Goal: Information Seeking & Learning: Learn about a topic

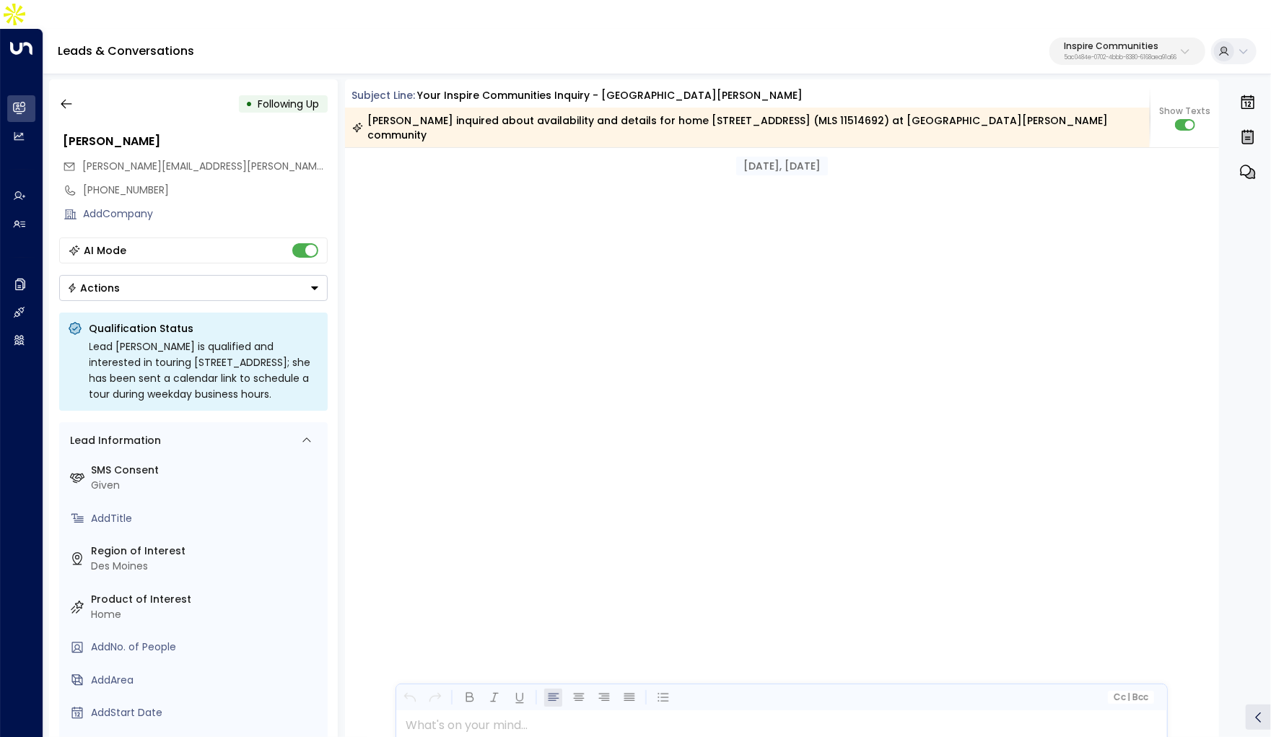
scroll to position [3645, 0]
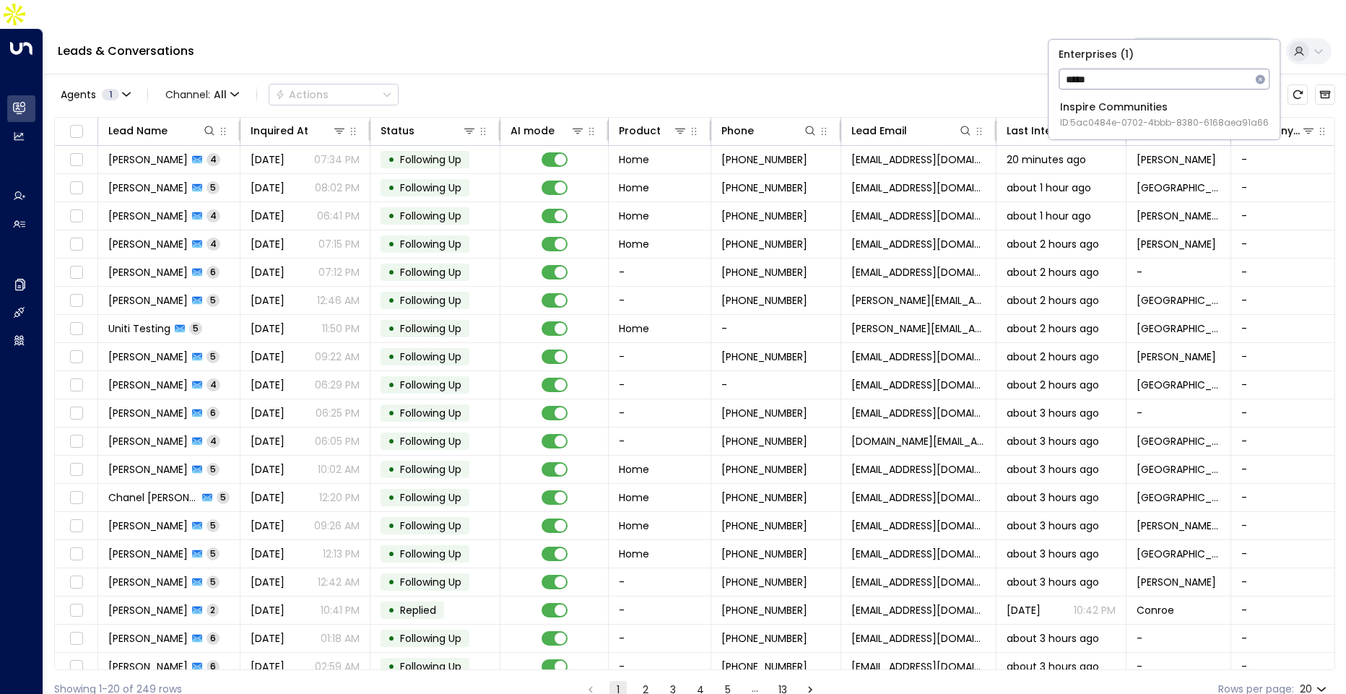
type input "*****"
click at [1098, 123] on span "ID: 5ac0484e-0702-4bbb-8380-6168aea91a66" at bounding box center [1164, 122] width 209 height 13
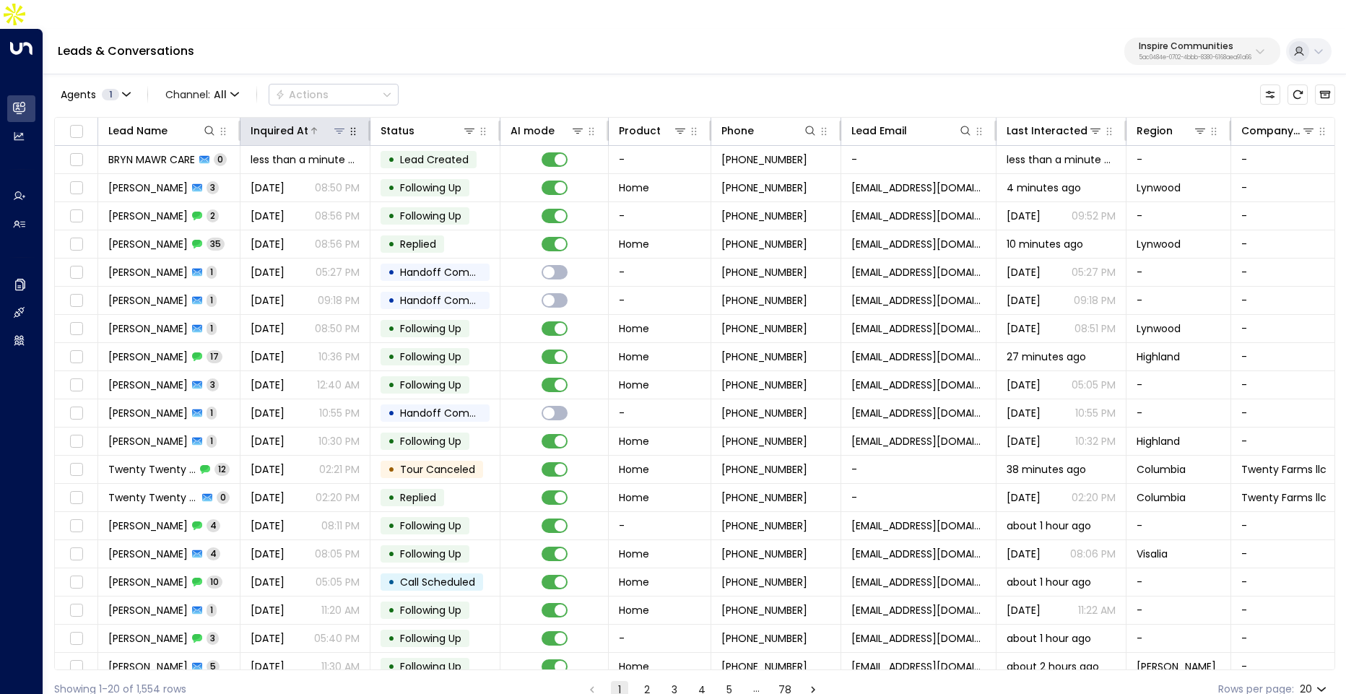
click at [317, 123] on div at bounding box center [327, 130] width 38 height 14
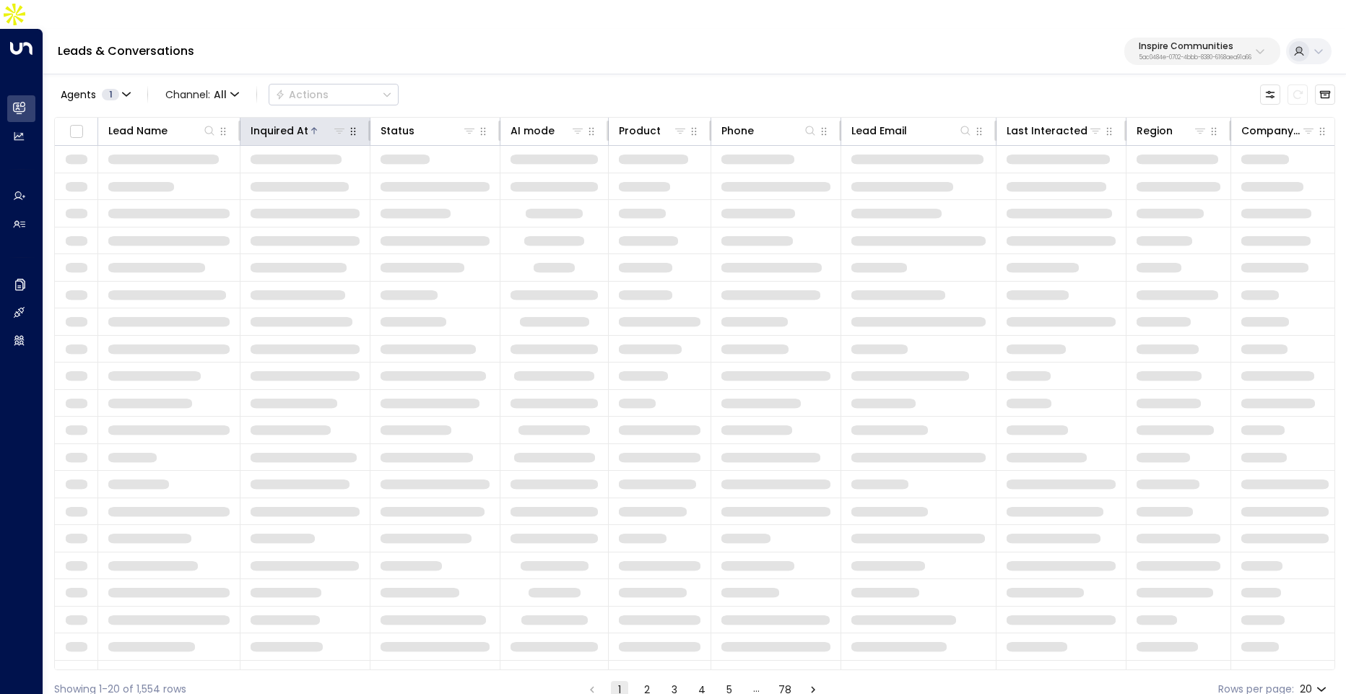
click at [317, 123] on div at bounding box center [327, 130] width 38 height 14
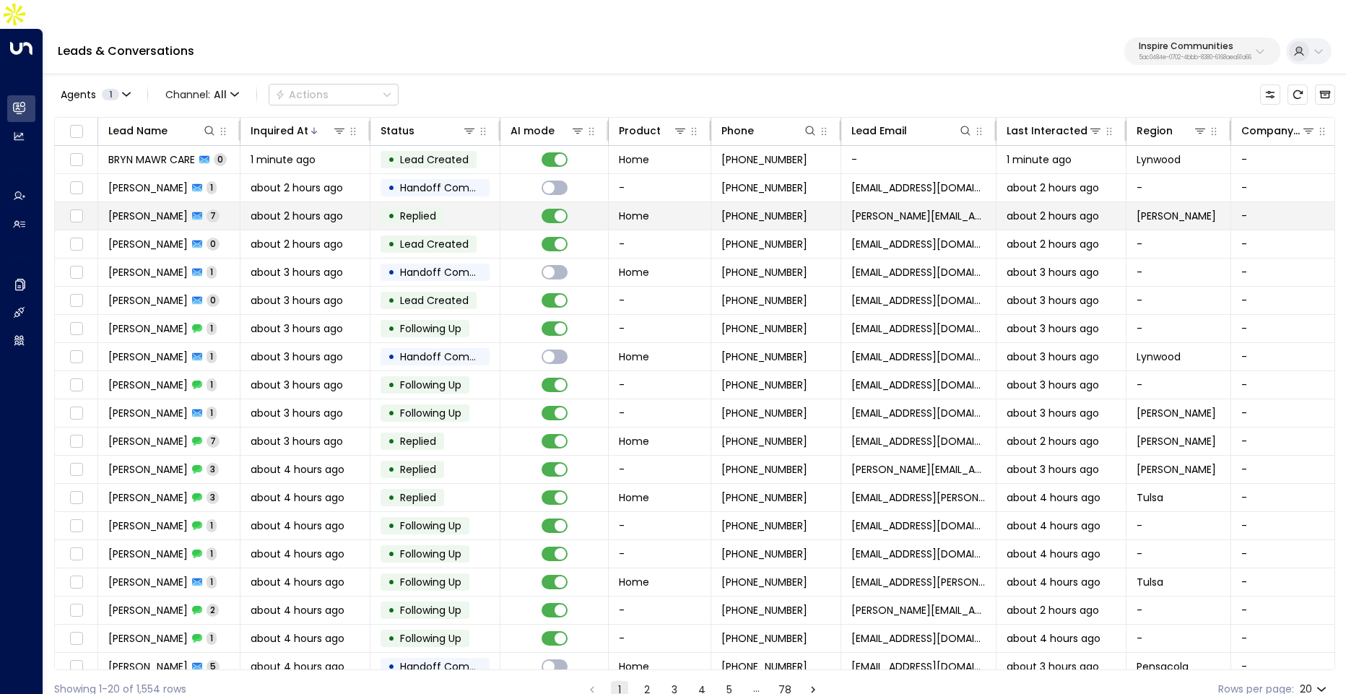
click at [292, 209] on span "about 2 hours ago" at bounding box center [296, 216] width 92 height 14
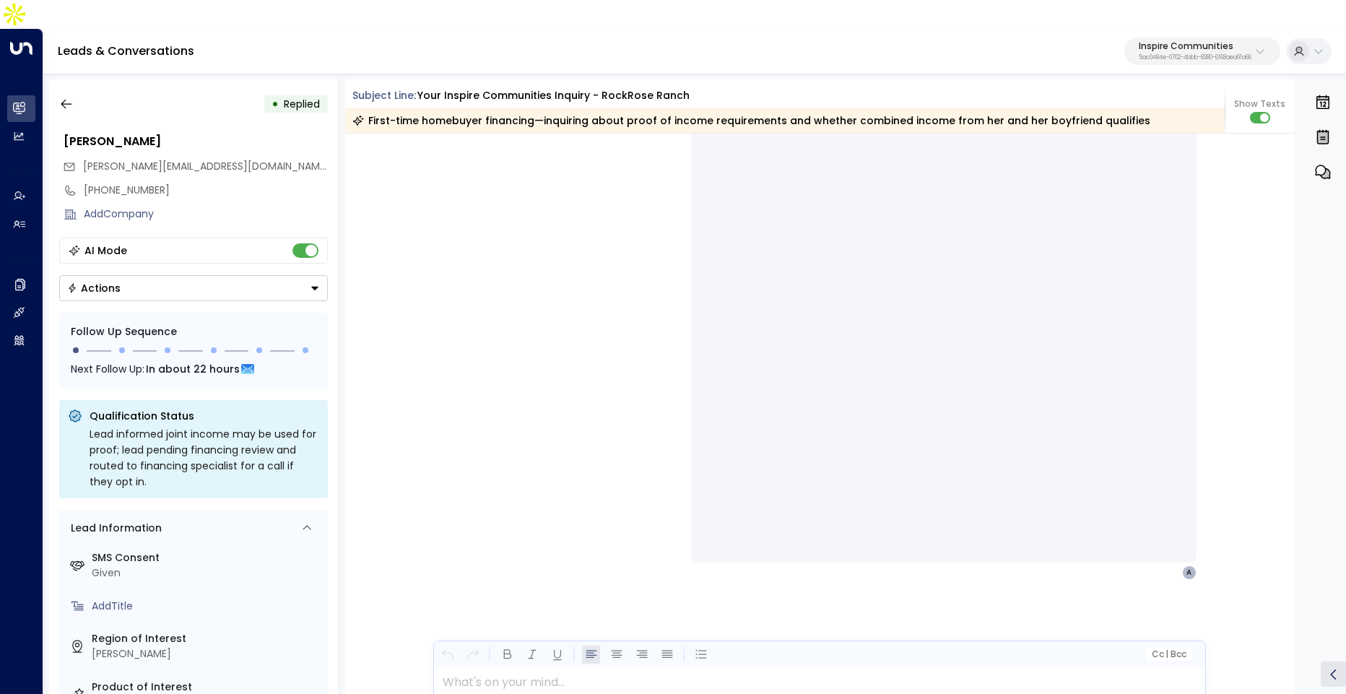
scroll to position [3774, 0]
click at [73, 97] on icon "button" at bounding box center [66, 104] width 14 height 14
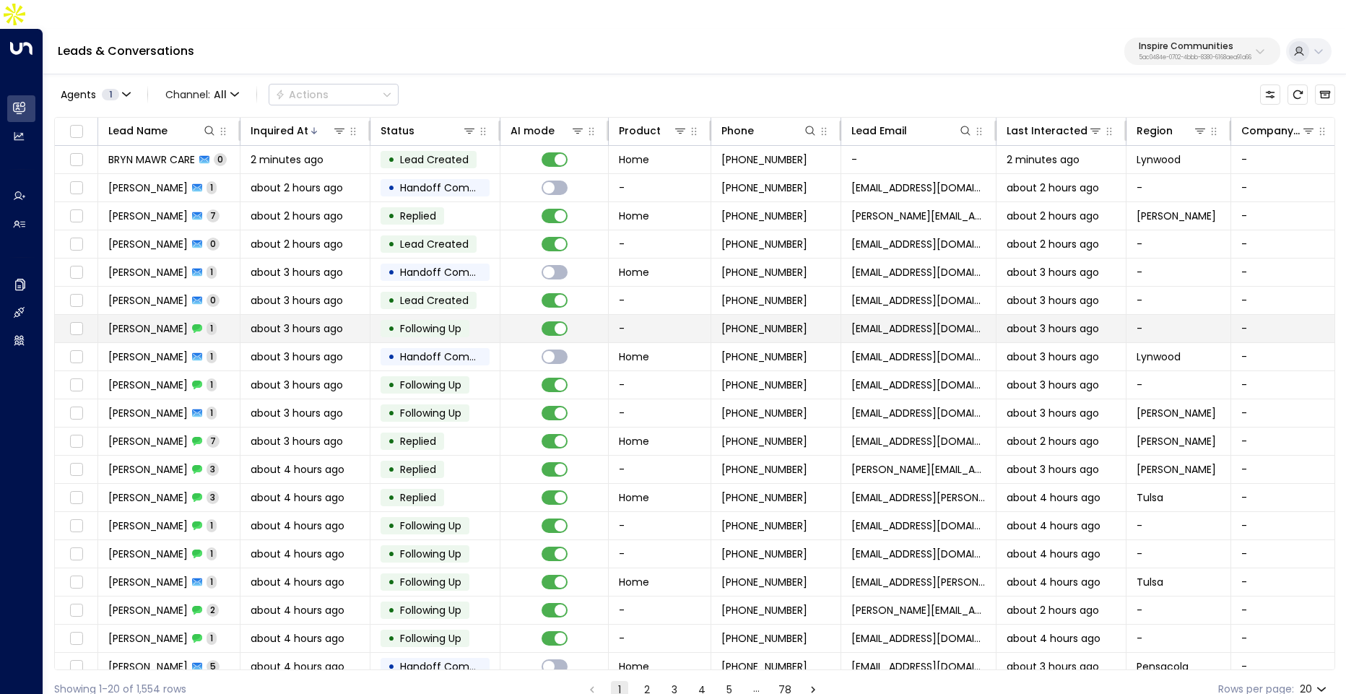
scroll to position [12, 0]
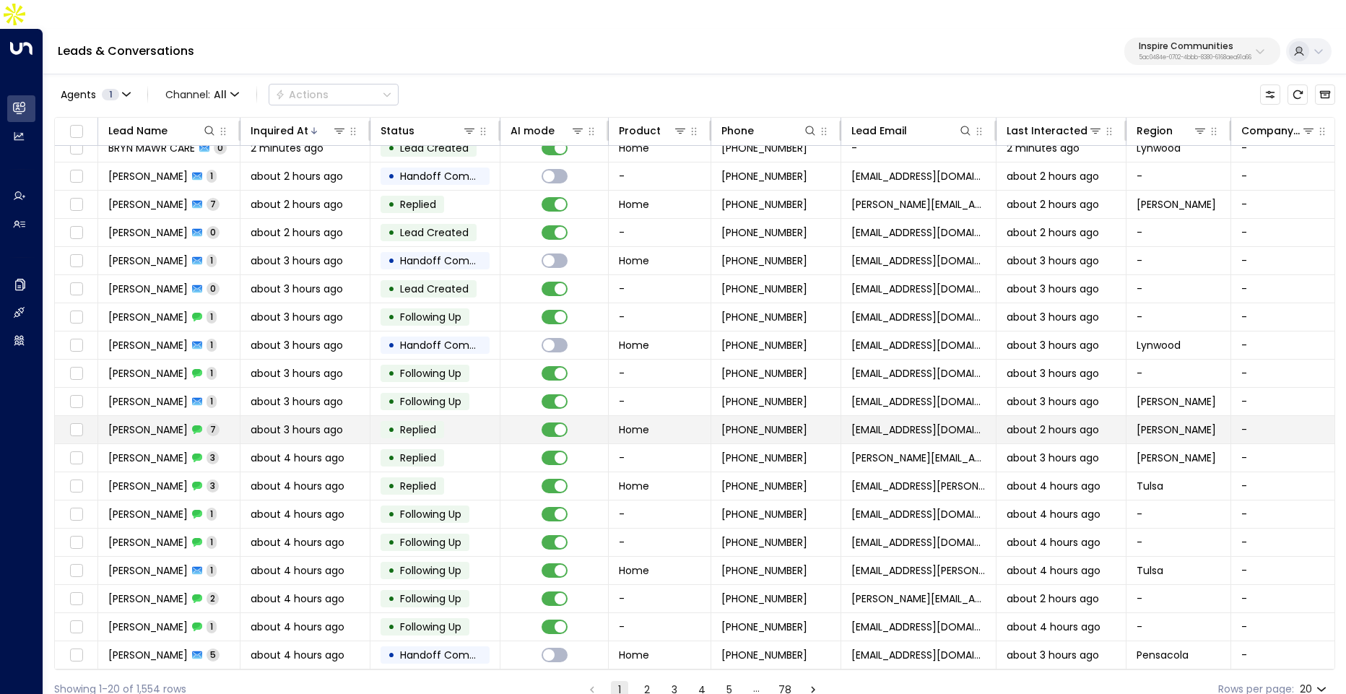
click at [276, 422] on span "about 3 hours ago" at bounding box center [296, 429] width 92 height 14
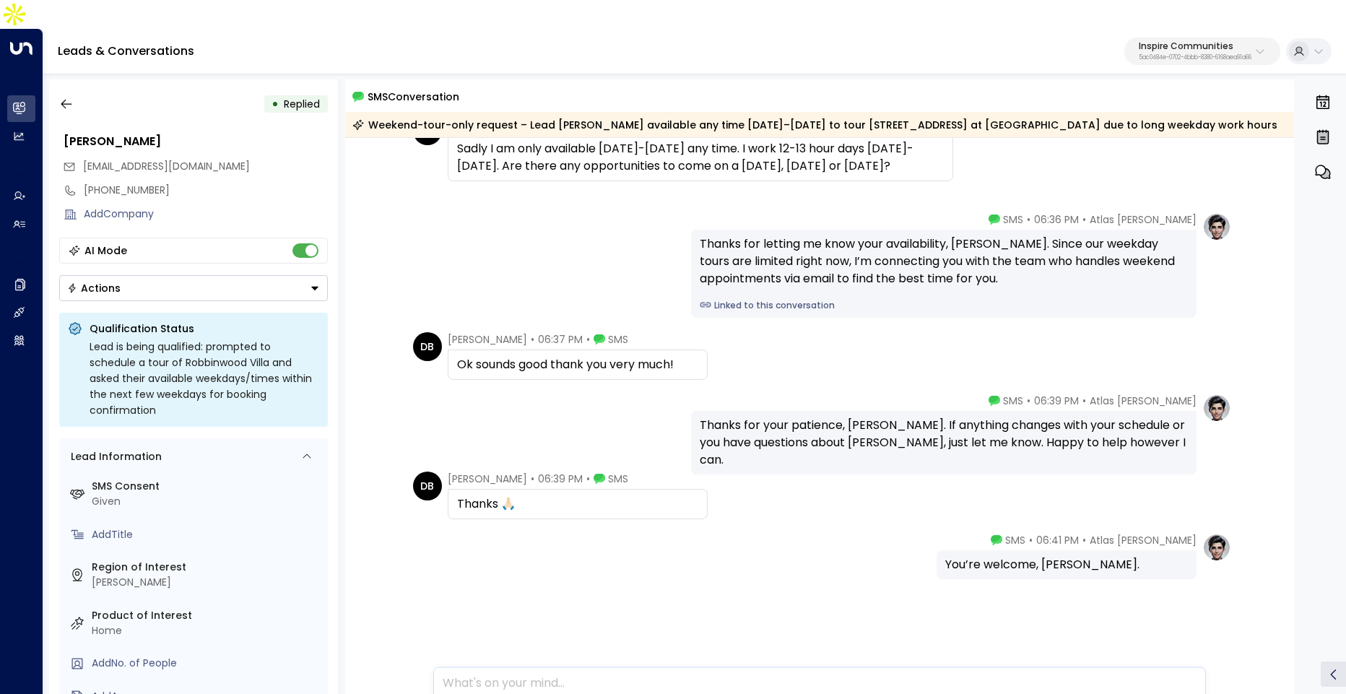
scroll to position [90, 0]
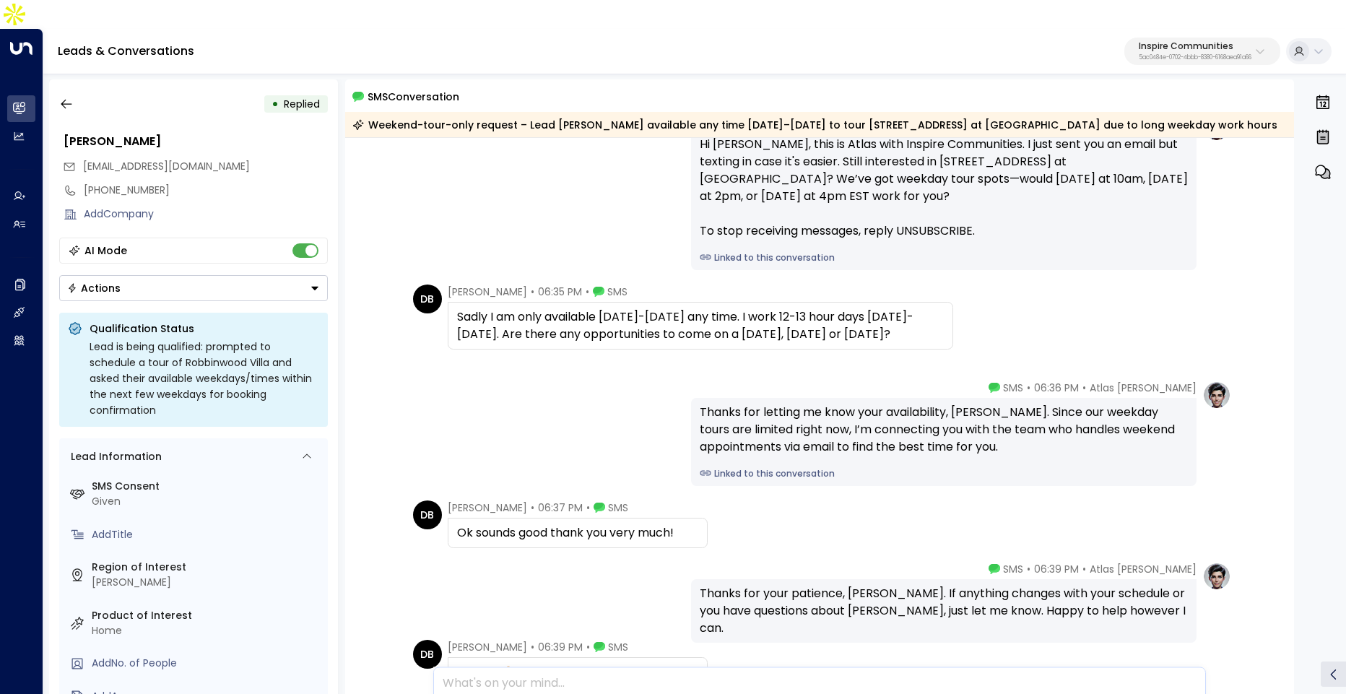
click at [48, 79] on div "• Replied David Brumm djbrumm87@yahoo.com +17345524267 Add Company AI Mode Acti…" at bounding box center [694, 401] width 1302 height 658
click at [64, 100] on icon "button" at bounding box center [66, 104] width 11 height 9
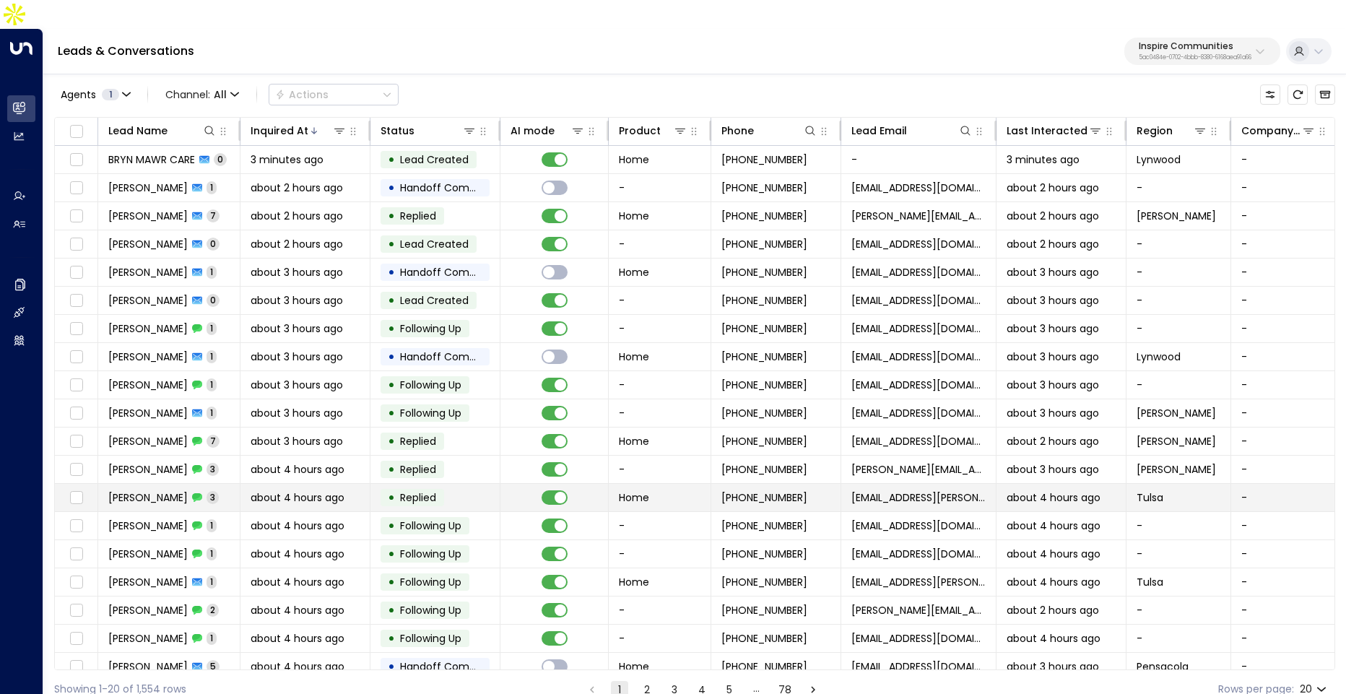
scroll to position [38, 0]
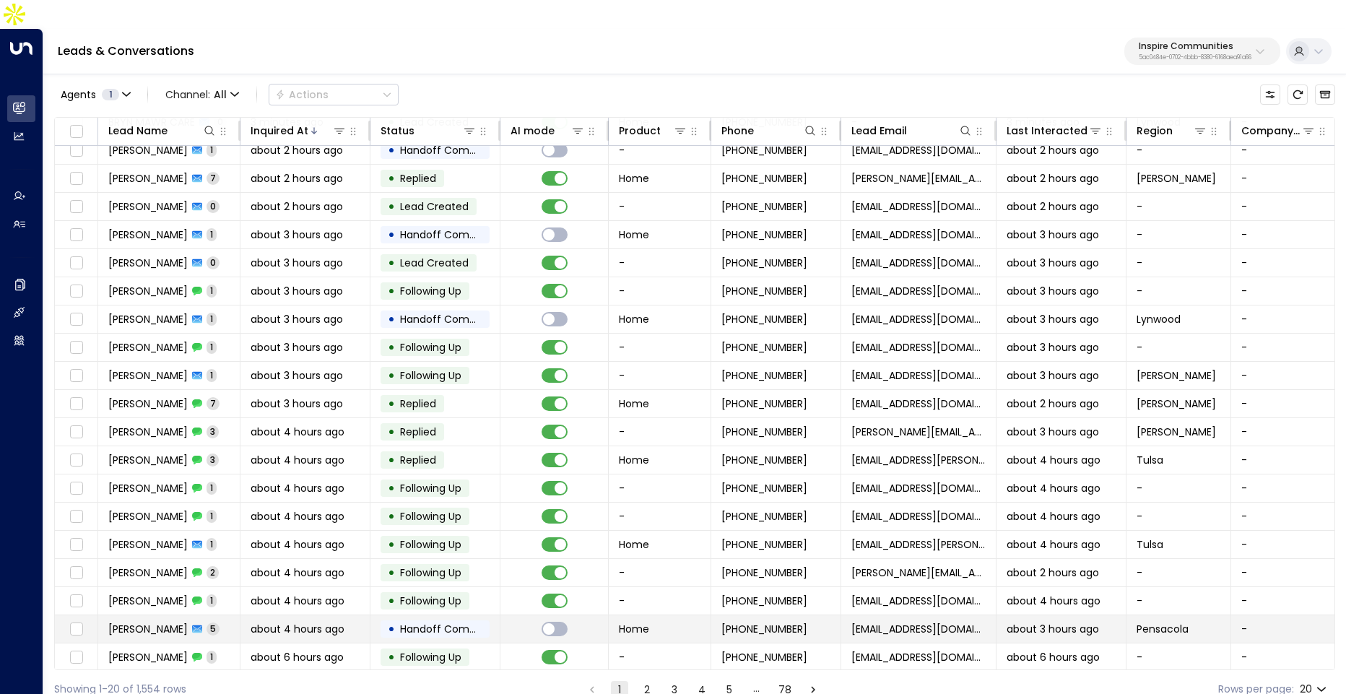
click at [178, 615] on td "Benjamin Weiman 5" at bounding box center [169, 628] width 142 height 27
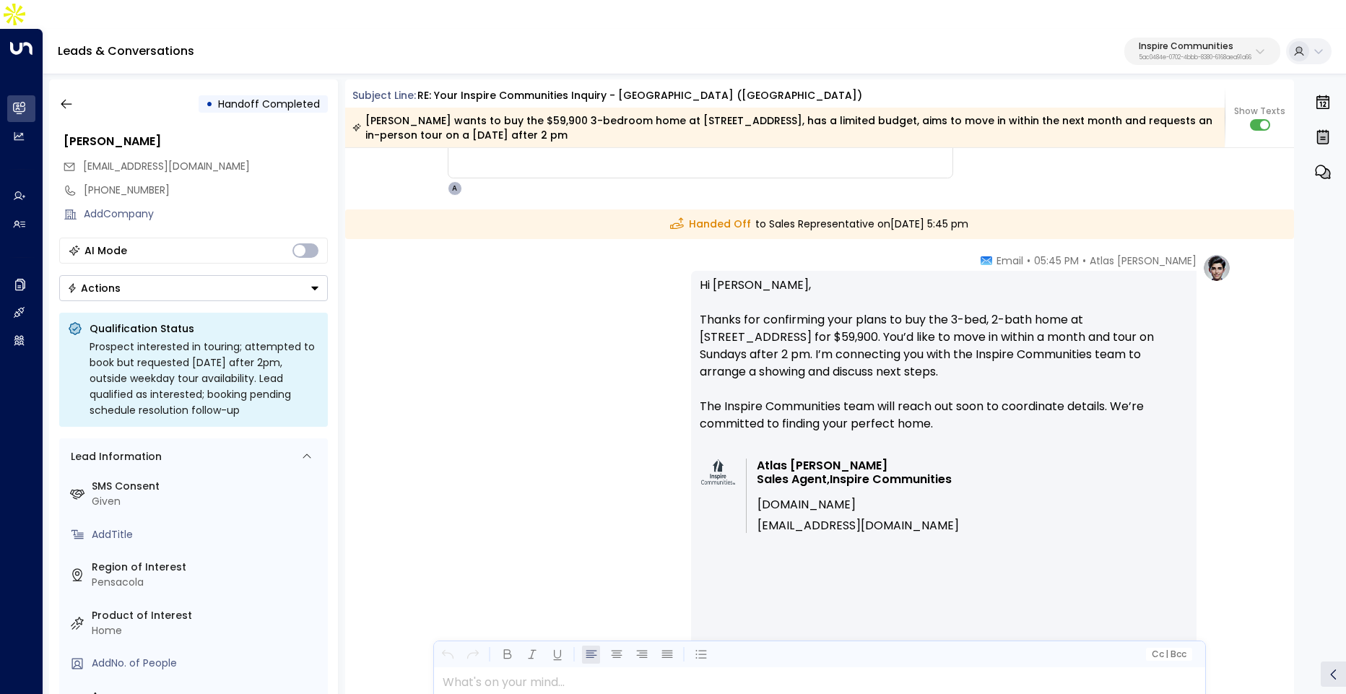
scroll to position [5273, 0]
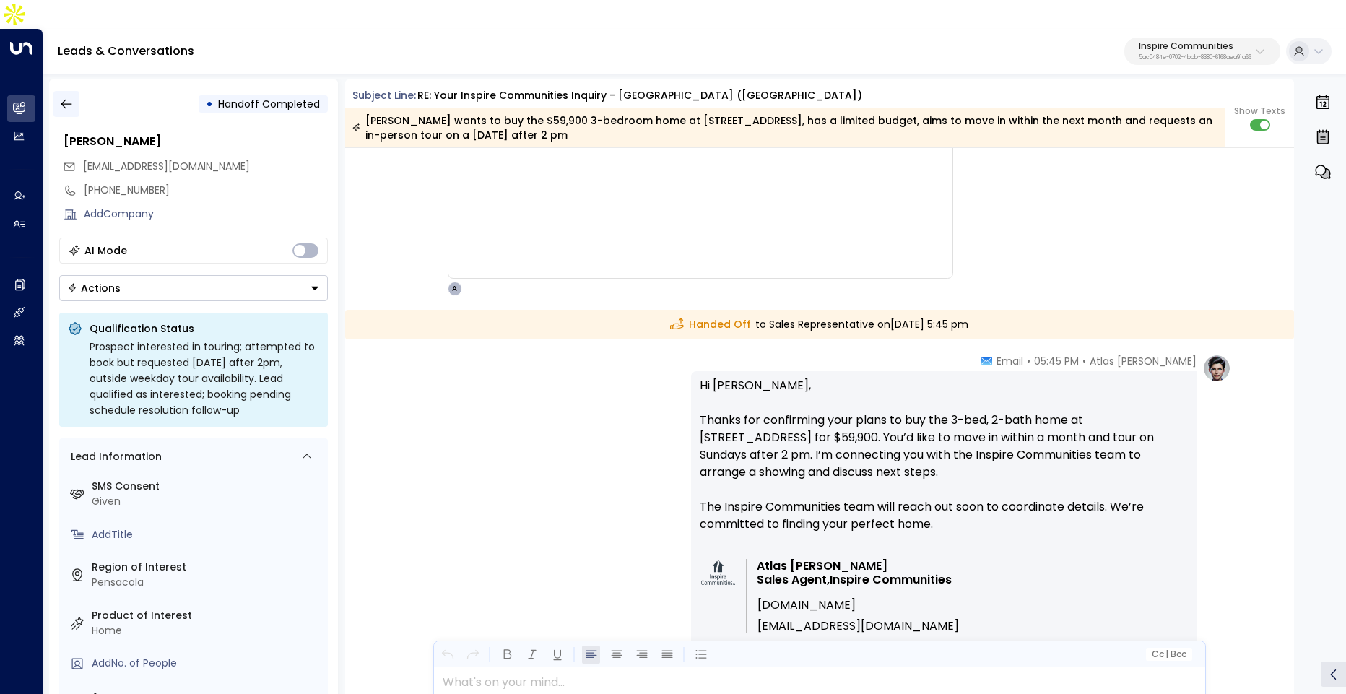
click at [68, 97] on icon "button" at bounding box center [66, 104] width 14 height 14
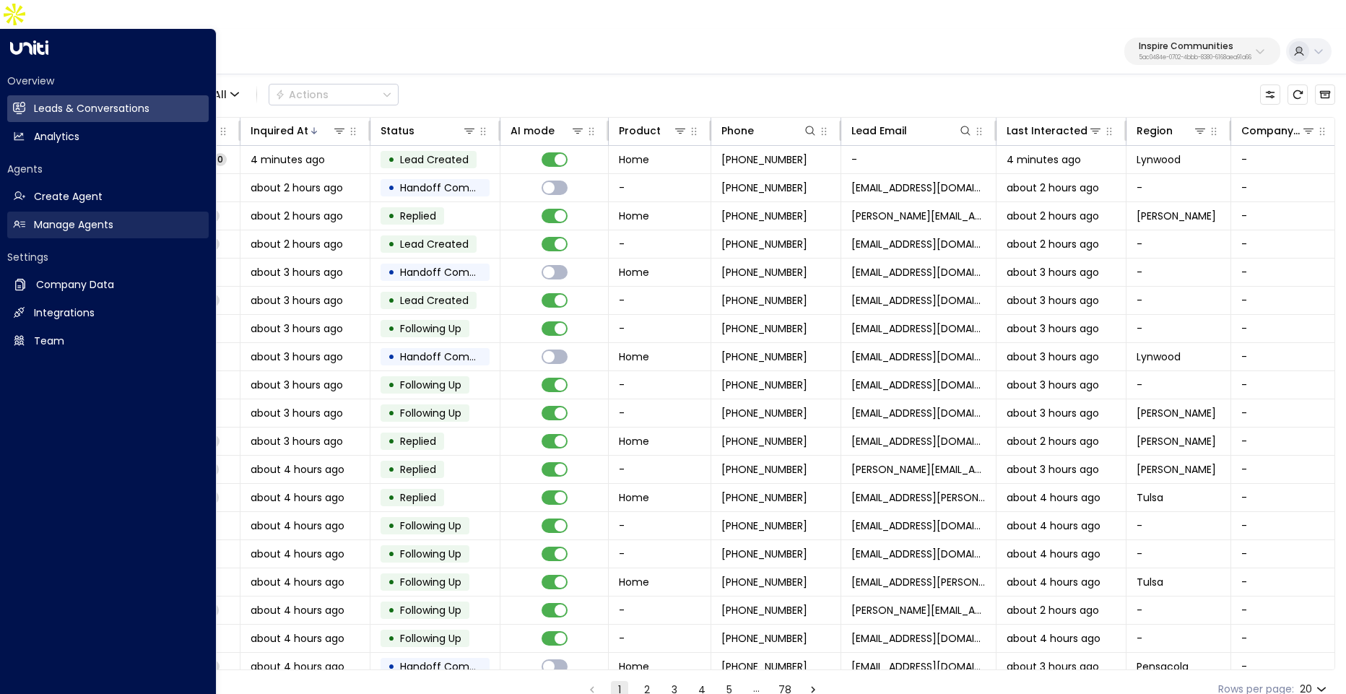
click at [35, 217] on h2 "Manage Agents" at bounding box center [73, 224] width 79 height 15
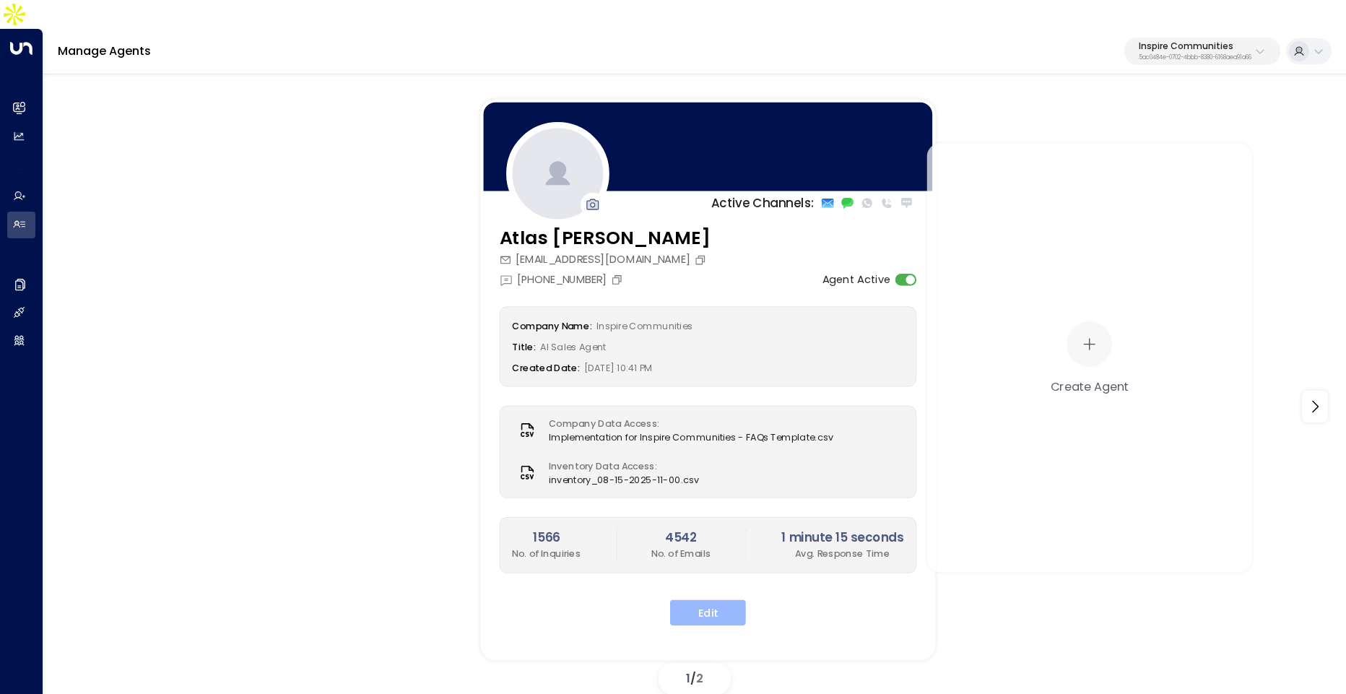
click at [709, 600] on button "Edit" at bounding box center [708, 613] width 76 height 26
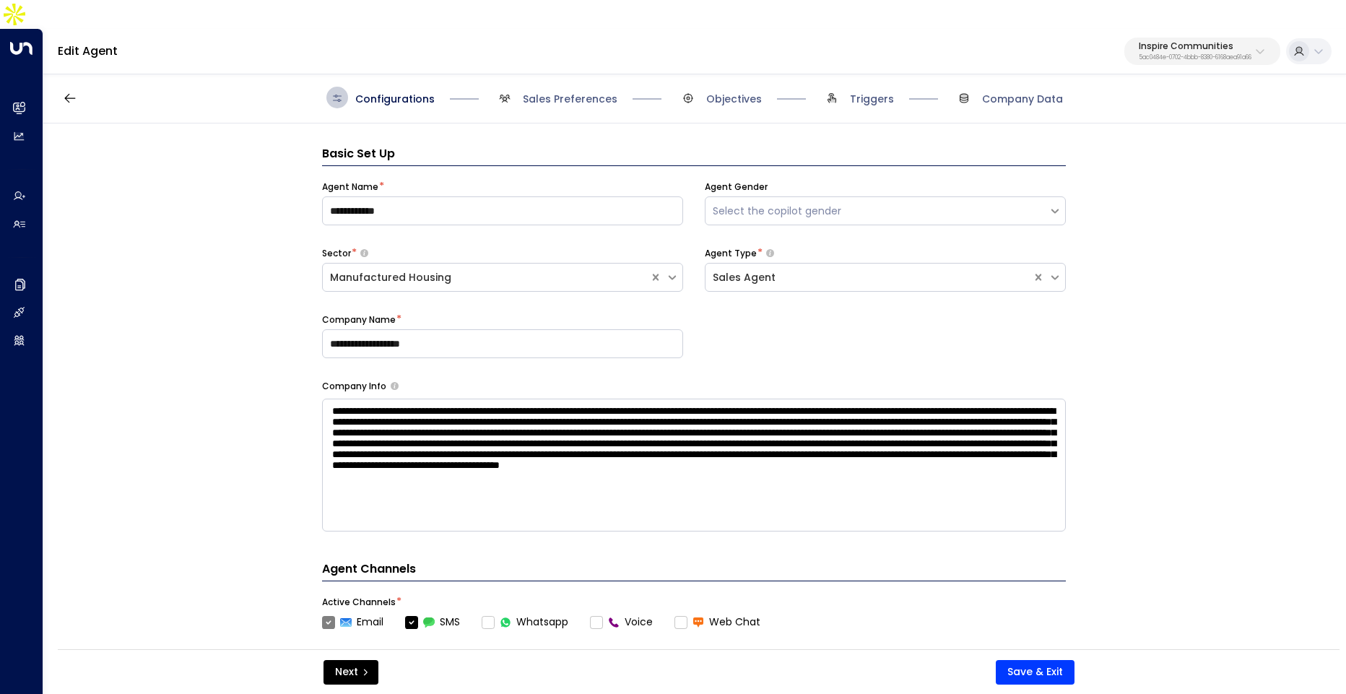
scroll to position [22, 0]
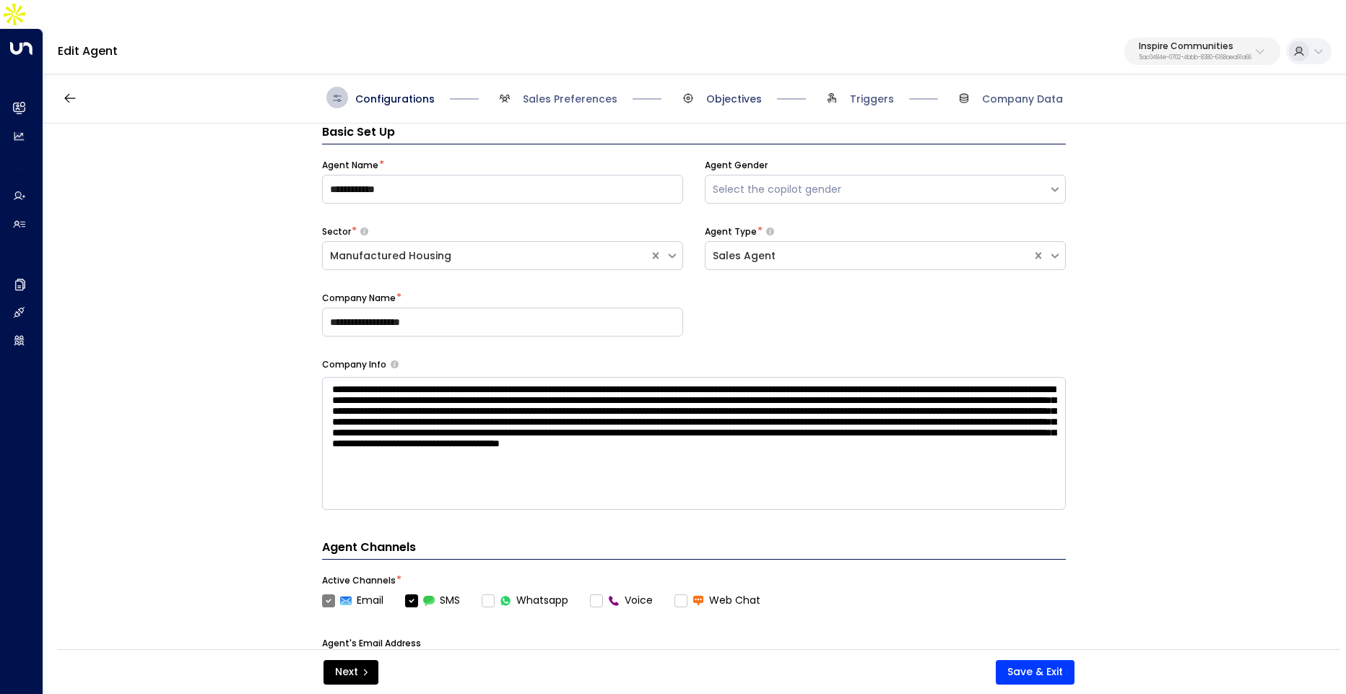
click at [733, 92] on span "Objectives" at bounding box center [734, 99] width 56 height 14
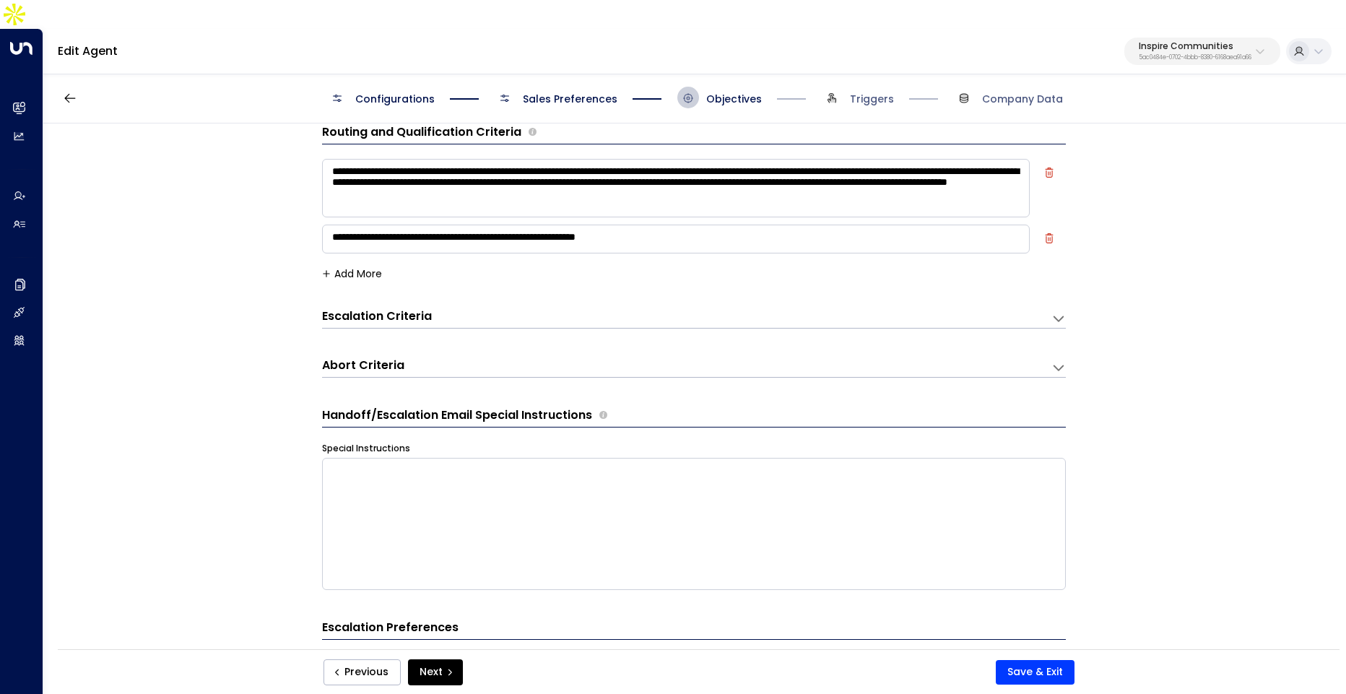
click at [704, 301] on div "**********" at bounding box center [694, 314] width 744 height 27
click at [704, 308] on div "Escalation Criteria Reset" at bounding box center [679, 316] width 715 height 17
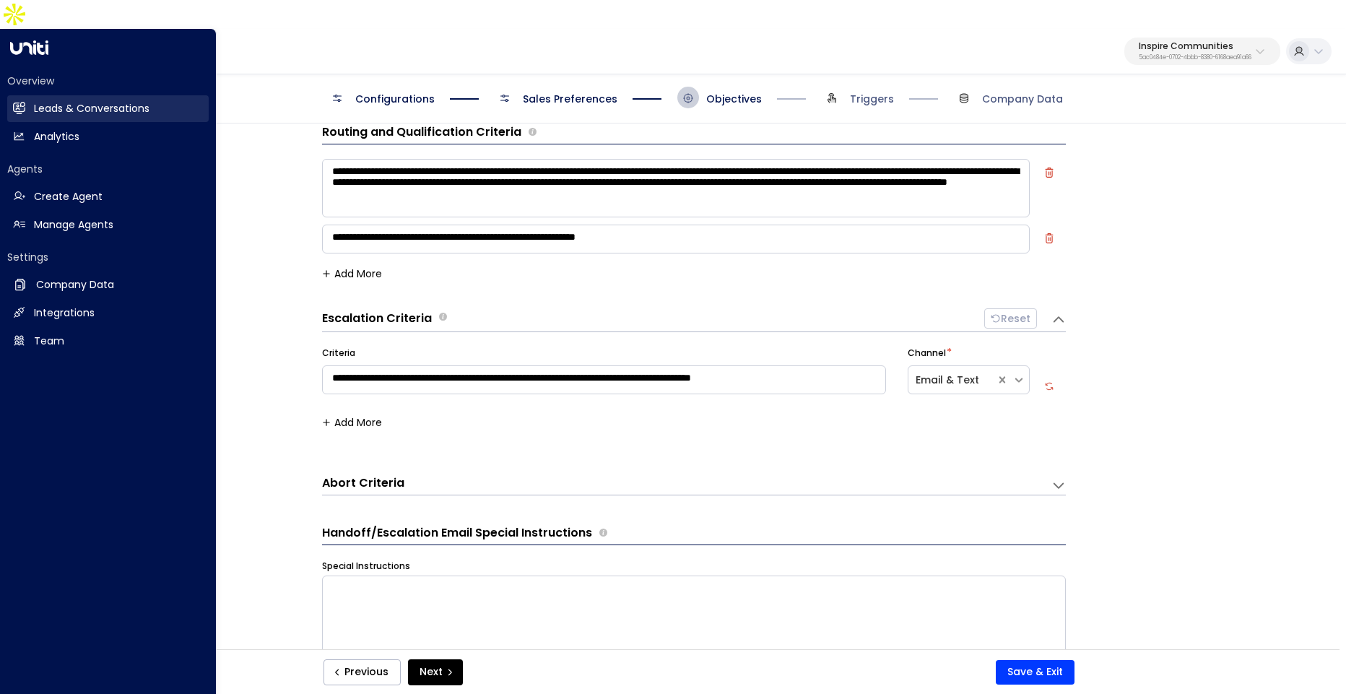
click at [69, 101] on h2 "Leads & Conversations" at bounding box center [92, 108] width 116 height 15
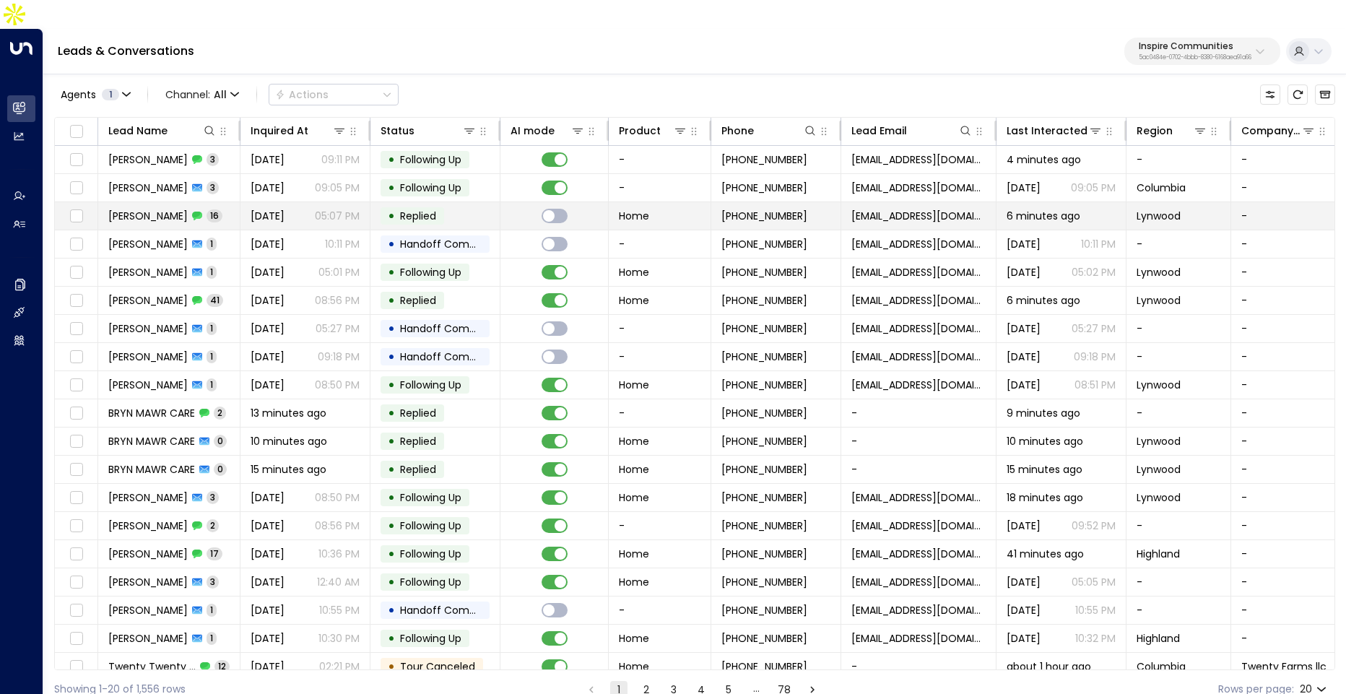
click at [238, 202] on td "Freddie 16" at bounding box center [169, 215] width 142 height 27
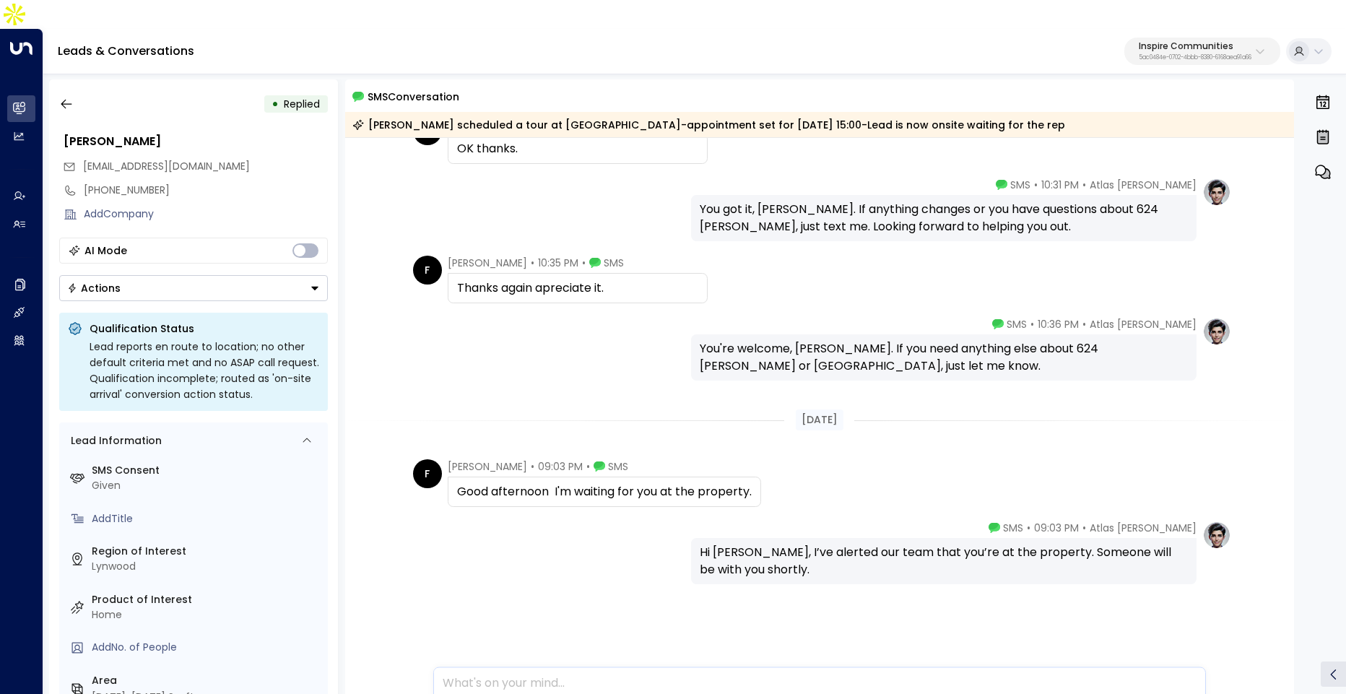
scroll to position [2034, 0]
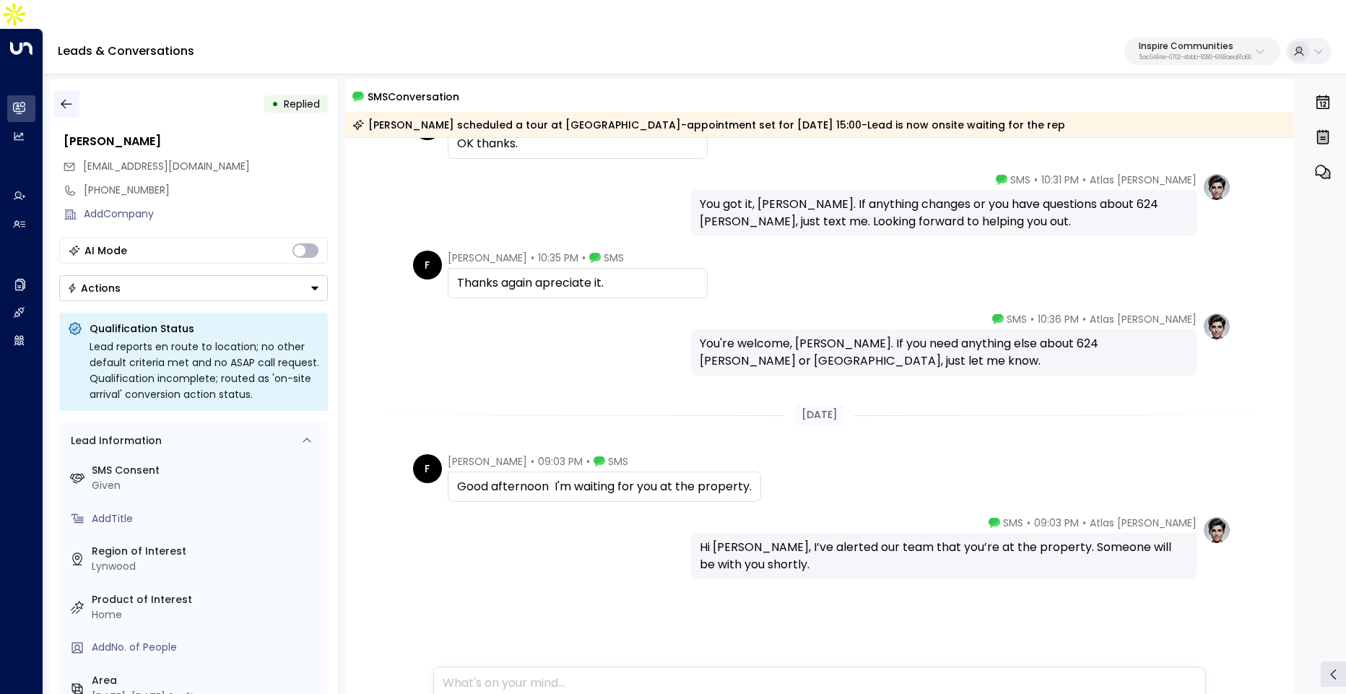
click at [72, 91] on button "button" at bounding box center [66, 104] width 26 height 26
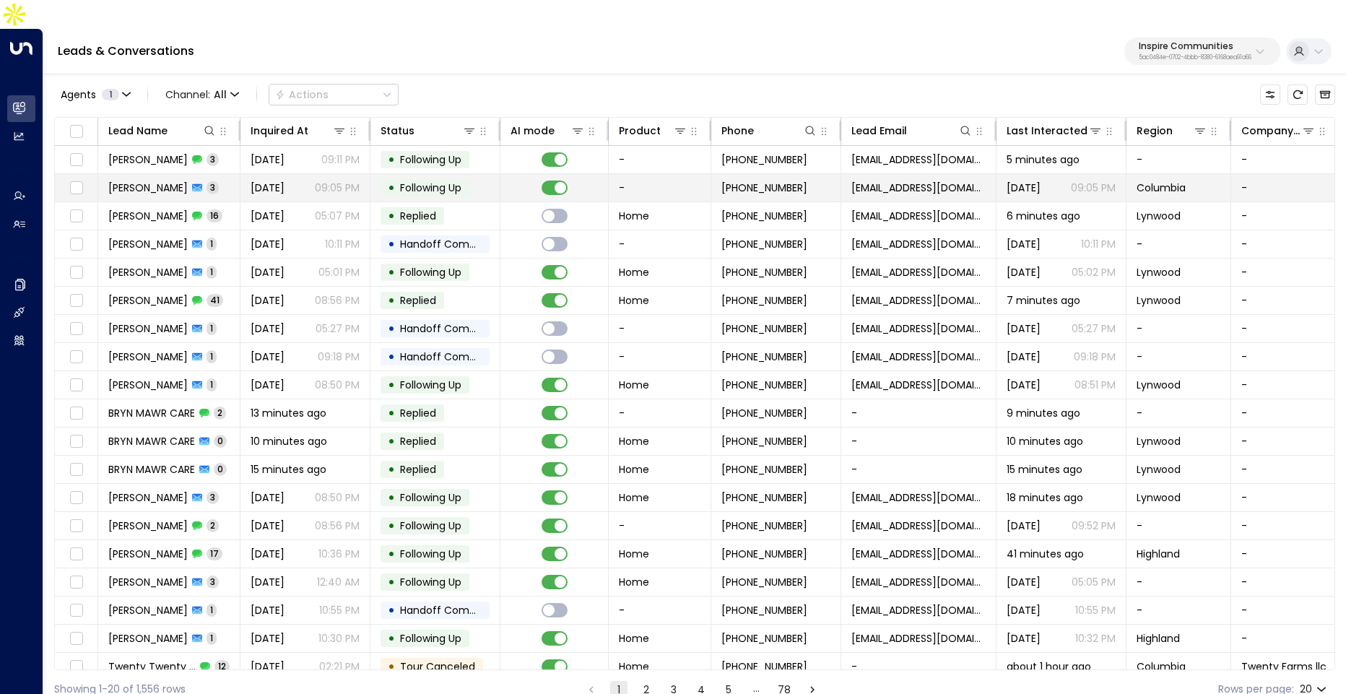
click at [194, 180] on div "Dierdre Robinson 3" at bounding box center [163, 187] width 110 height 14
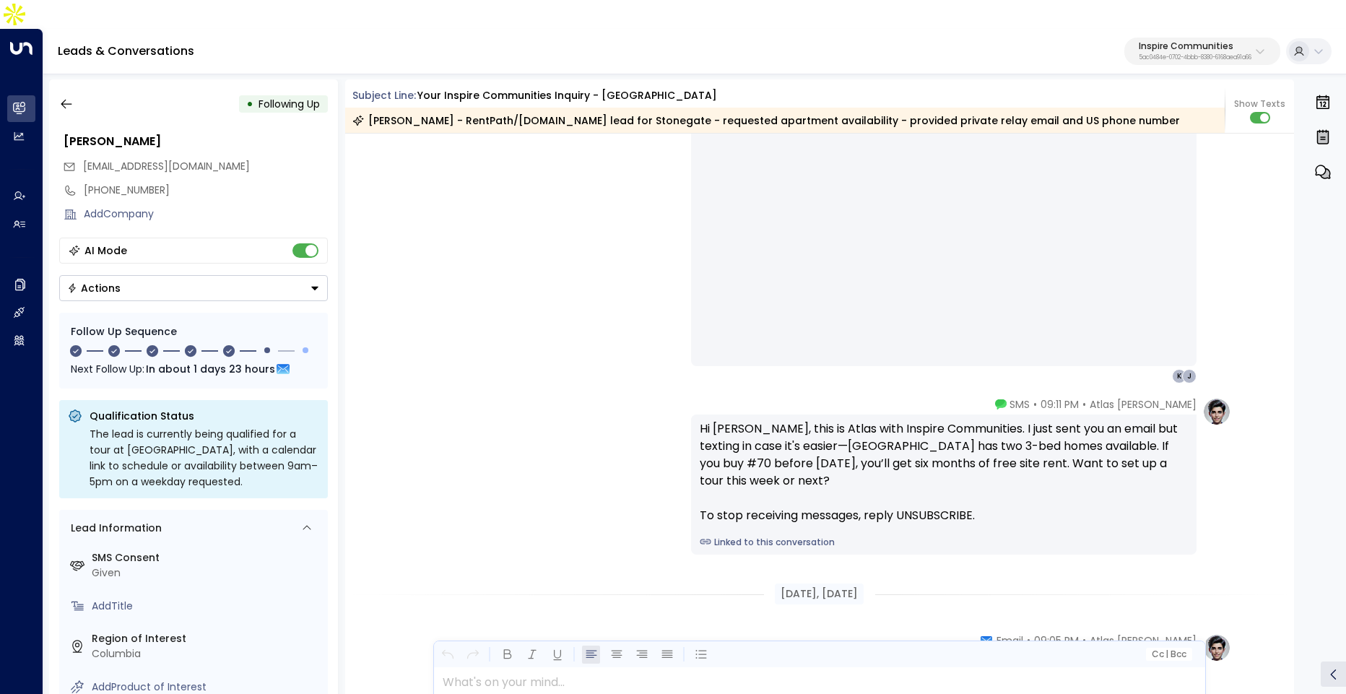
scroll to position [1392, 0]
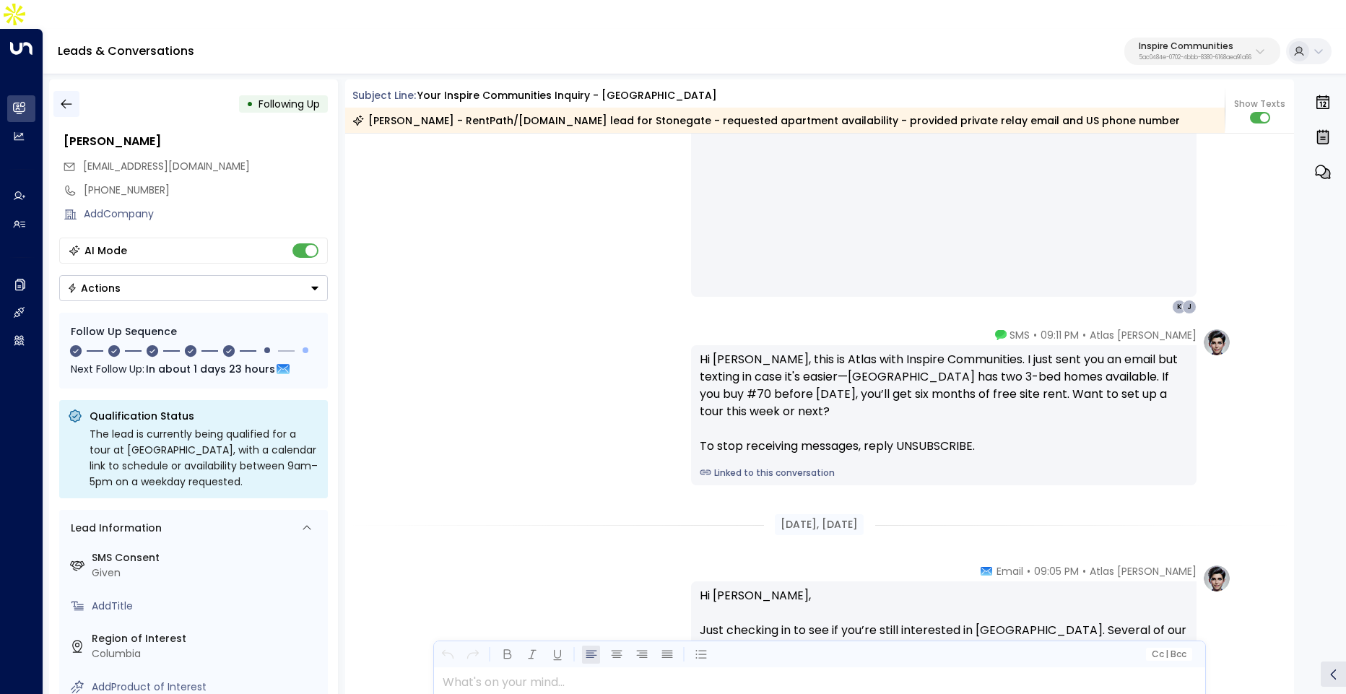
click at [65, 97] on icon "button" at bounding box center [66, 104] width 14 height 14
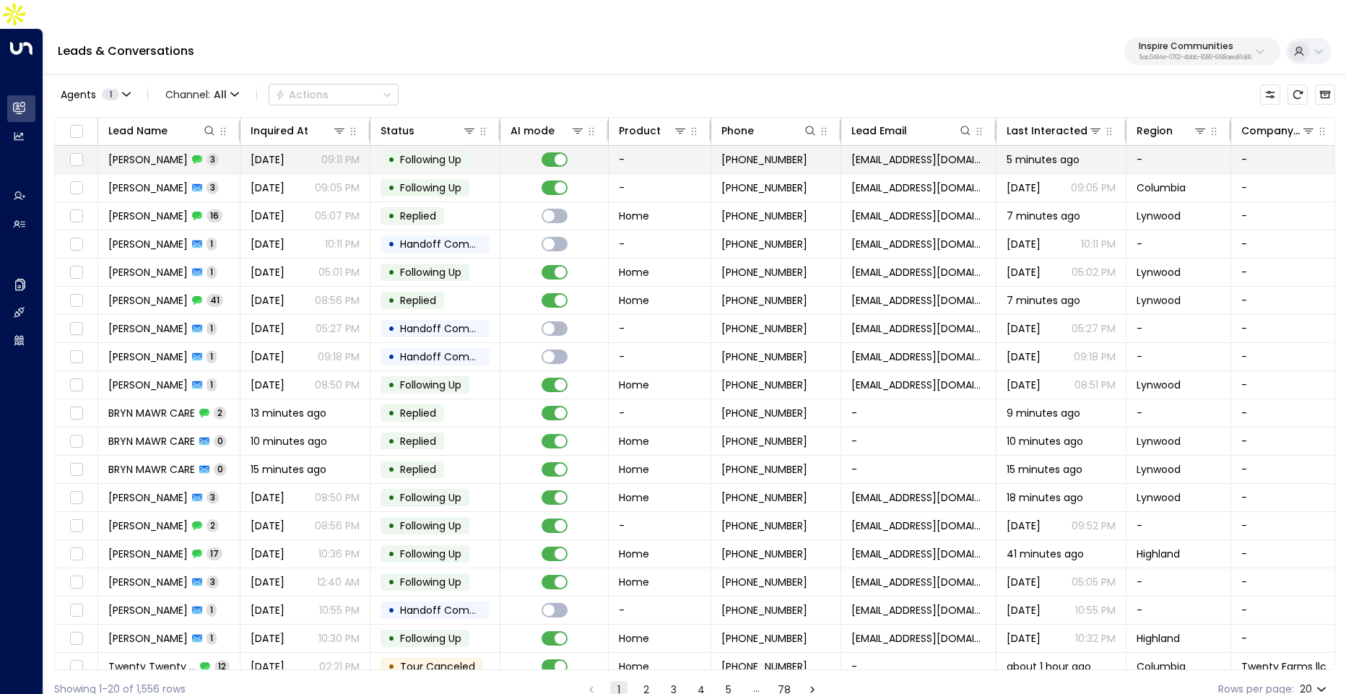
click at [173, 152] on span "[PERSON_NAME]" at bounding box center [147, 159] width 79 height 14
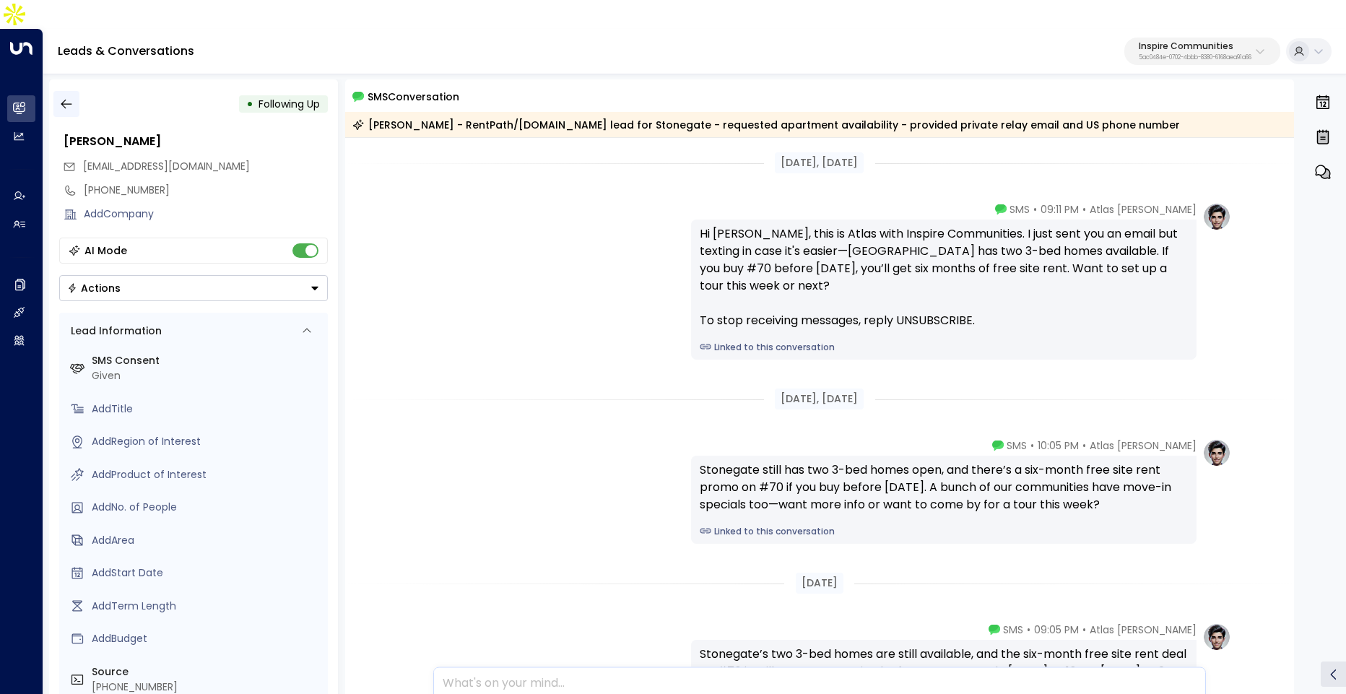
click at [68, 97] on icon "button" at bounding box center [66, 104] width 14 height 14
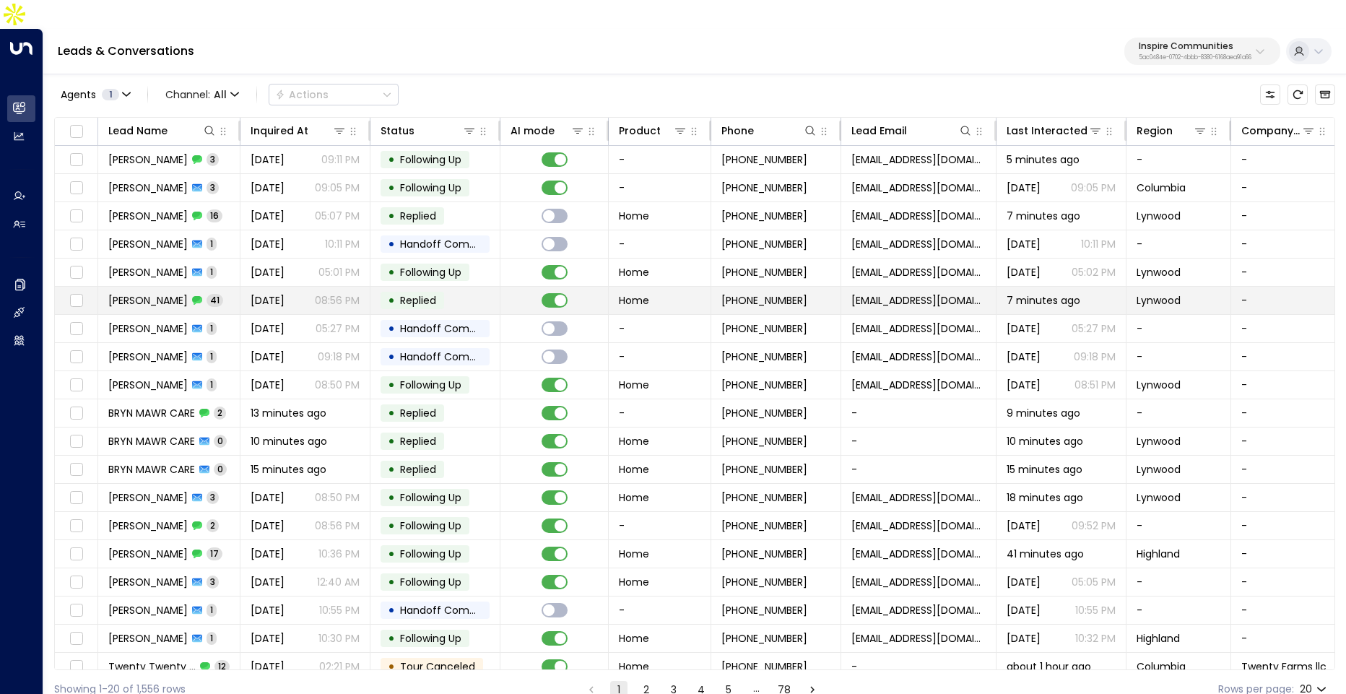
click at [269, 293] on span "[DATE]" at bounding box center [267, 300] width 34 height 14
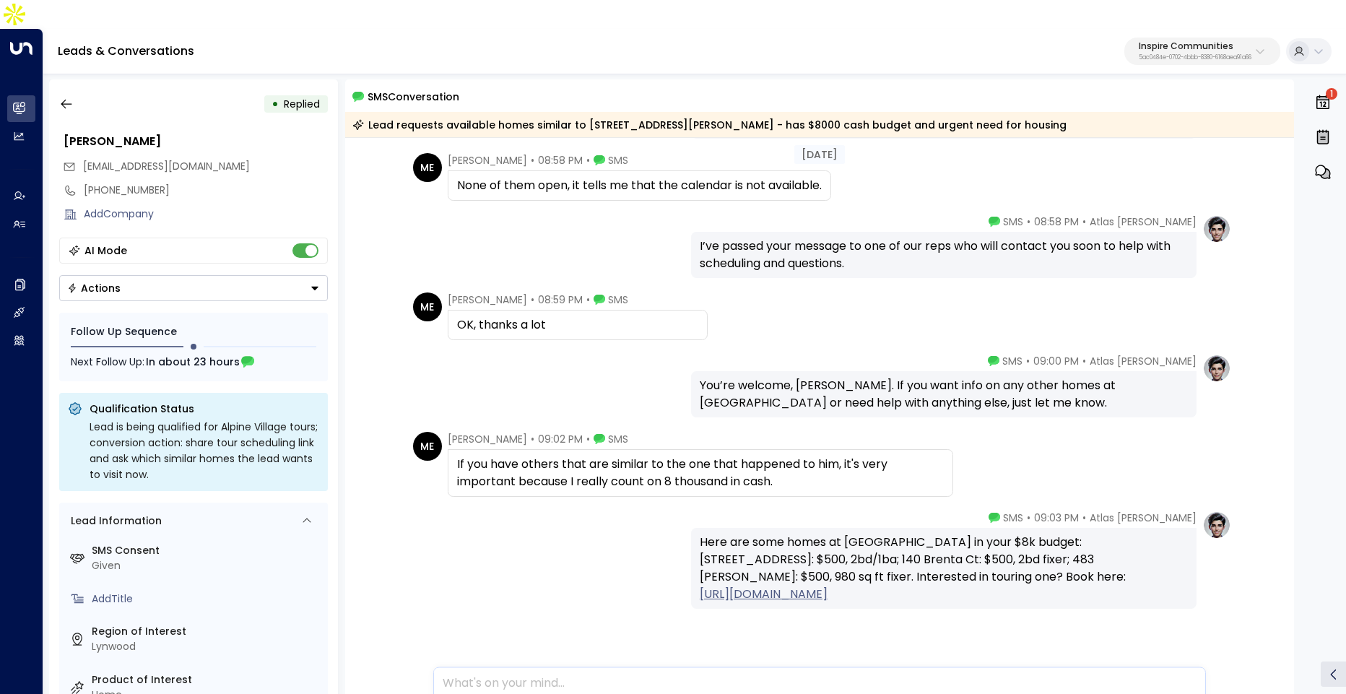
scroll to position [11266, 0]
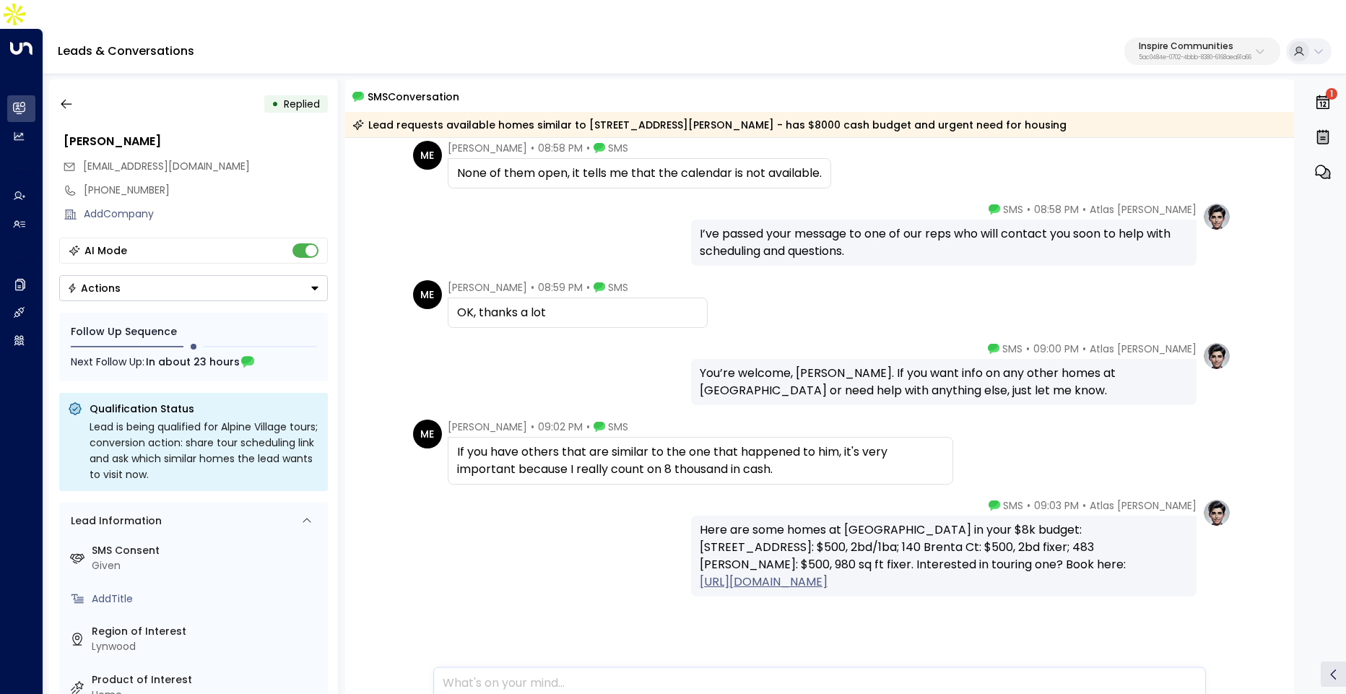
click at [827, 573] on link "https://calendly.com/llalich-inspirecommunities" at bounding box center [764, 581] width 128 height 17
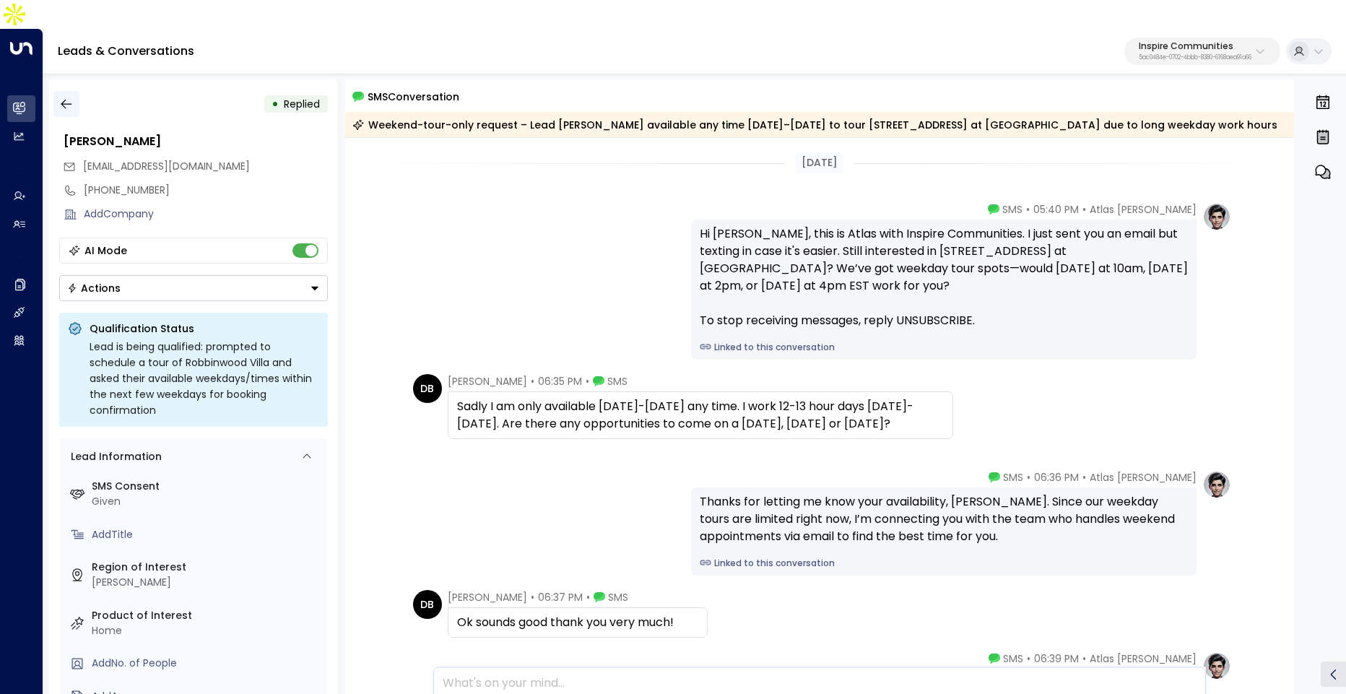
click at [67, 97] on icon "button" at bounding box center [66, 104] width 14 height 14
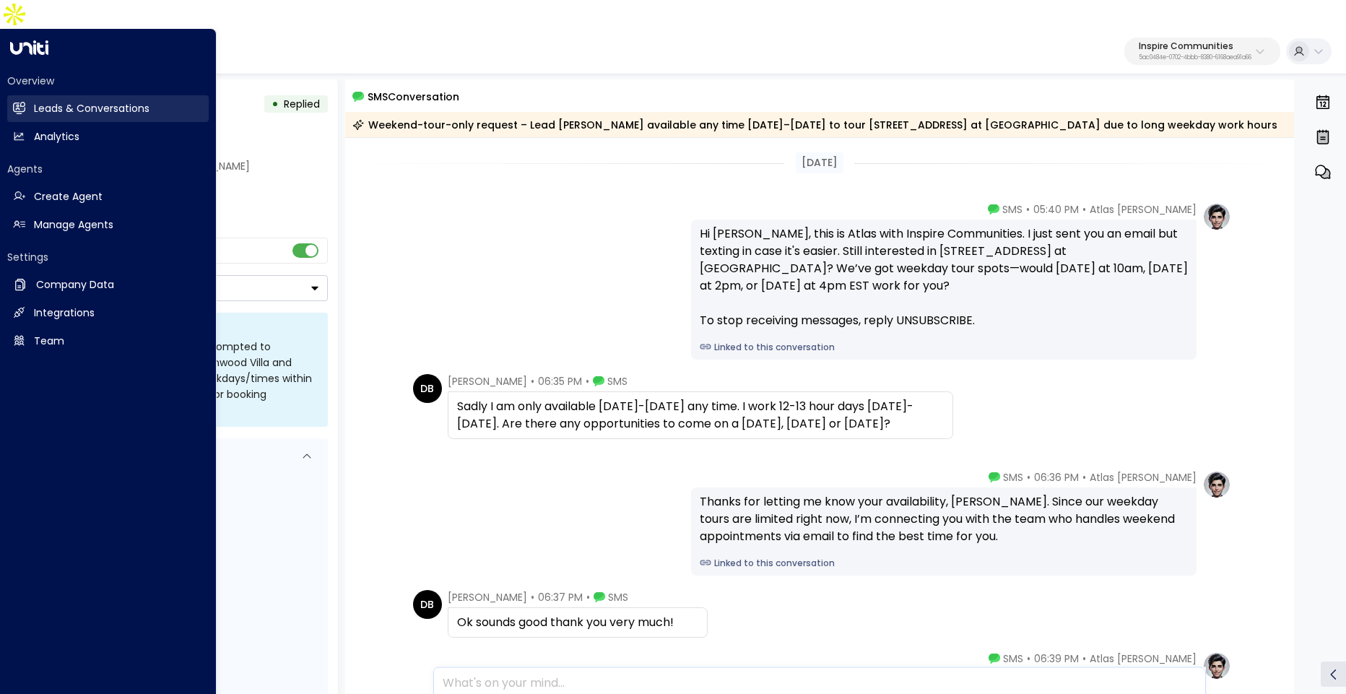
click at [30, 95] on link "Leads & Conversations Leads & Conversations" at bounding box center [107, 108] width 201 height 27
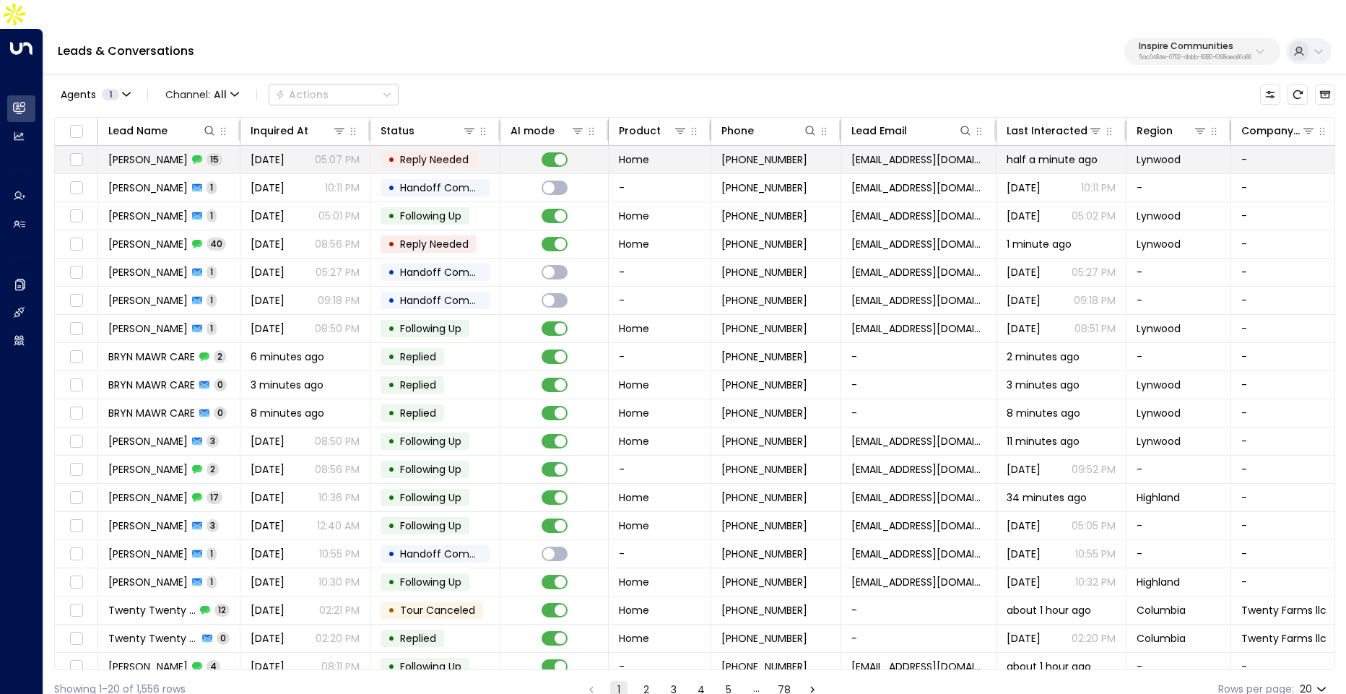
click at [362, 146] on td "Aug 13, 2025 05:07 PM" at bounding box center [305, 159] width 130 height 27
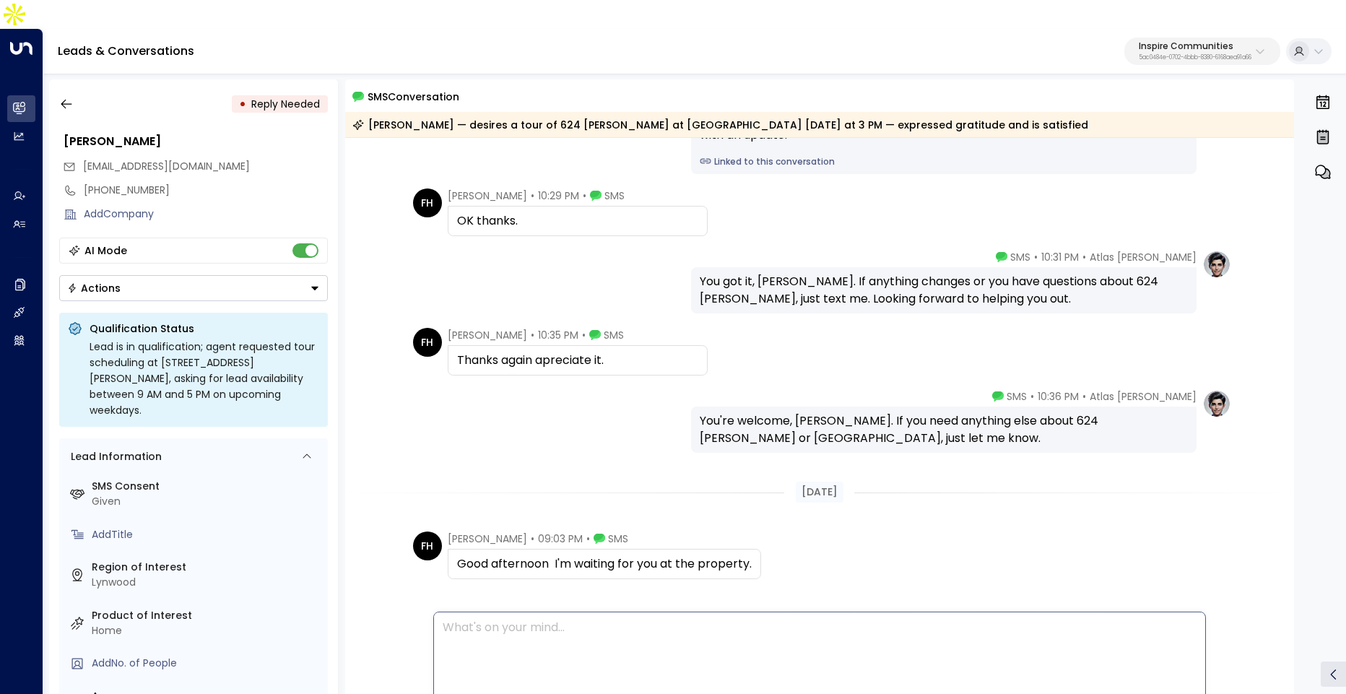
click at [580, 656] on div at bounding box center [819, 650] width 770 height 77
click at [549, 467] on div "[DATE]" at bounding box center [819, 492] width 949 height 50
click at [559, 689] on div "Send SMS" at bounding box center [819, 705] width 771 height 33
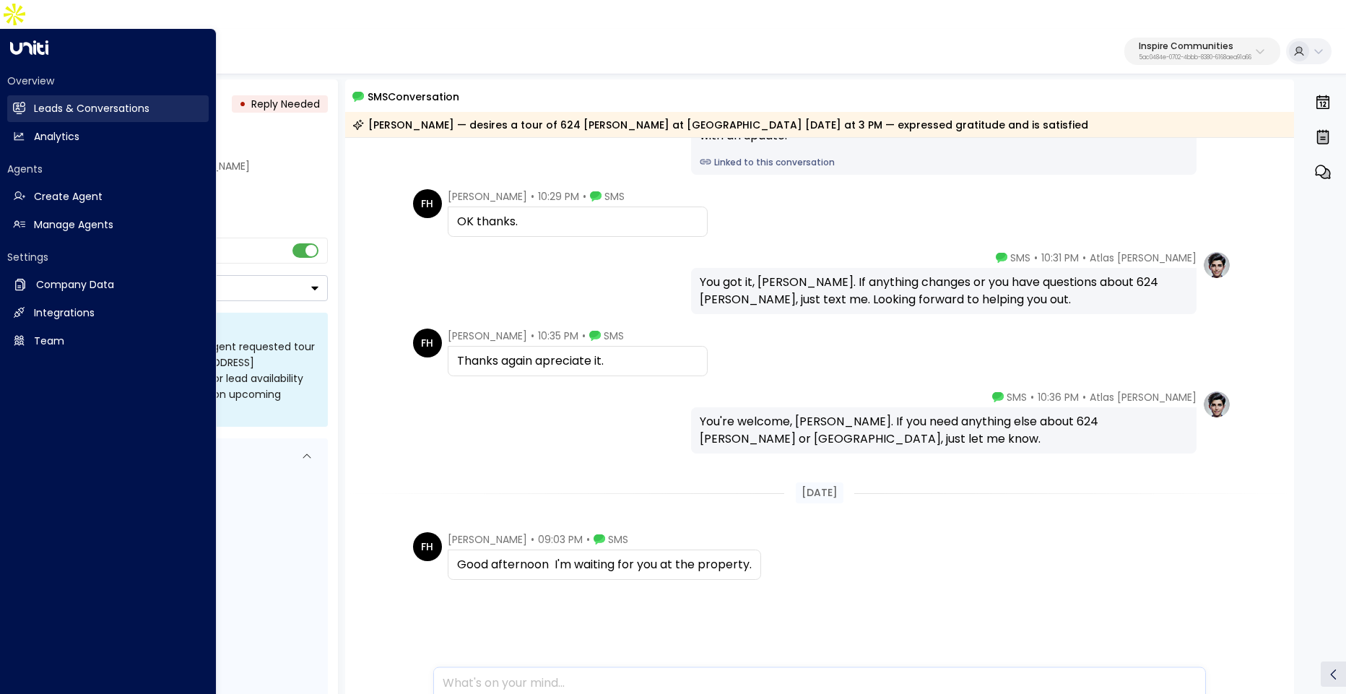
click at [25, 95] on link "Leads & Conversations Leads & Conversations" at bounding box center [107, 108] width 201 height 27
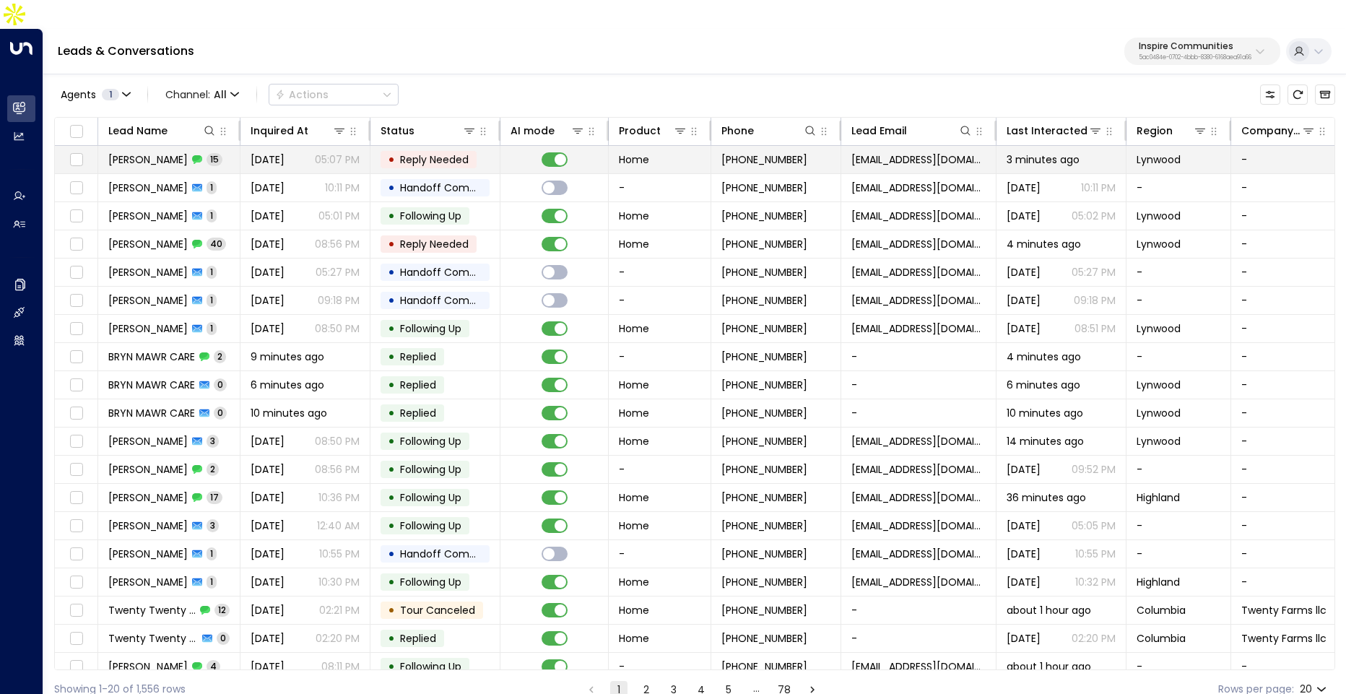
click at [284, 152] on span "[DATE]" at bounding box center [267, 159] width 34 height 14
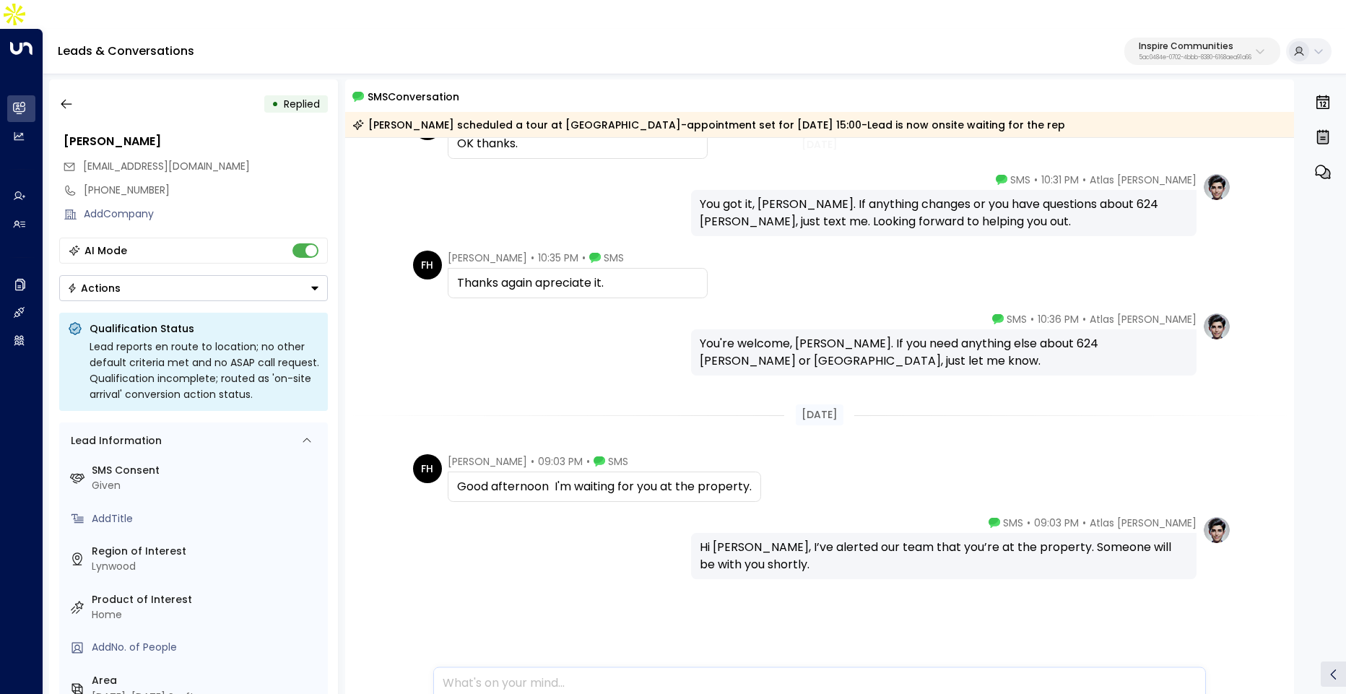
scroll to position [1737, 0]
click at [75, 91] on button "button" at bounding box center [66, 104] width 26 height 26
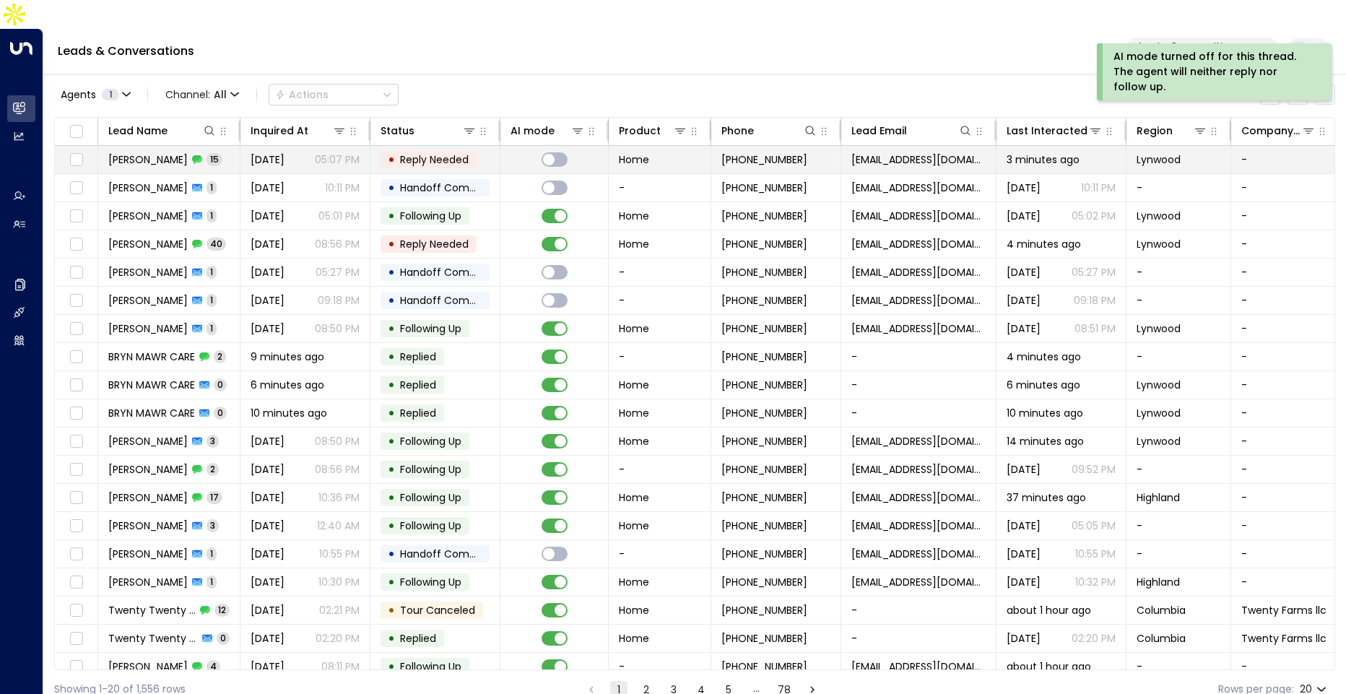
click at [340, 152] on p "05:07 PM" at bounding box center [337, 159] width 45 height 14
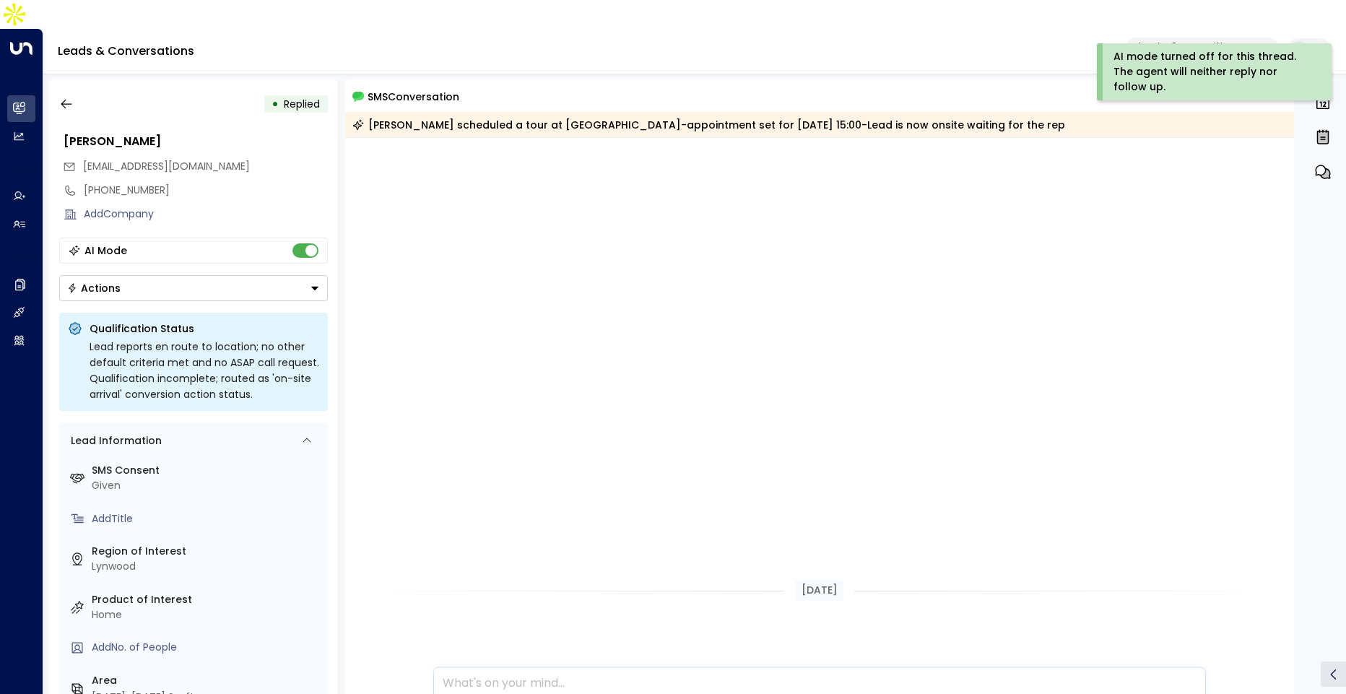
scroll to position [2034, 0]
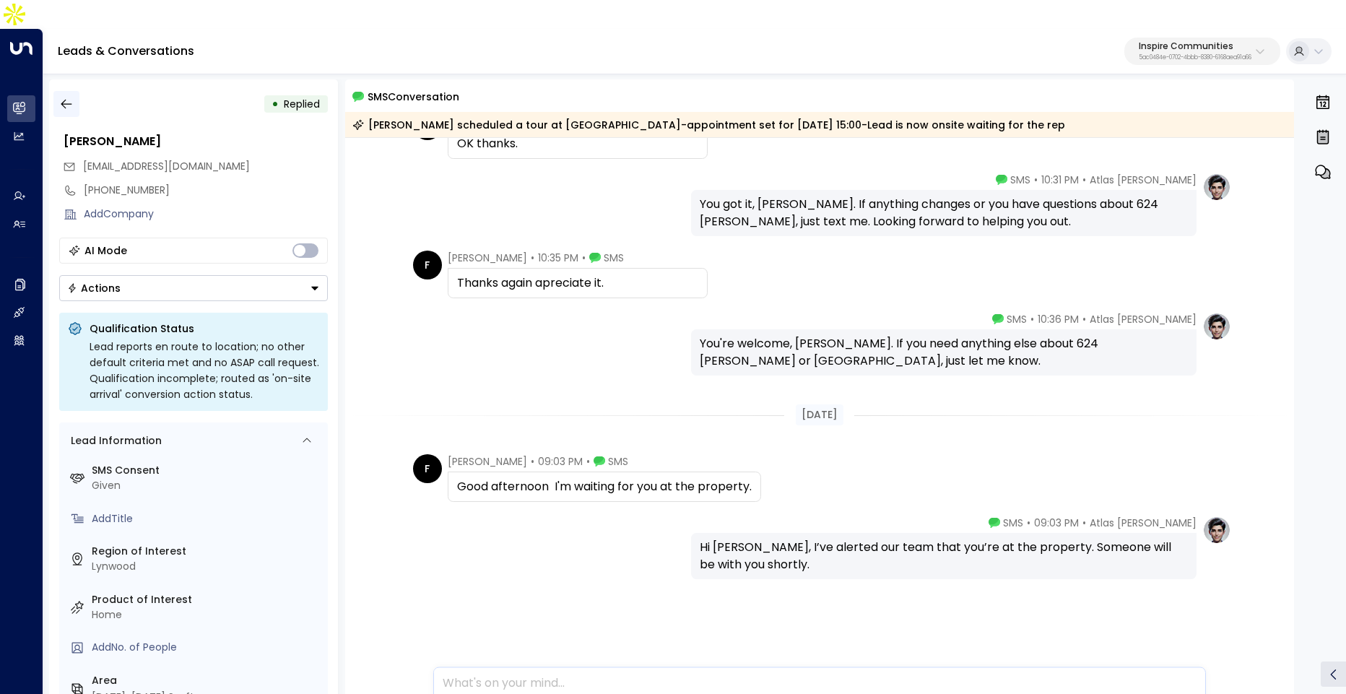
click at [61, 100] on icon "button" at bounding box center [66, 104] width 11 height 9
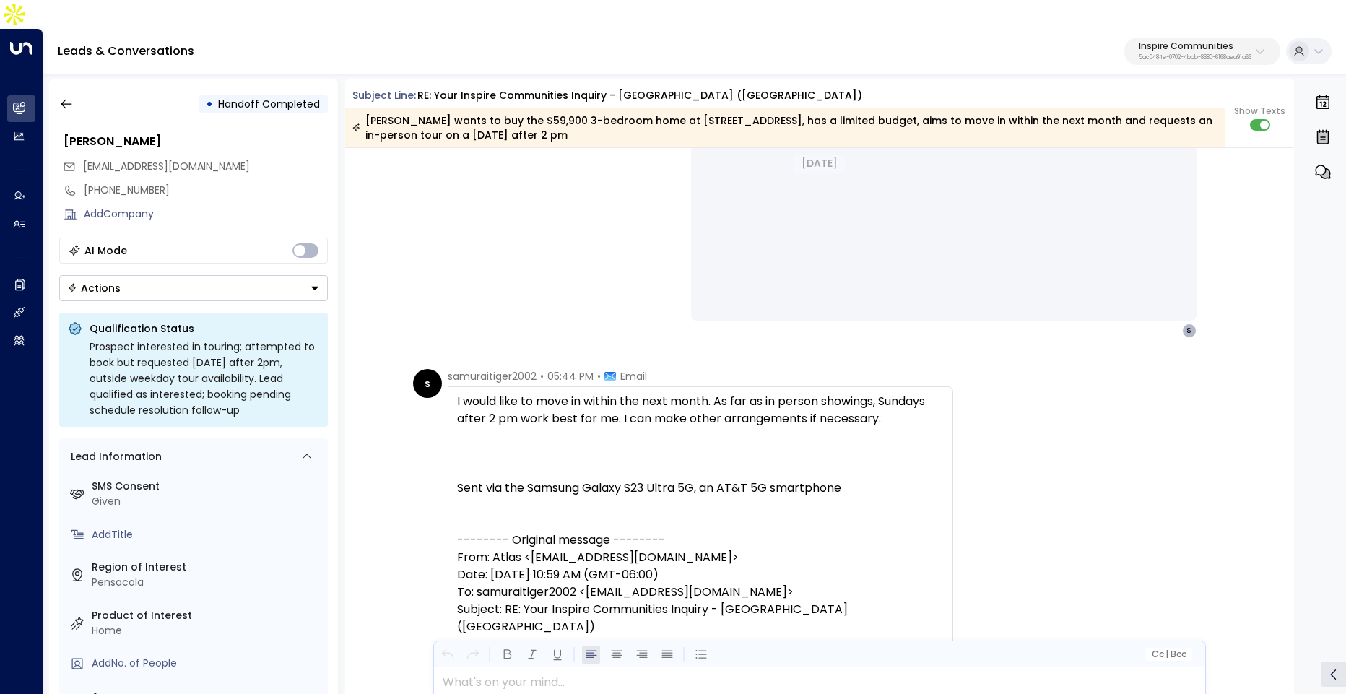
scroll to position [3270, 0]
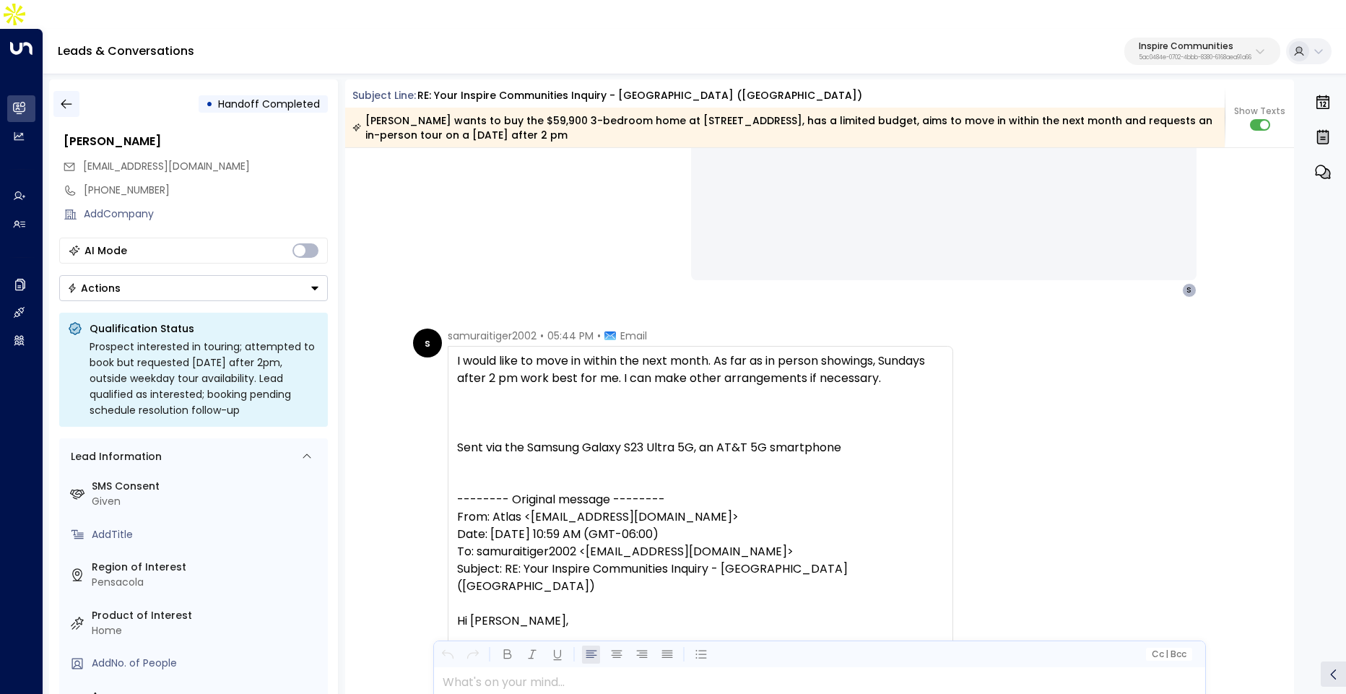
click at [61, 97] on icon "button" at bounding box center [66, 104] width 14 height 14
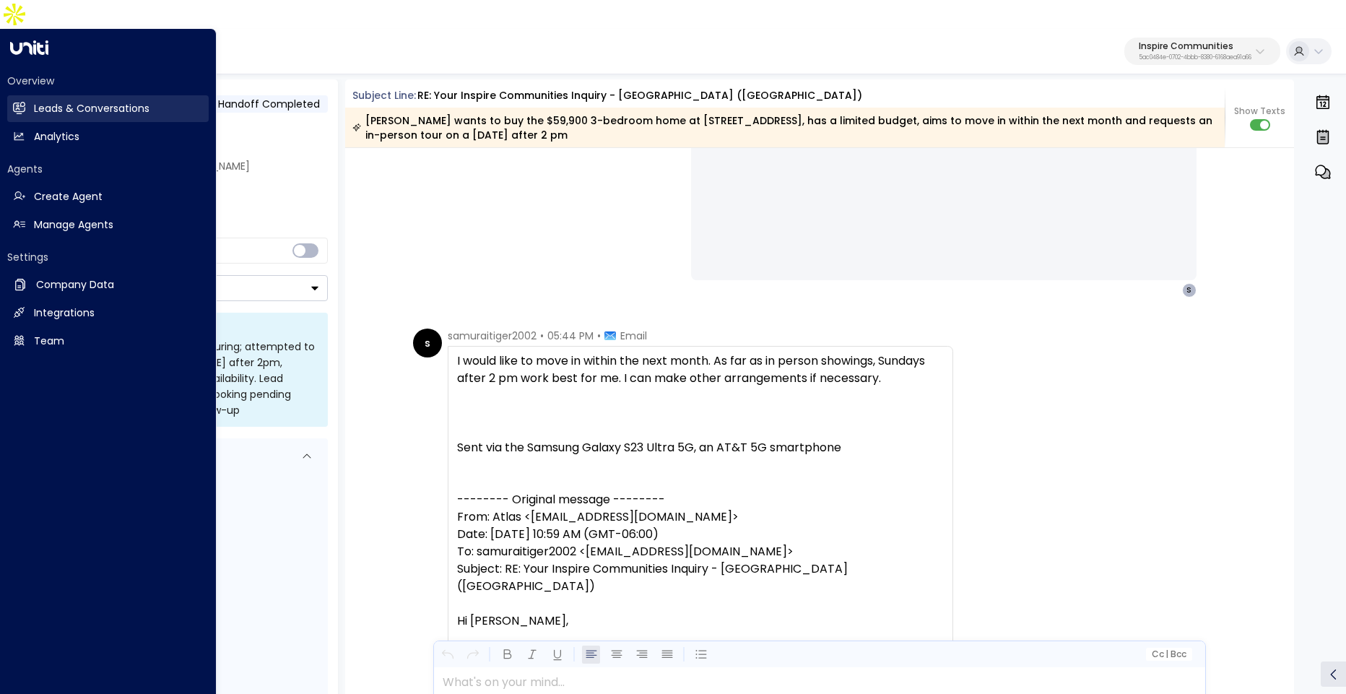
click at [32, 95] on link "Leads & Conversations Leads & Conversations" at bounding box center [107, 108] width 201 height 27
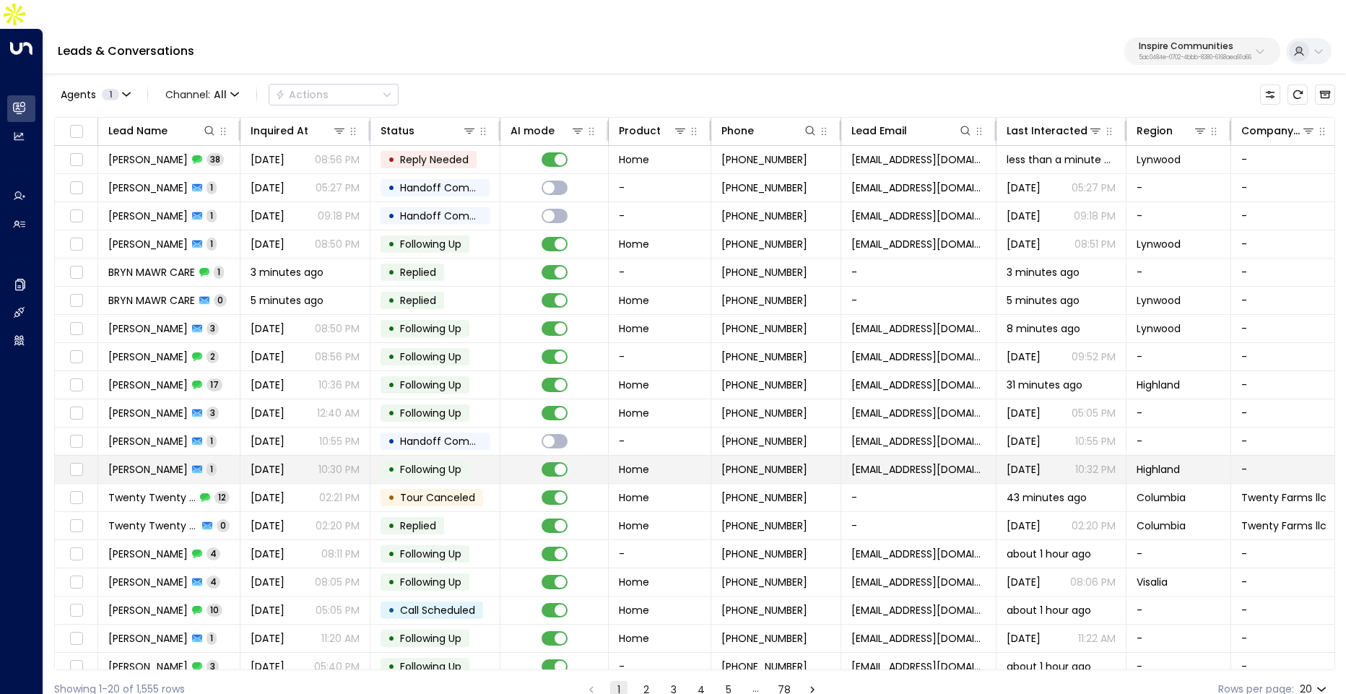
scroll to position [38, 0]
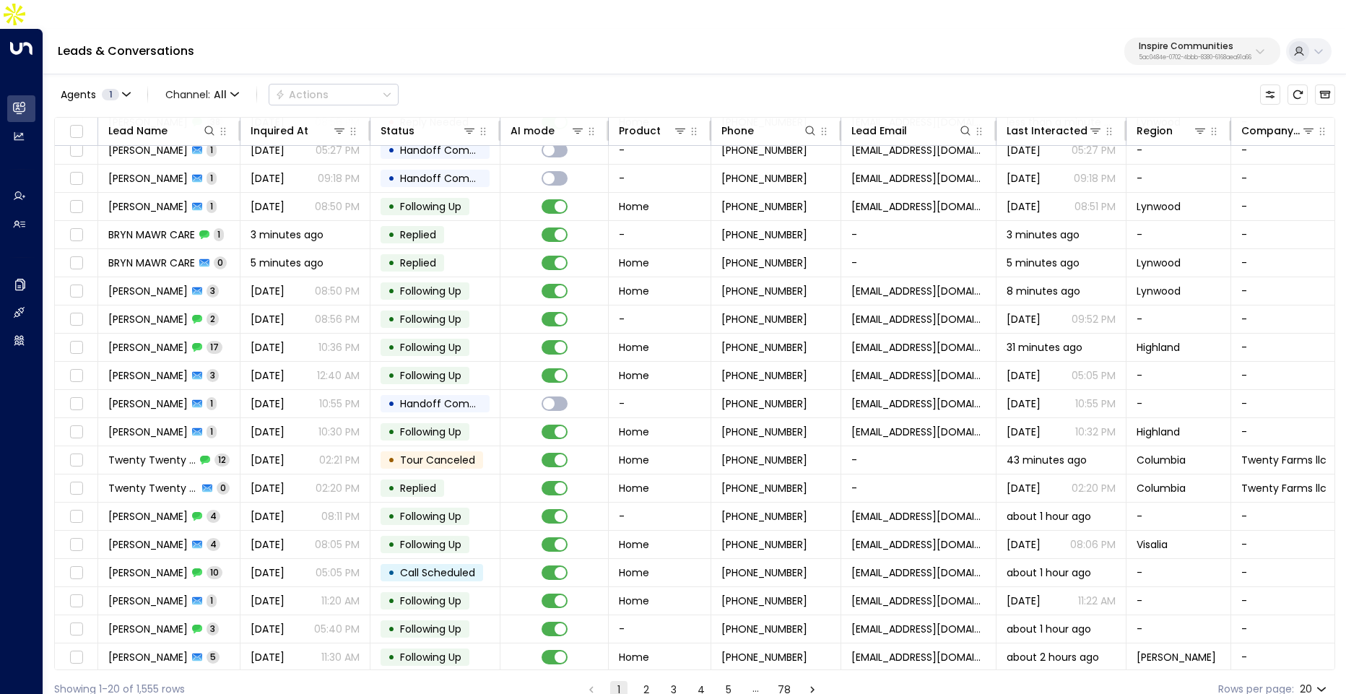
click at [645, 681] on button "2" at bounding box center [645, 689] width 17 height 17
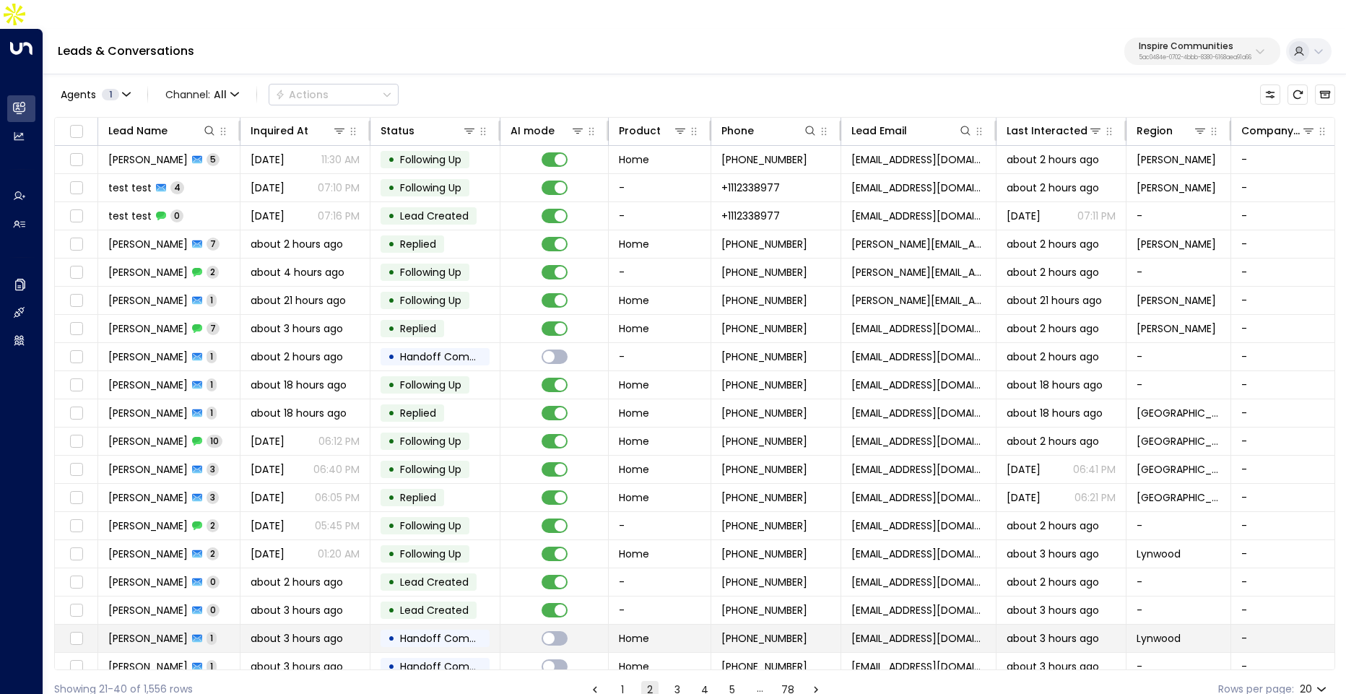
scroll to position [38, 0]
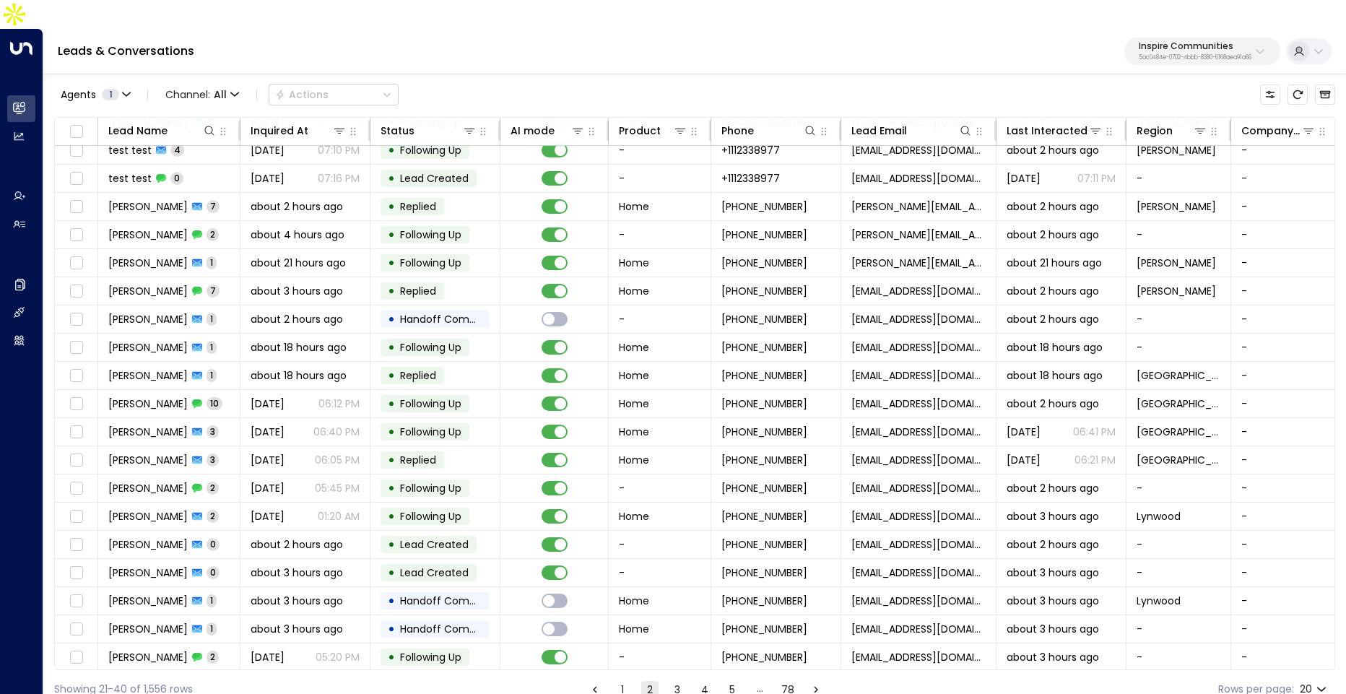
click at [674, 681] on button "3" at bounding box center [676, 689] width 17 height 17
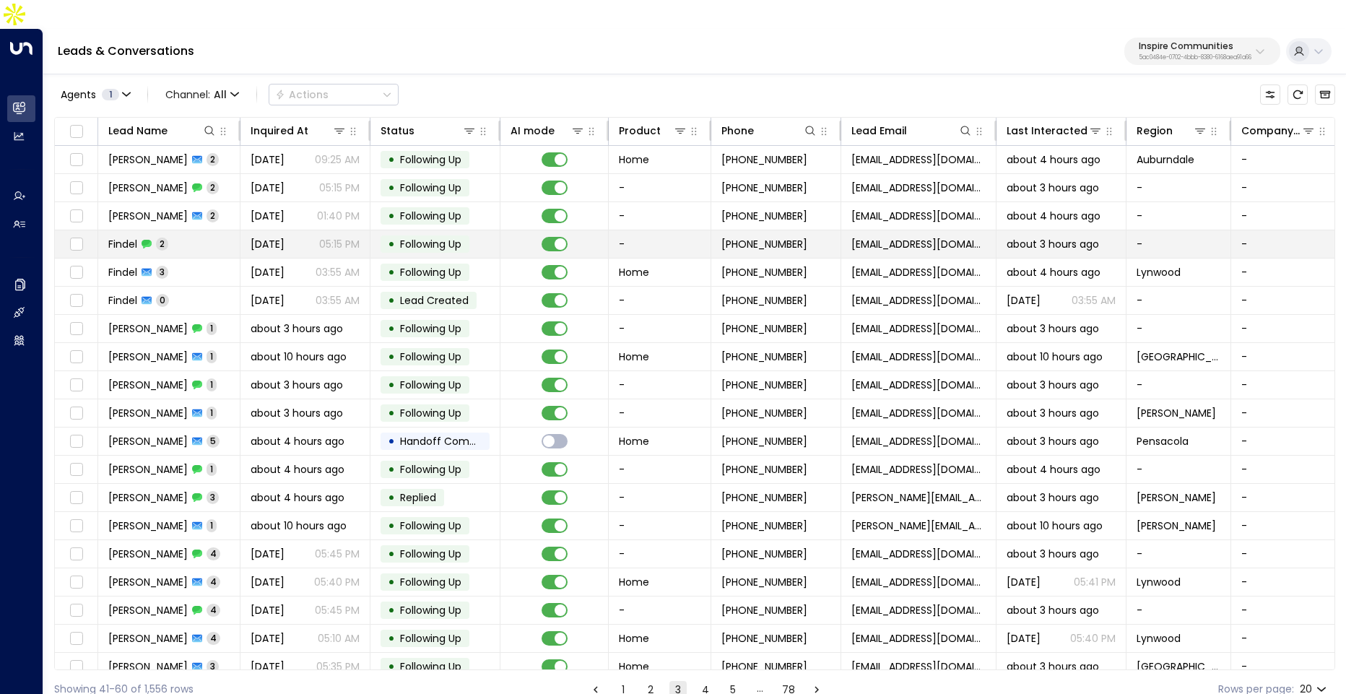
scroll to position [38, 0]
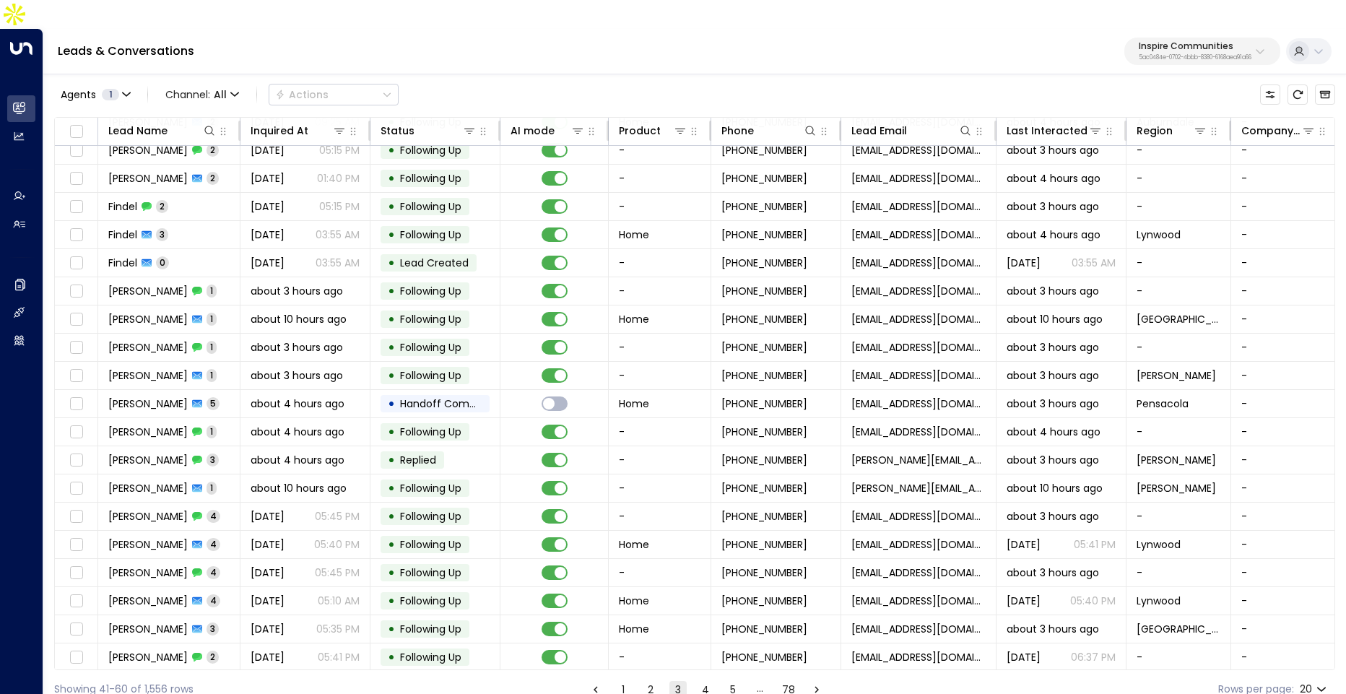
click at [619, 670] on div "Showing 41-60 of 1,556 rows 1 2 3 4 5 … 78 Rows per page: 20 **" at bounding box center [694, 689] width 1281 height 38
click at [619, 681] on button "1" at bounding box center [622, 689] width 17 height 17
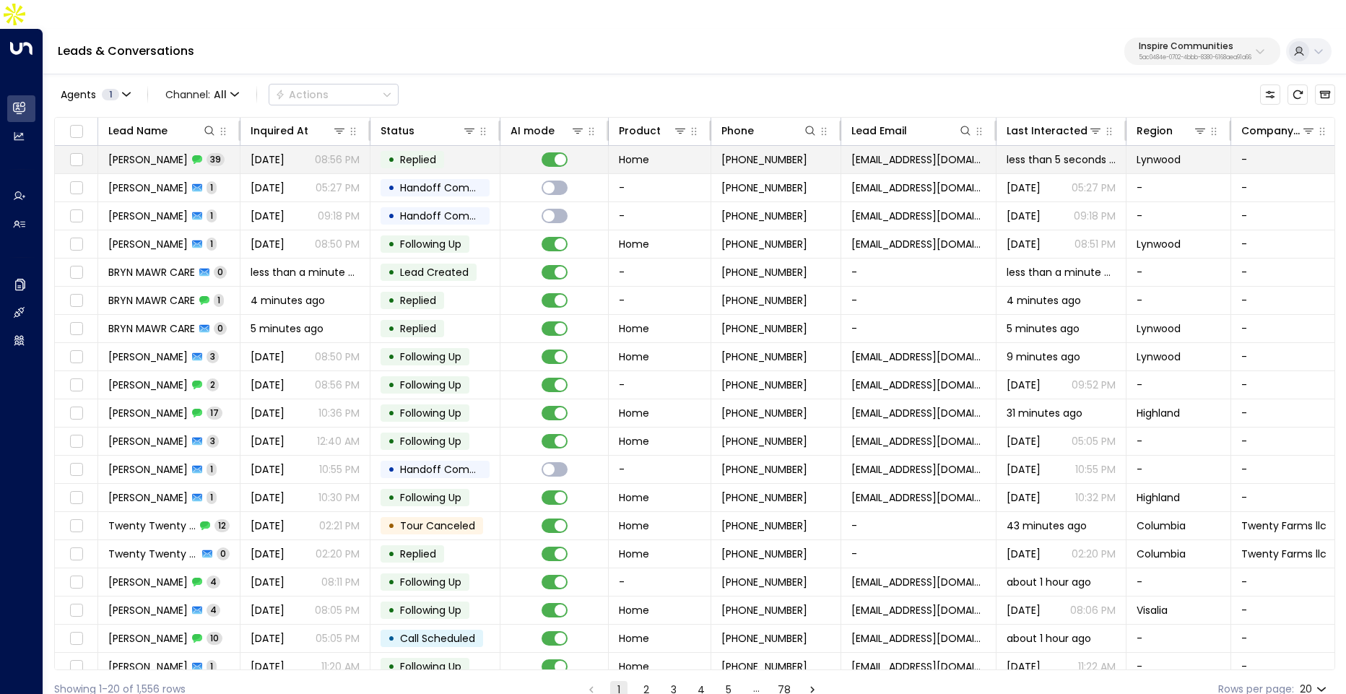
click at [457, 146] on td "• Replied" at bounding box center [435, 159] width 130 height 27
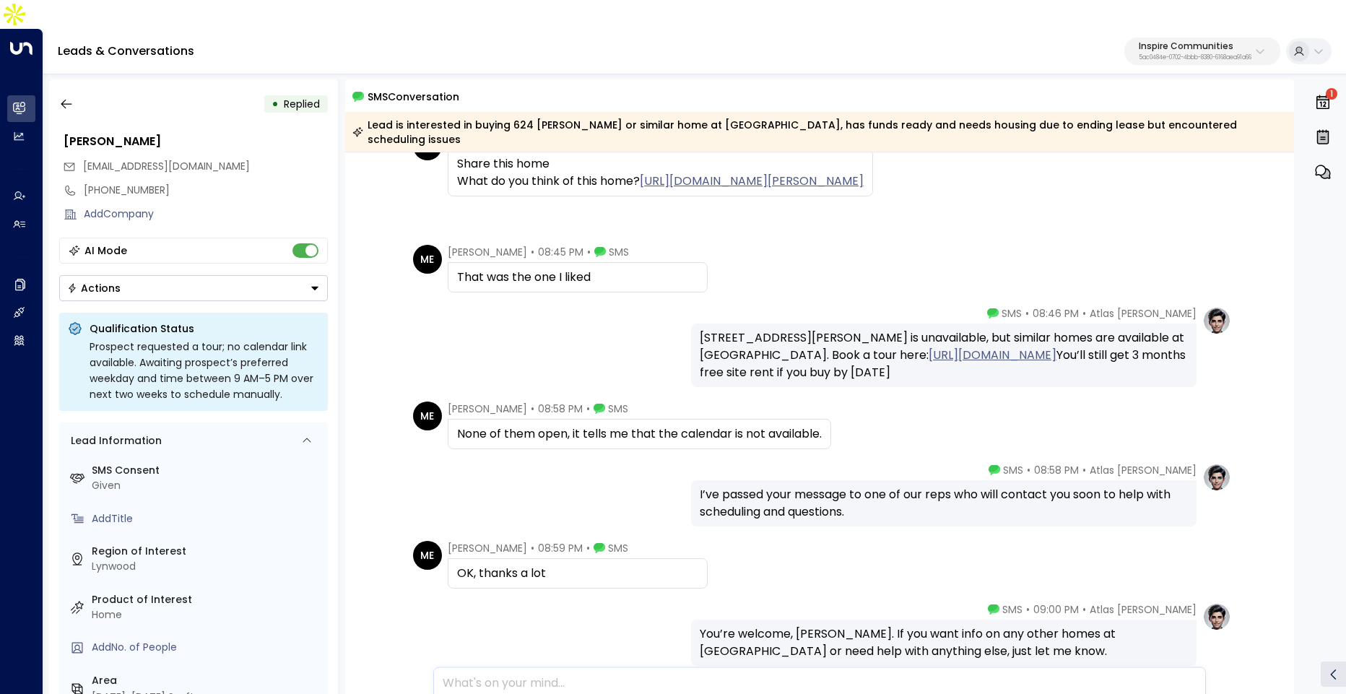
scroll to position [11006, 0]
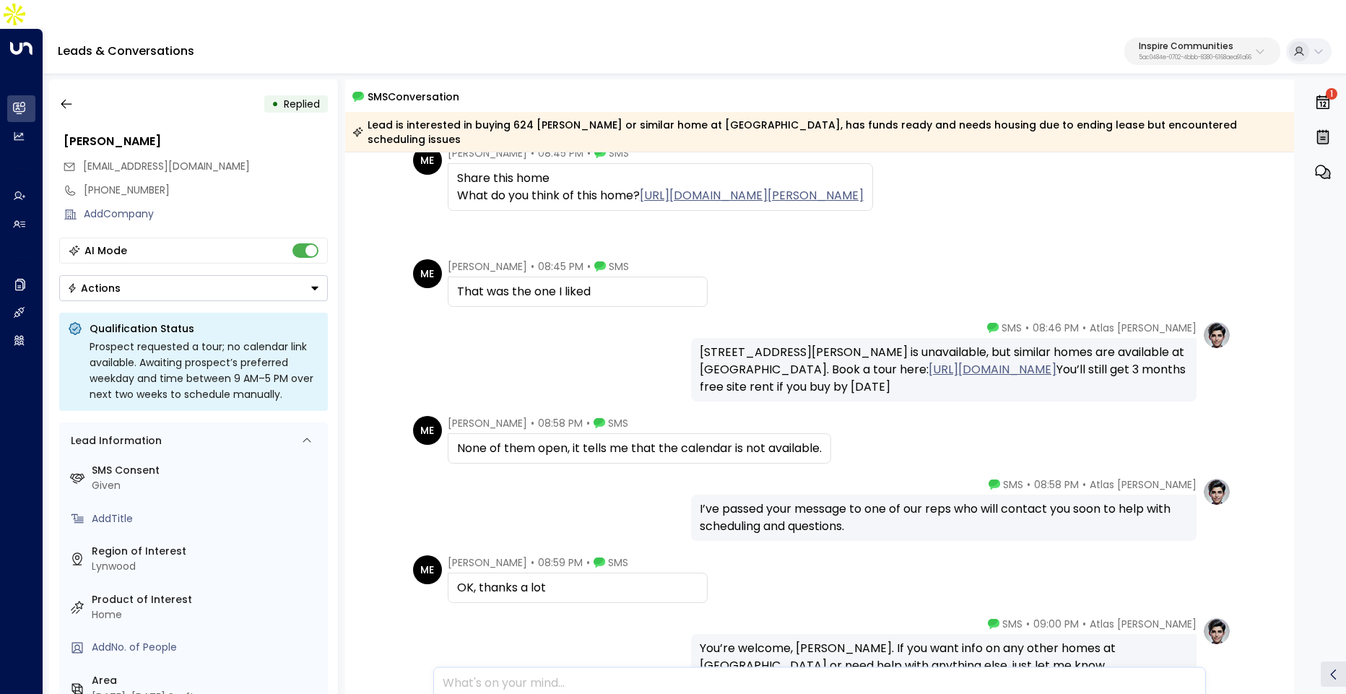
click at [928, 361] on link "https://calendly.com/llalich-inspirecommunities" at bounding box center [992, 369] width 128 height 17
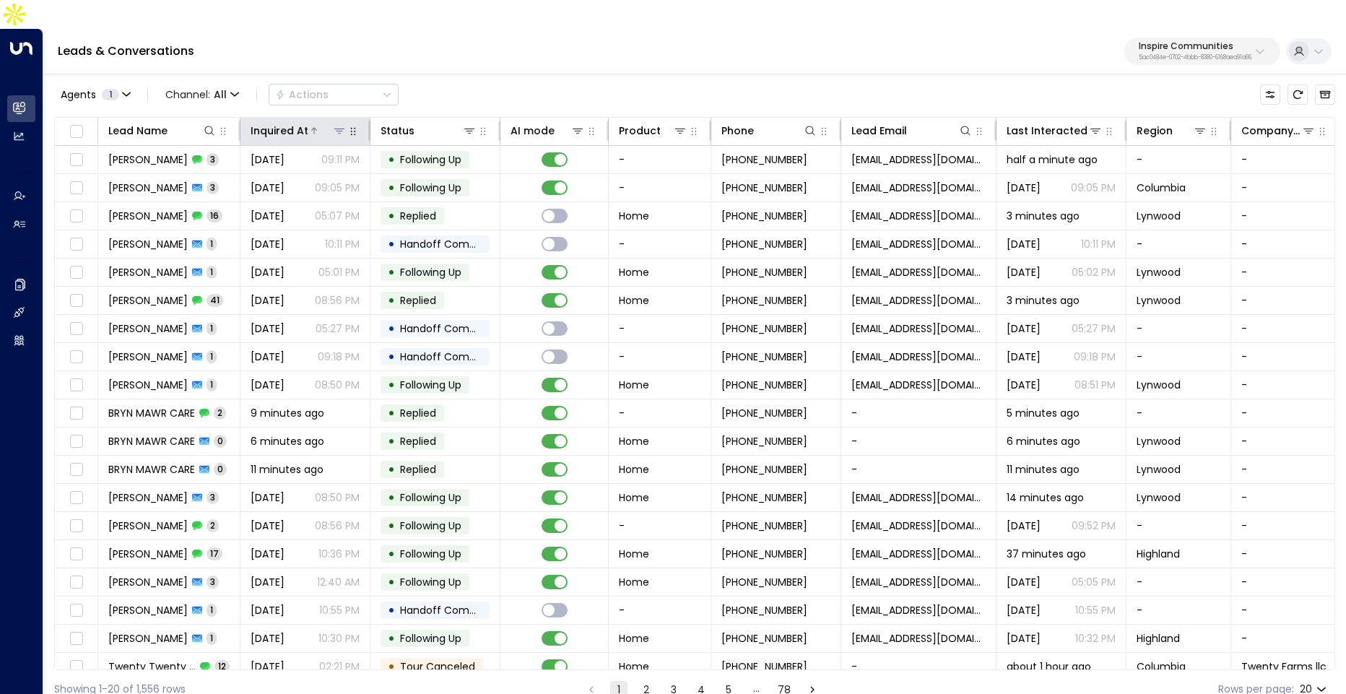
click at [308, 123] on div at bounding box center [327, 130] width 38 height 14
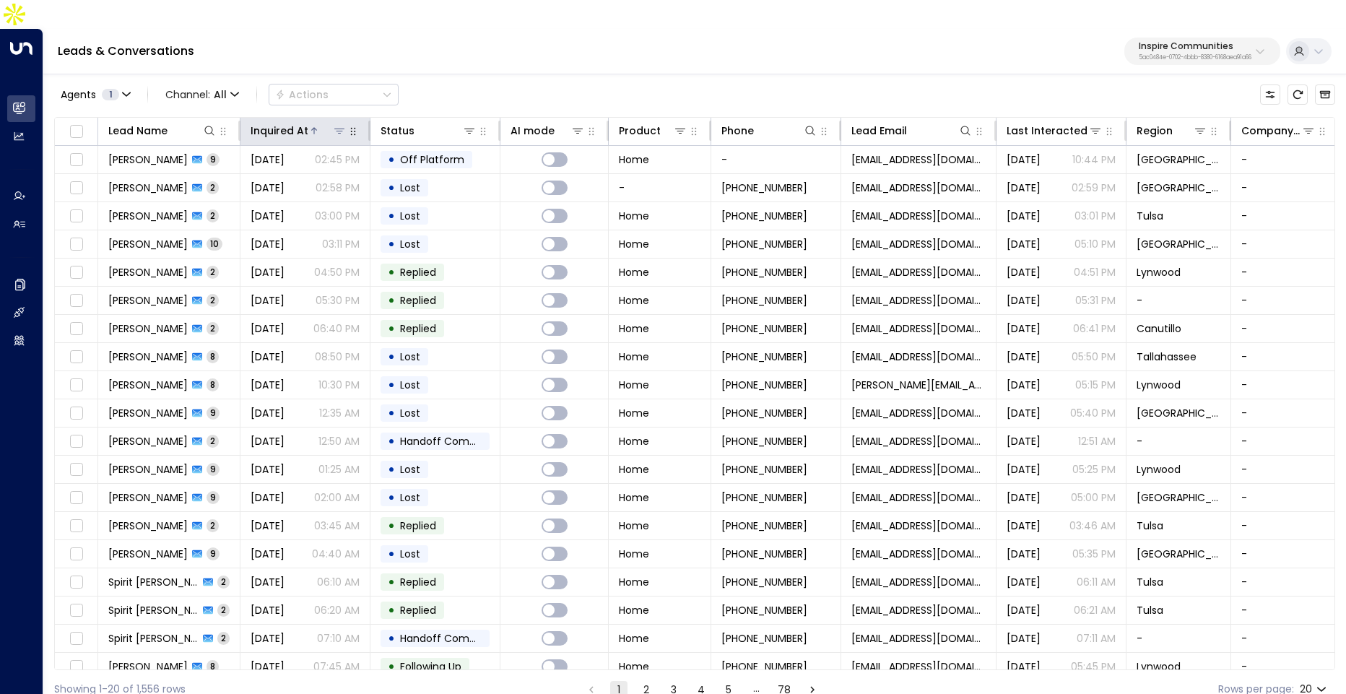
click at [308, 123] on div at bounding box center [327, 130] width 38 height 14
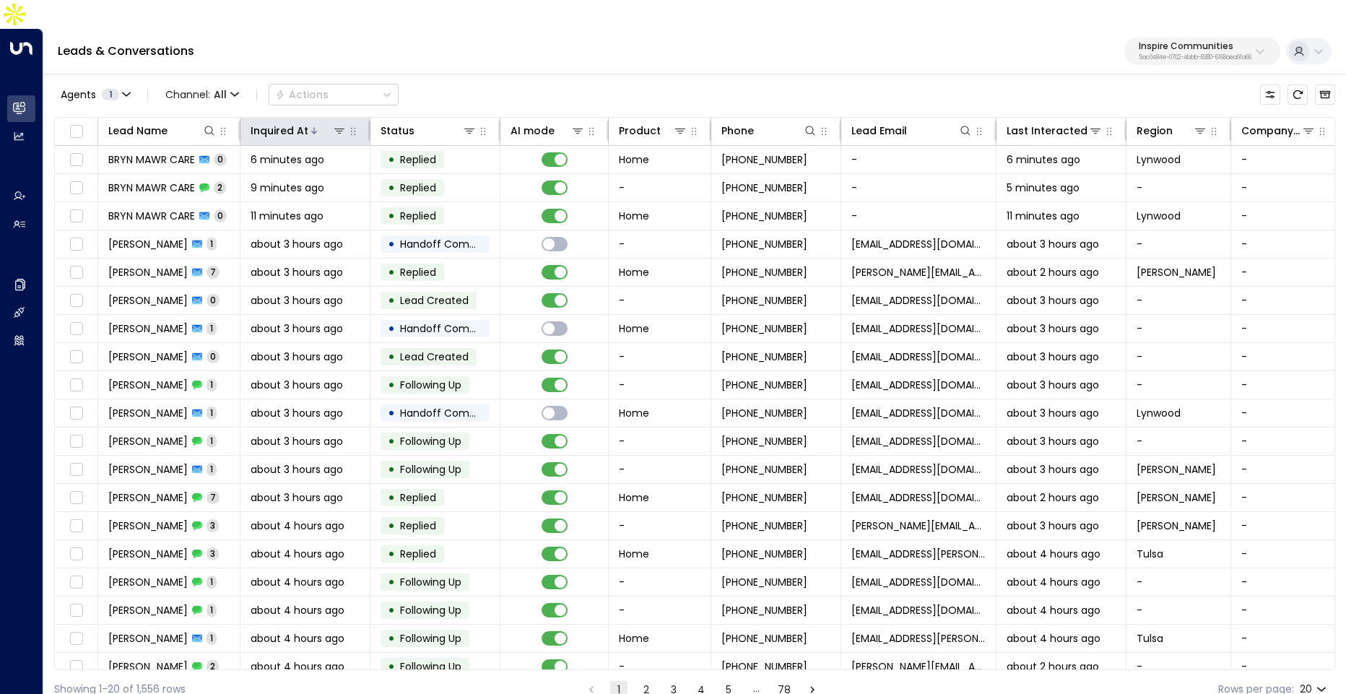
click at [308, 118] on th "Inquired At" at bounding box center [305, 132] width 130 height 28
click at [310, 126] on icon at bounding box center [314, 130] width 9 height 9
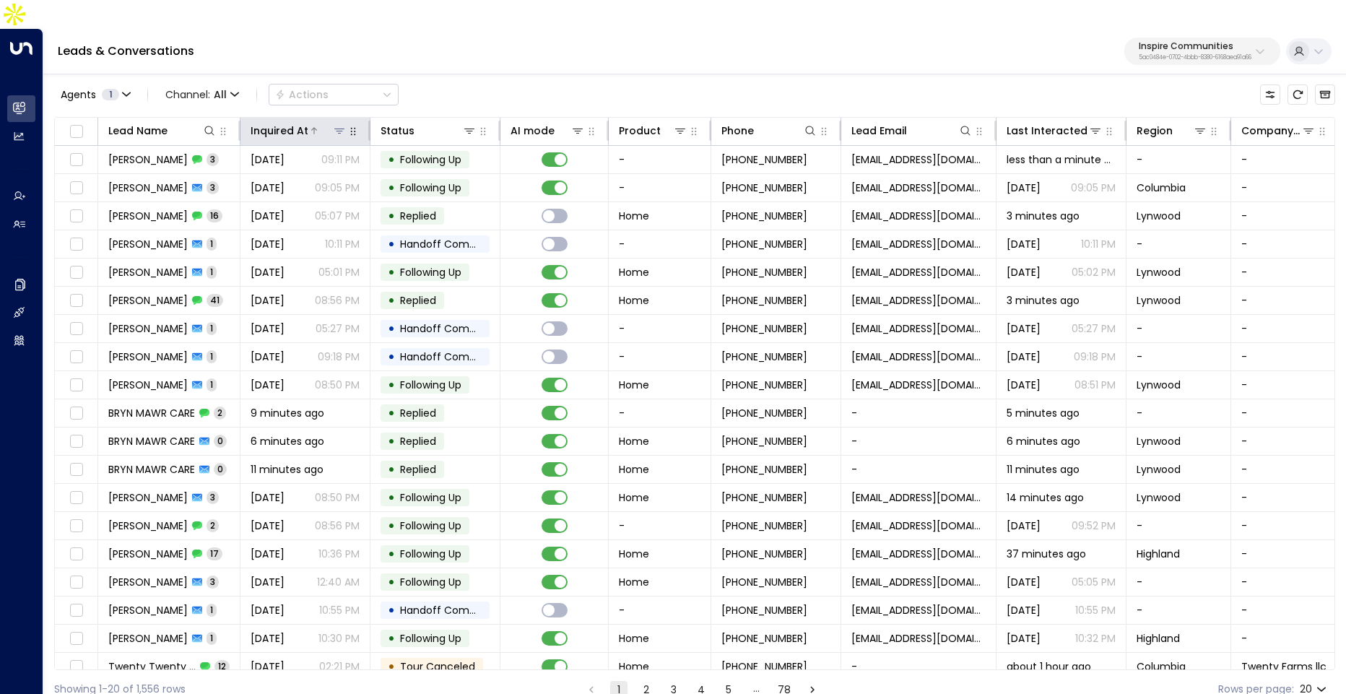
click at [310, 126] on icon at bounding box center [314, 130] width 9 height 9
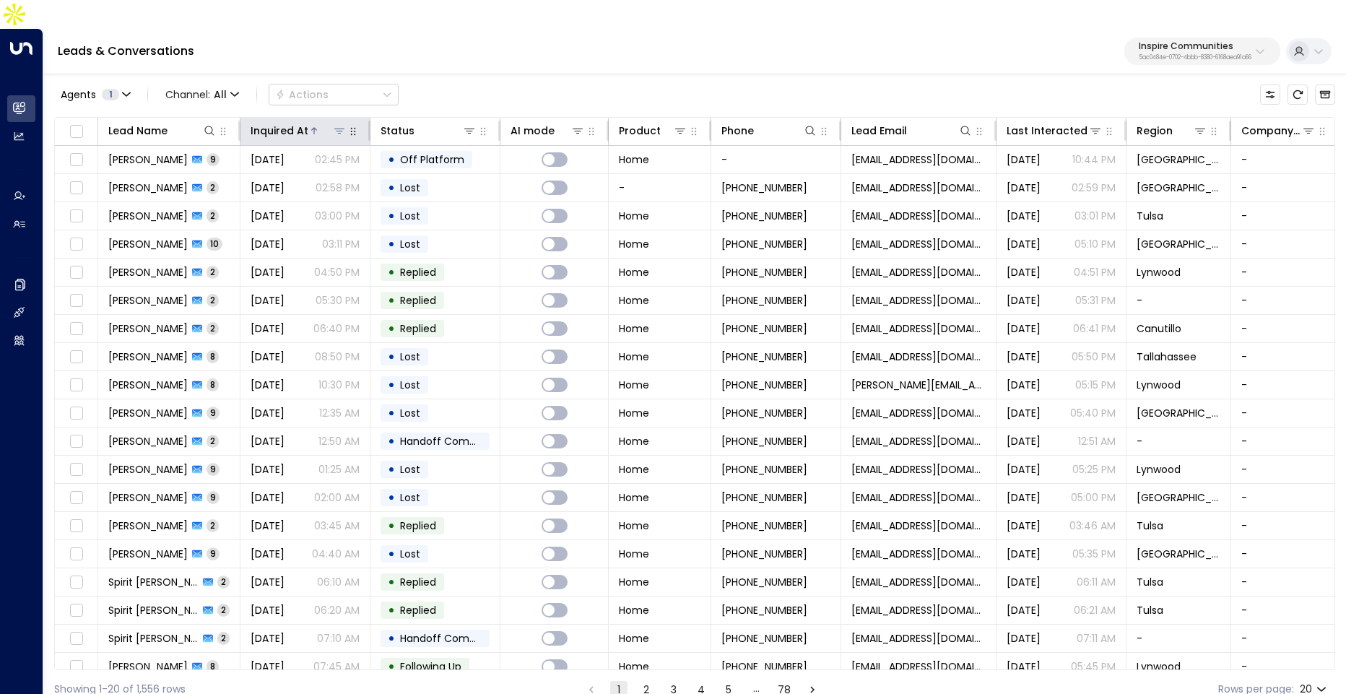
click at [310, 126] on icon at bounding box center [314, 130] width 9 height 9
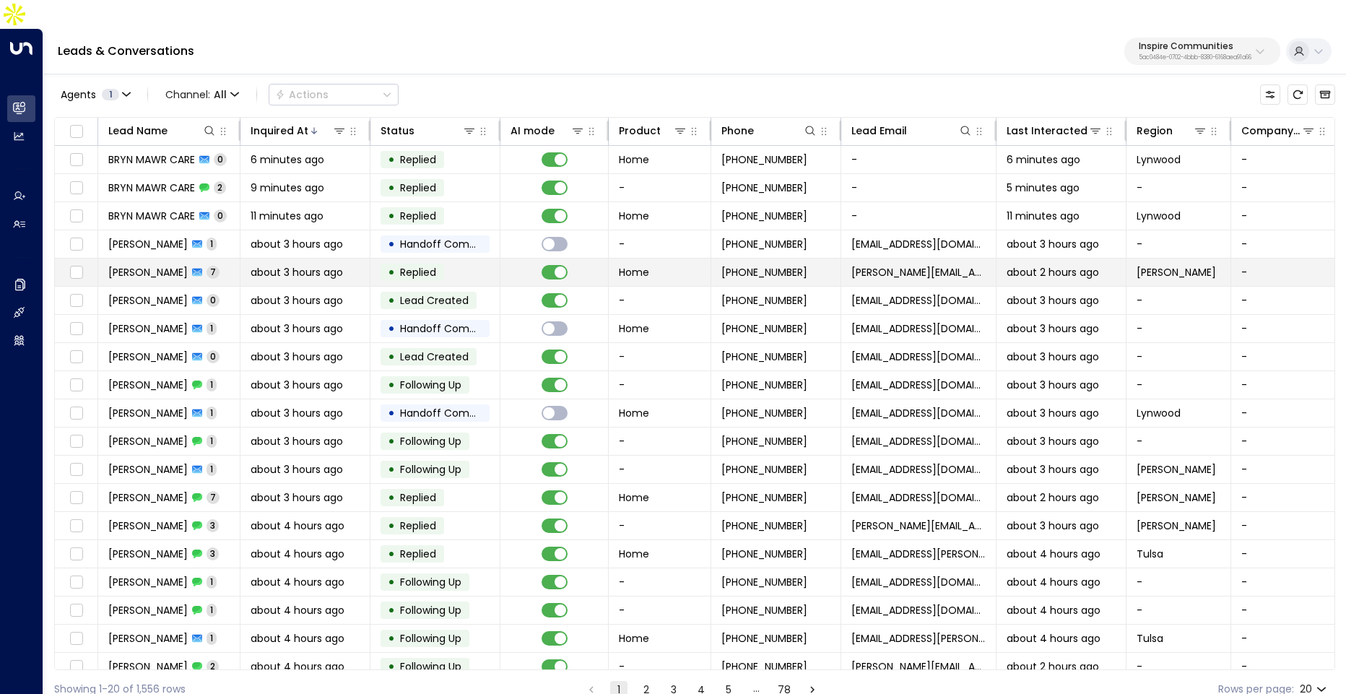
click at [301, 265] on span "about 3 hours ago" at bounding box center [296, 272] width 92 height 14
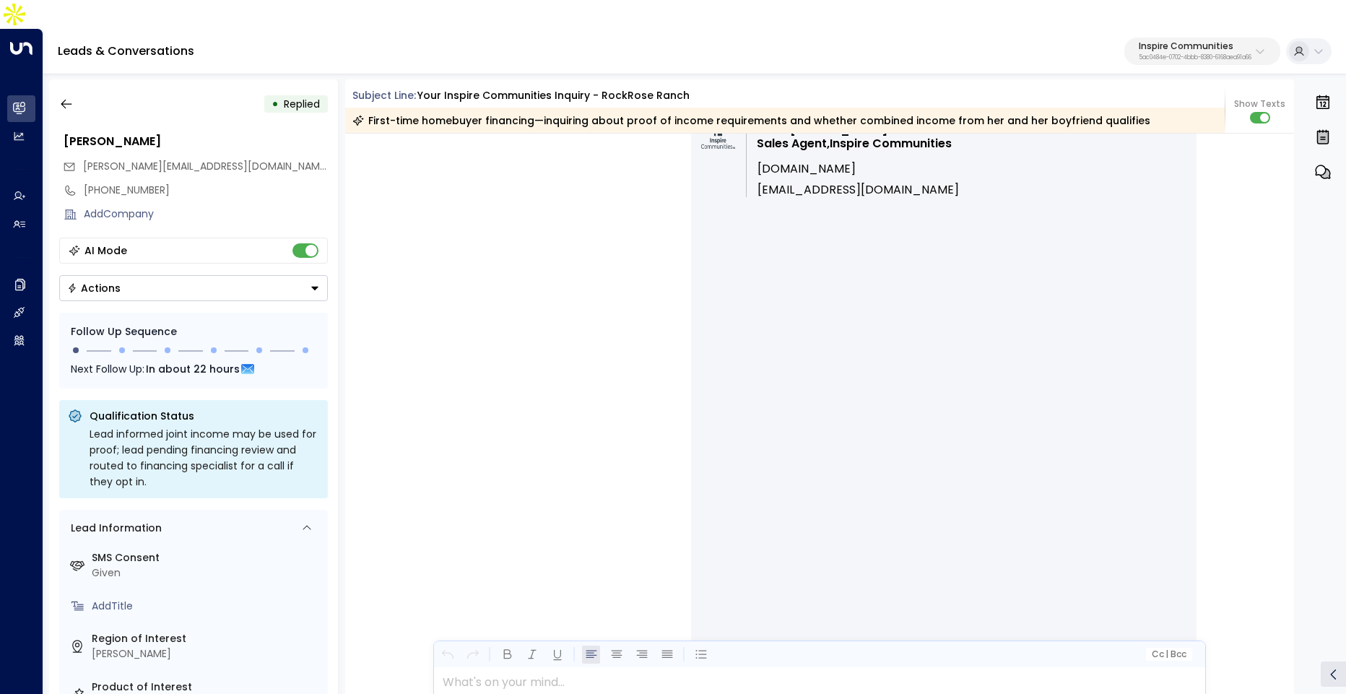
scroll to position [3466, 0]
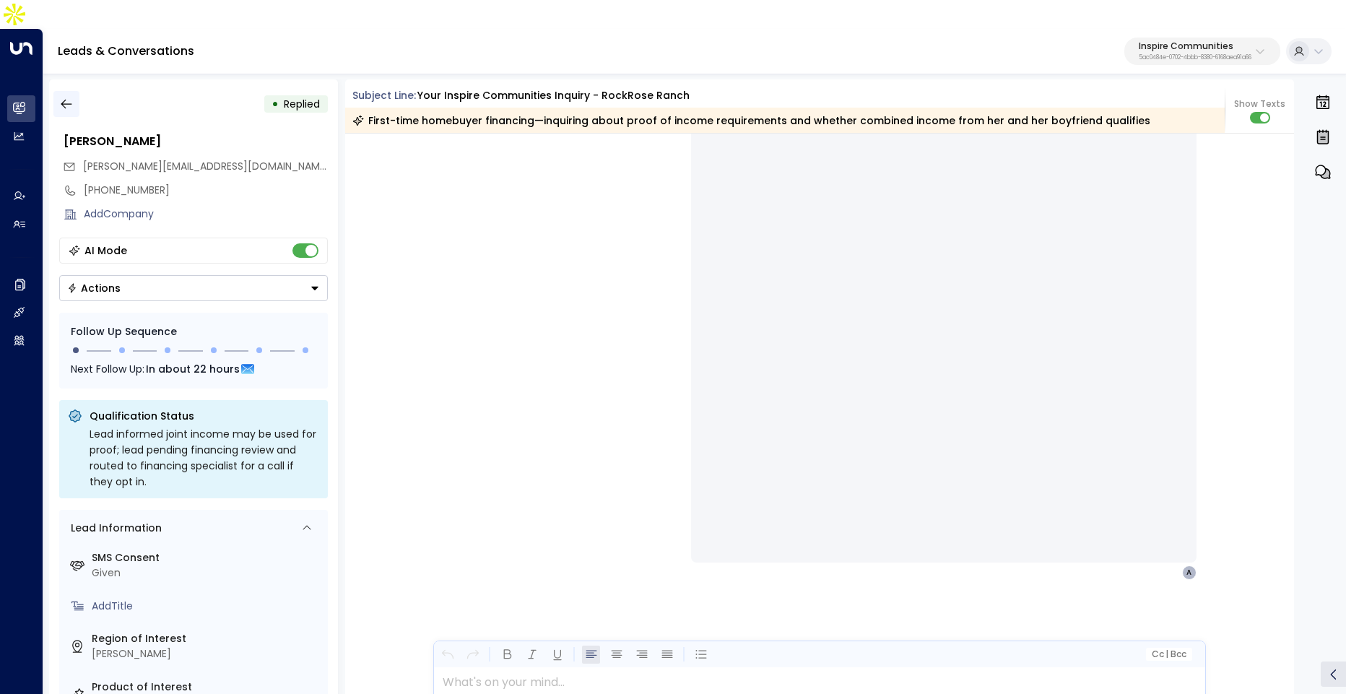
click at [77, 91] on button "button" at bounding box center [66, 104] width 26 height 26
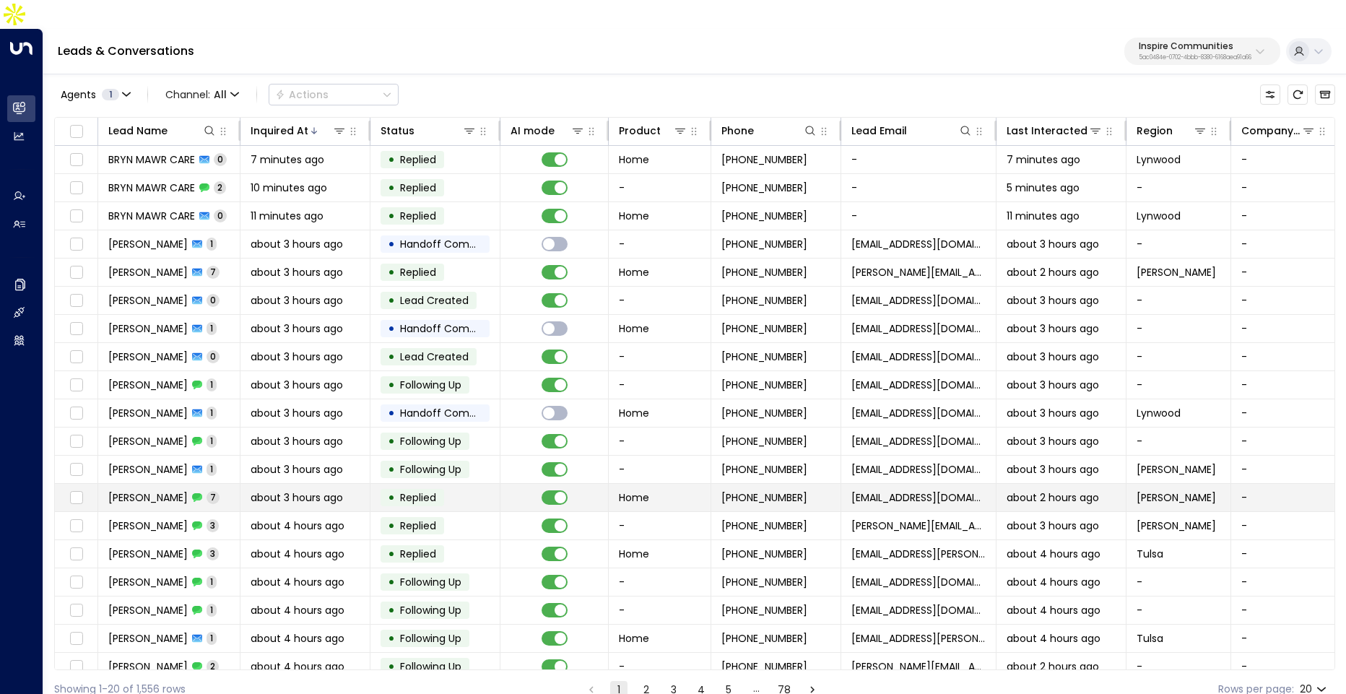
click at [313, 490] on span "about 3 hours ago" at bounding box center [296, 497] width 92 height 14
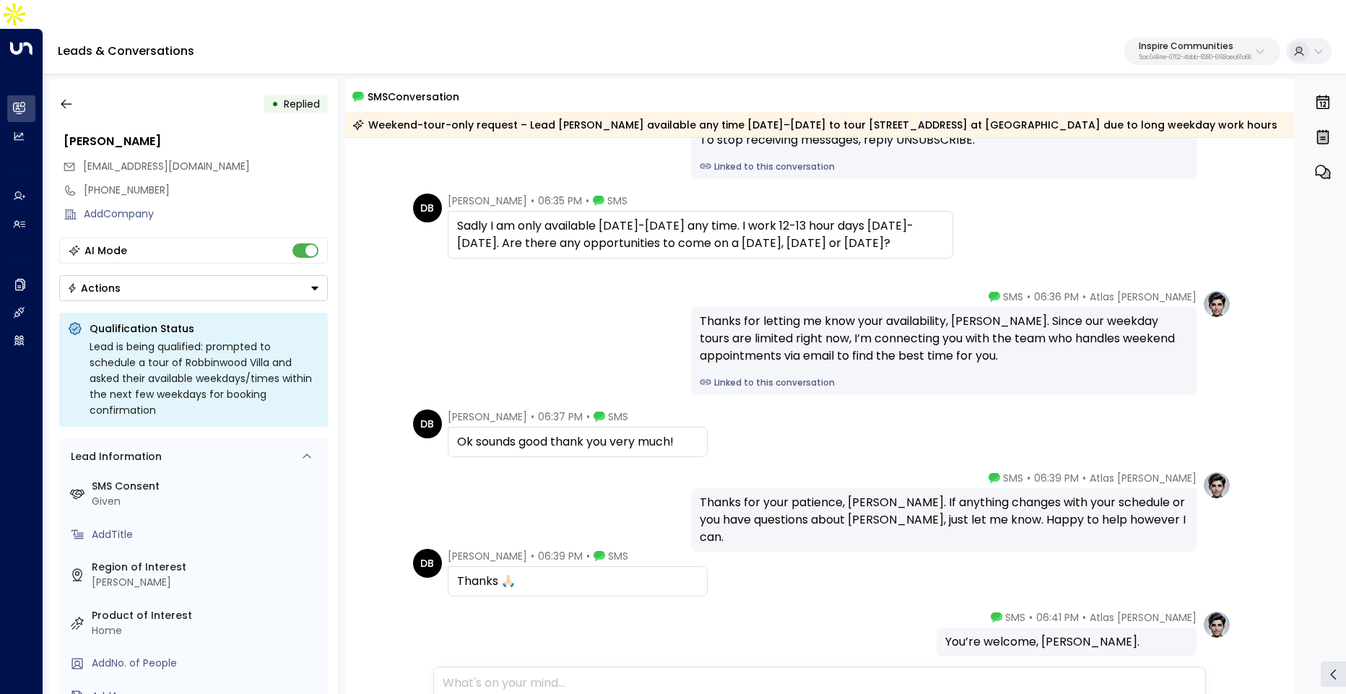
scroll to position [178, 0]
click at [68, 97] on icon "button" at bounding box center [66, 104] width 14 height 14
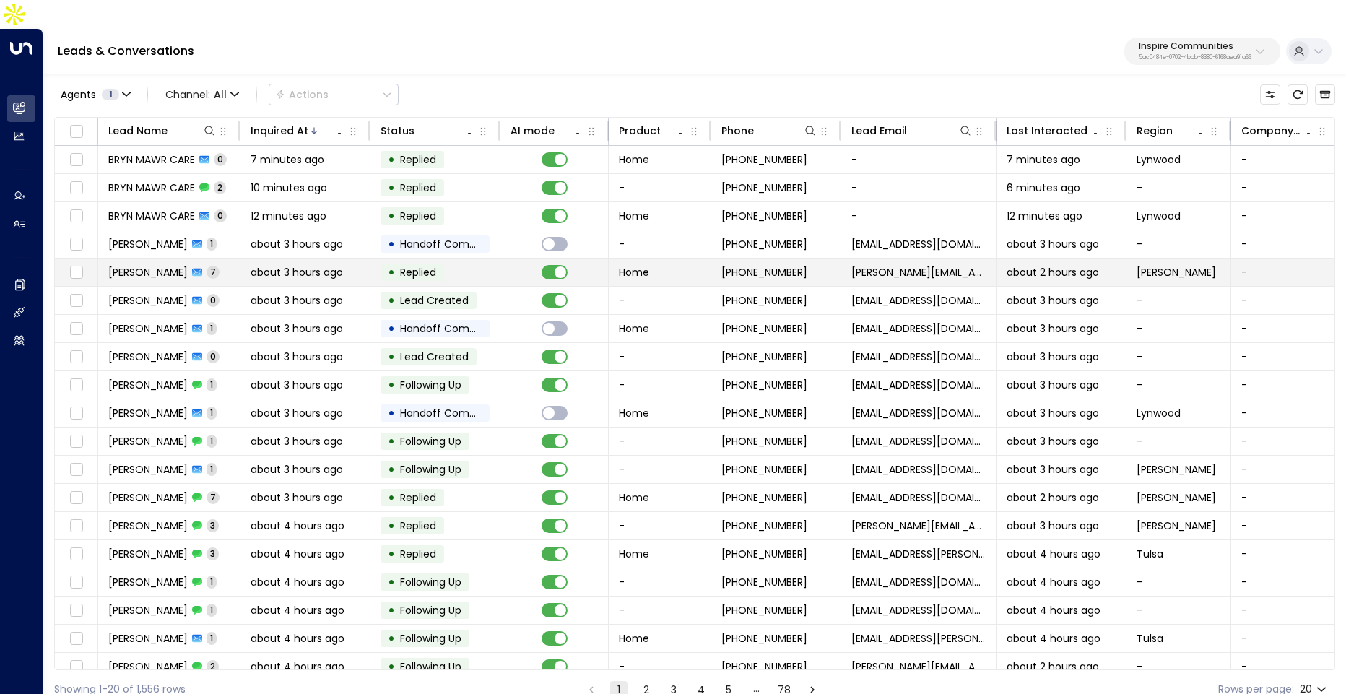
click at [206, 258] on td "[PERSON_NAME] 7" at bounding box center [169, 271] width 142 height 27
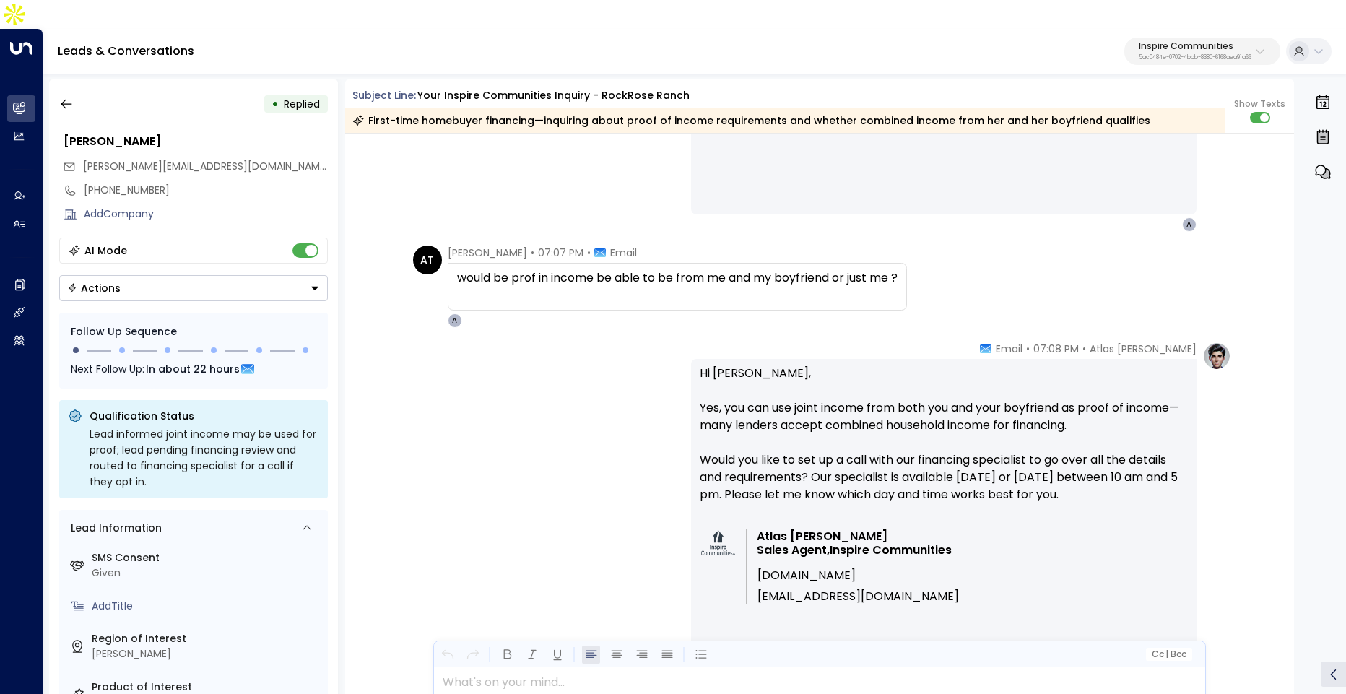
scroll to position [3092, 0]
click at [71, 97] on icon "button" at bounding box center [66, 104] width 14 height 14
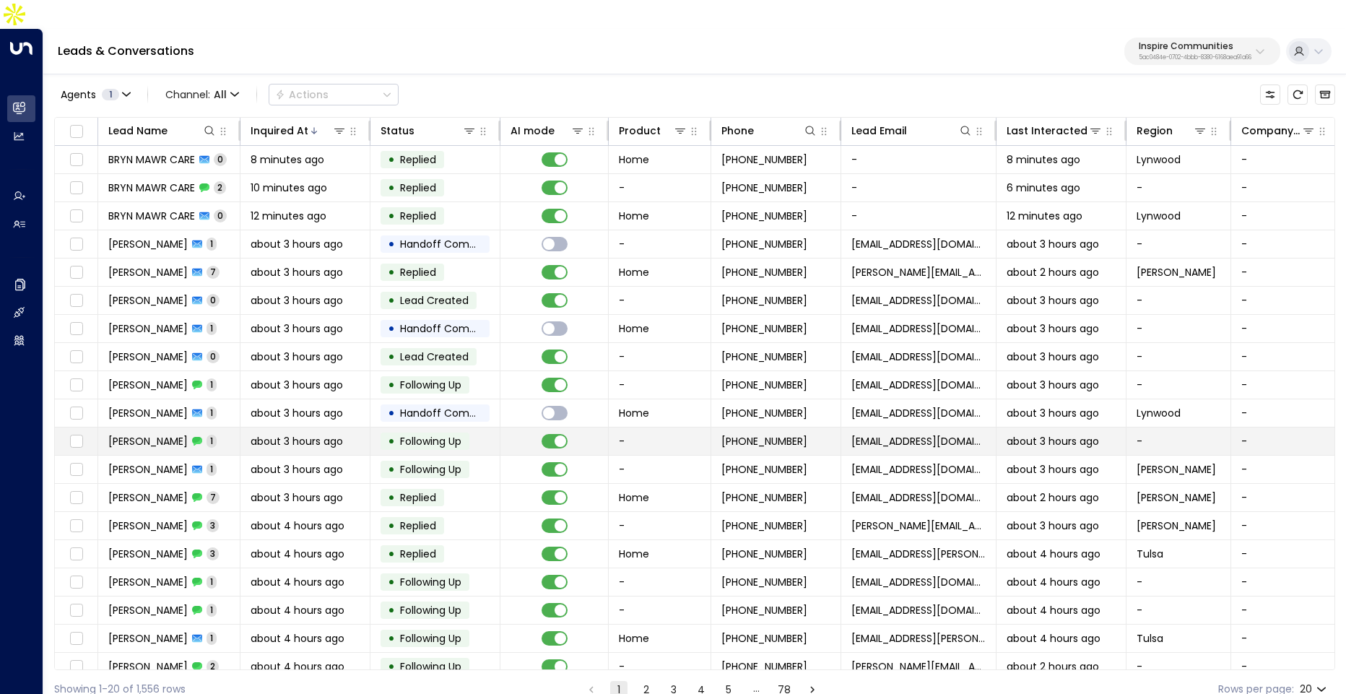
scroll to position [38, 0]
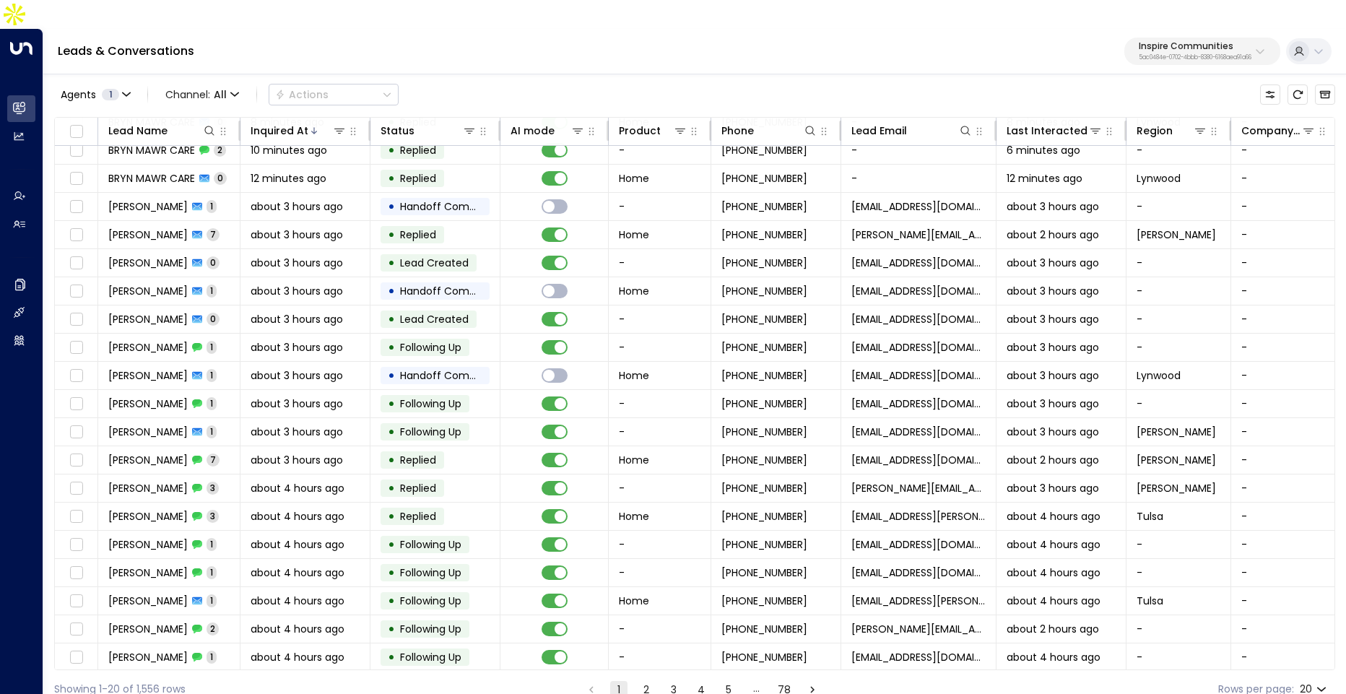
click at [645, 681] on button "2" at bounding box center [645, 689] width 17 height 17
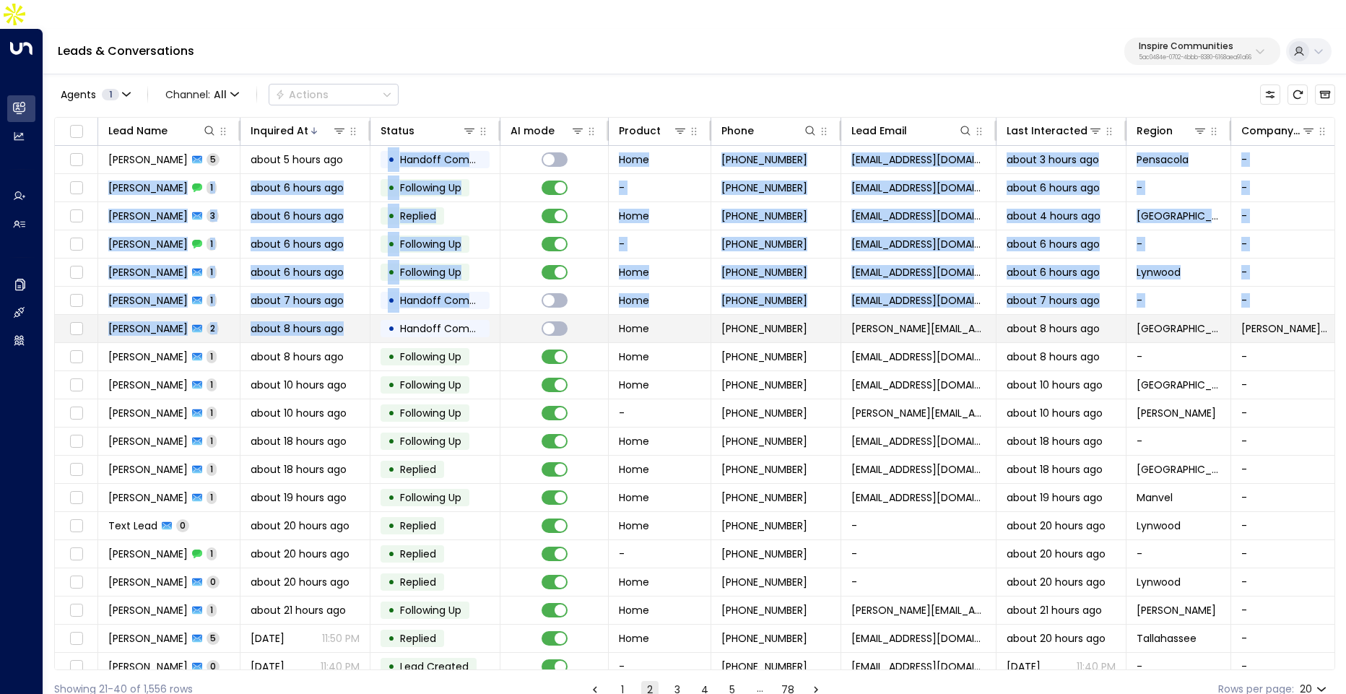
drag, startPoint x: 276, startPoint y: 121, endPoint x: 310, endPoint y: 297, distance: 178.7
click at [307, 294] on tbody "[PERSON_NAME] 5 about 5 hours ago • Handoff Completed Home [PHONE_NUMBER] [EMAI…" at bounding box center [848, 427] width 1587 height 563
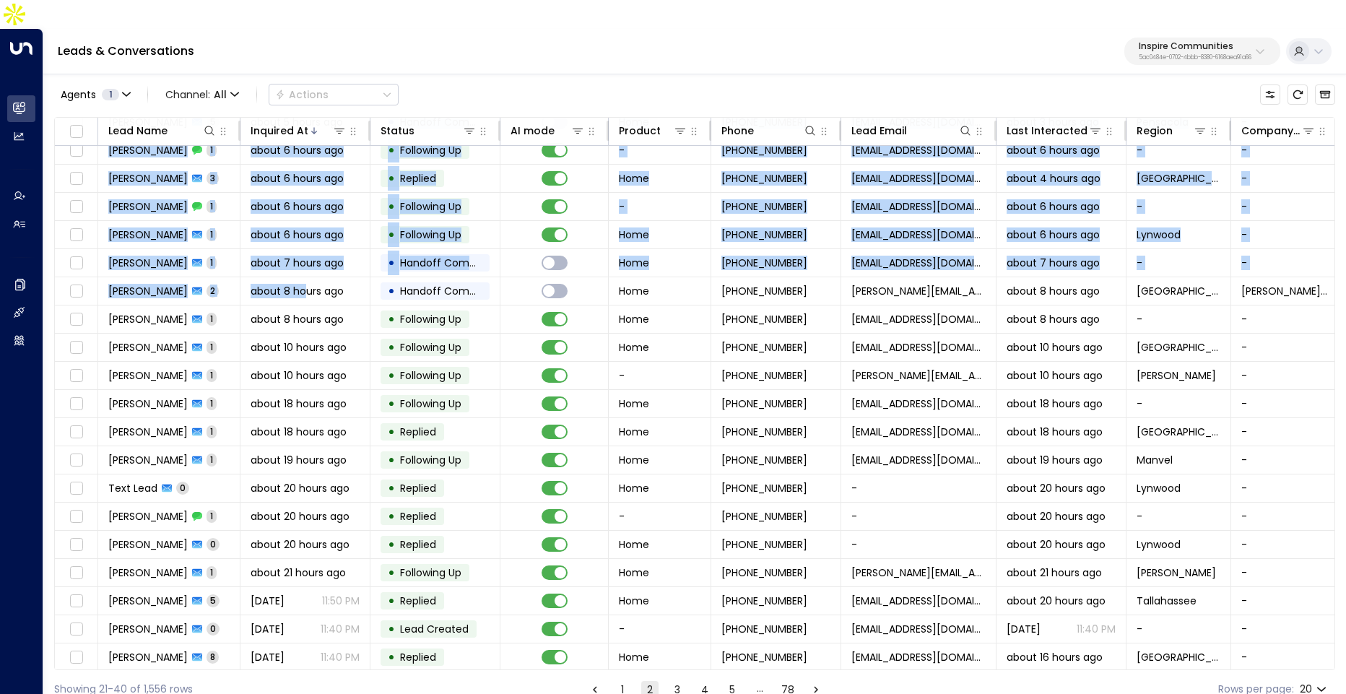
click at [676, 681] on button "3" at bounding box center [676, 689] width 17 height 17
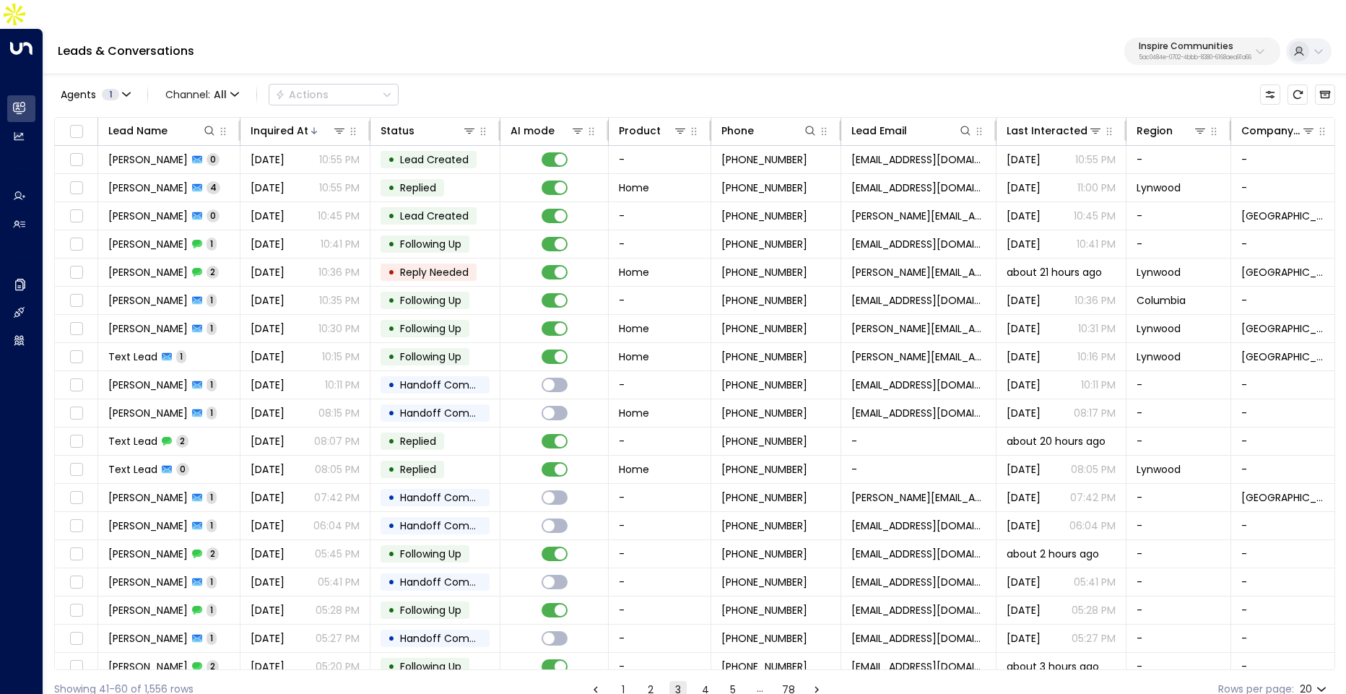
click at [709, 681] on button "4" at bounding box center [705, 689] width 17 height 17
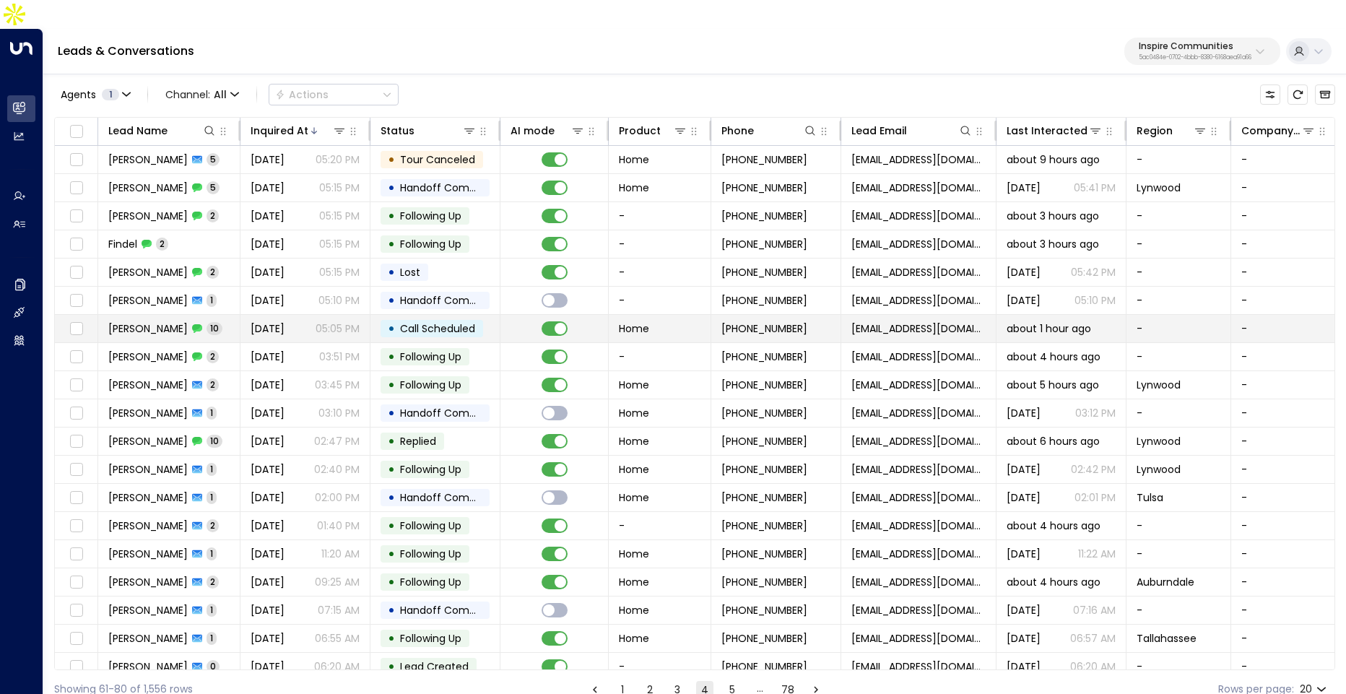
click at [316, 321] on p "05:05 PM" at bounding box center [337, 328] width 44 height 14
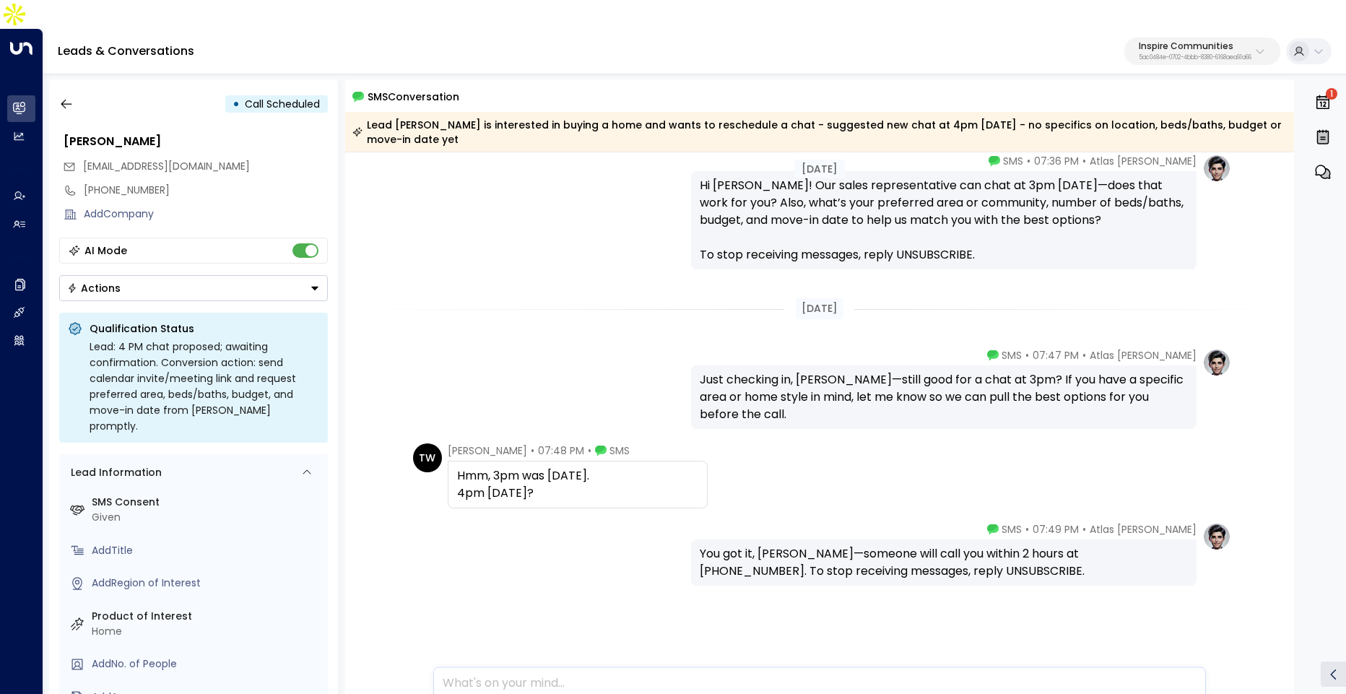
scroll to position [685, 0]
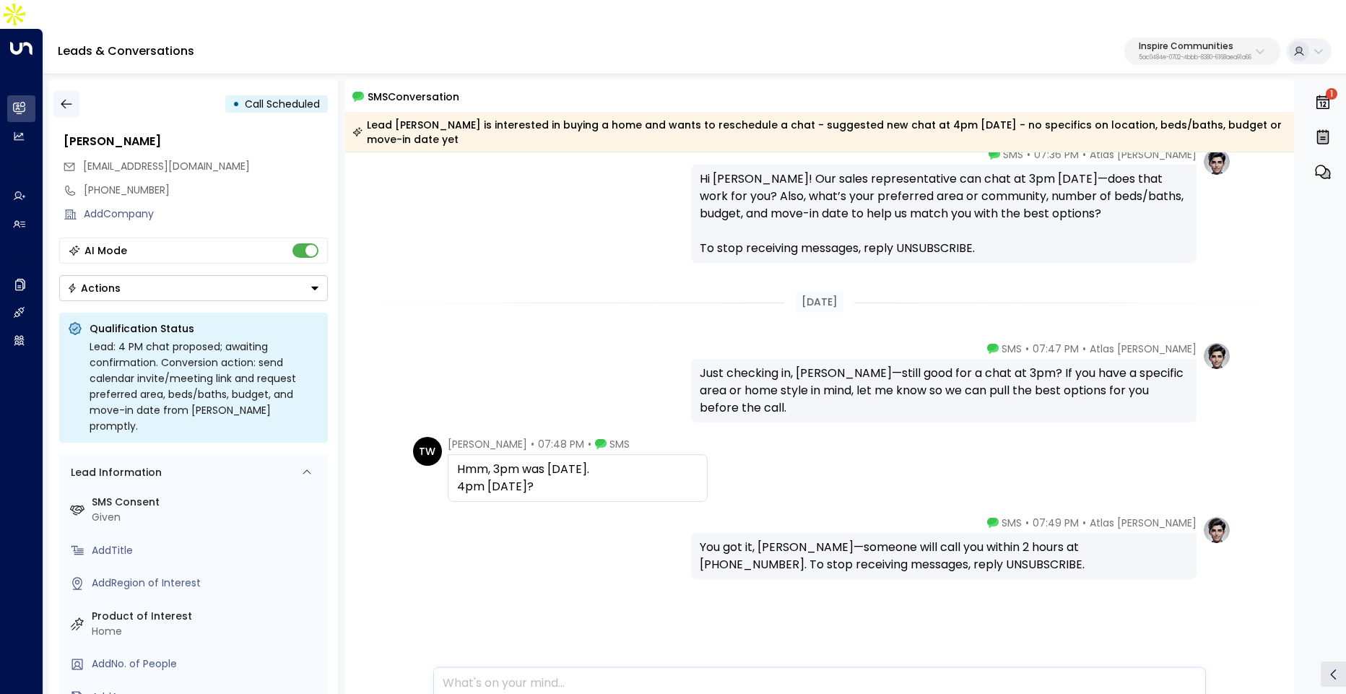
click at [71, 97] on icon "button" at bounding box center [66, 104] width 14 height 14
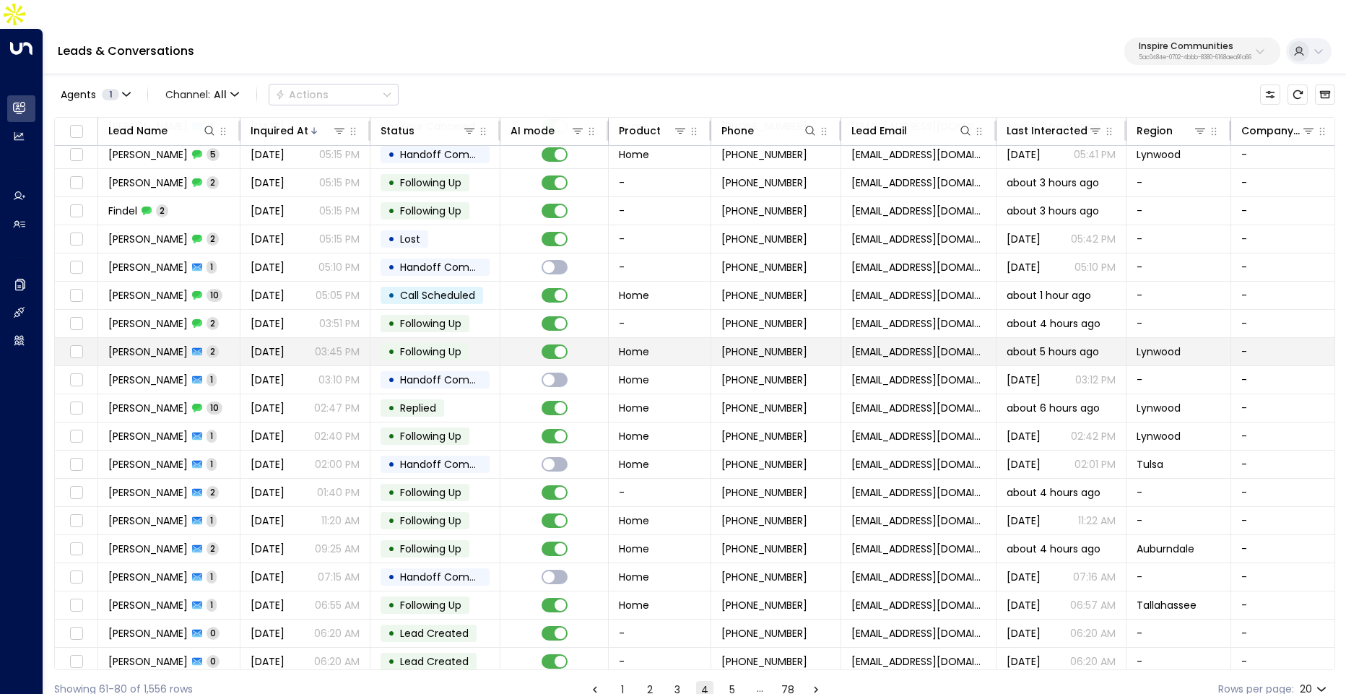
scroll to position [38, 0]
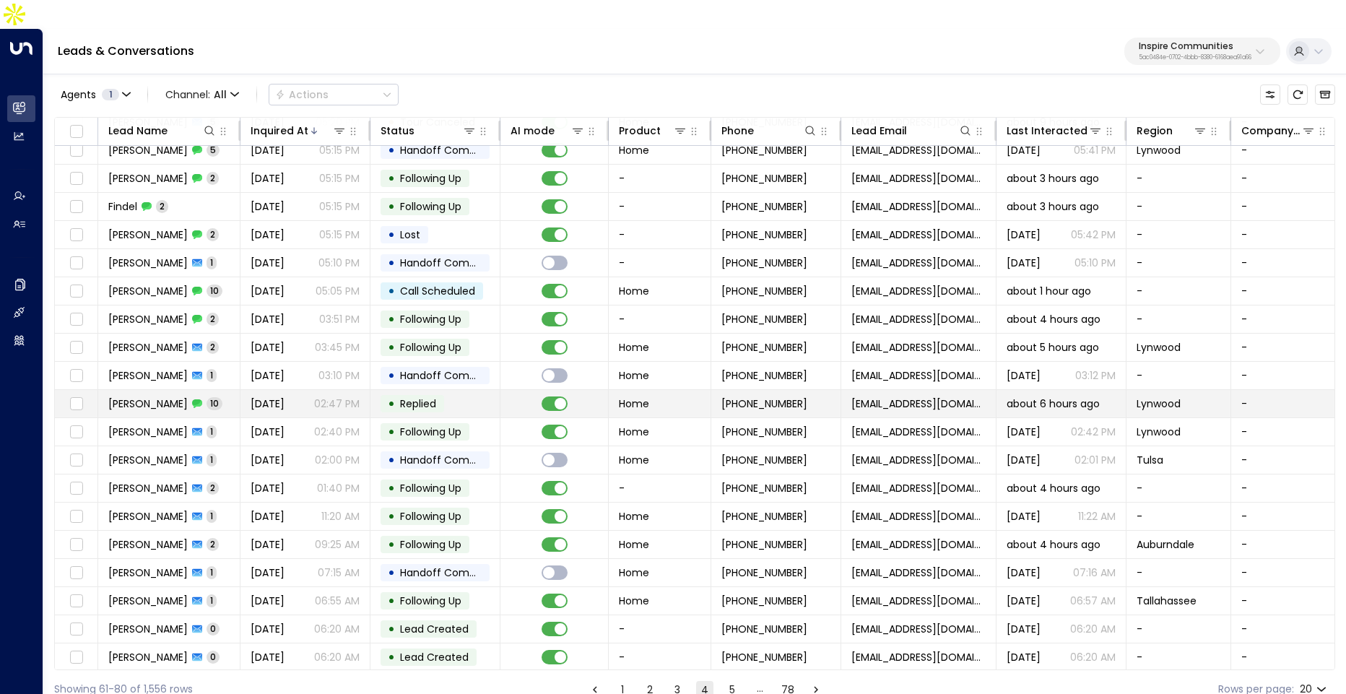
click at [405, 396] on span "Replied" at bounding box center [418, 403] width 36 height 14
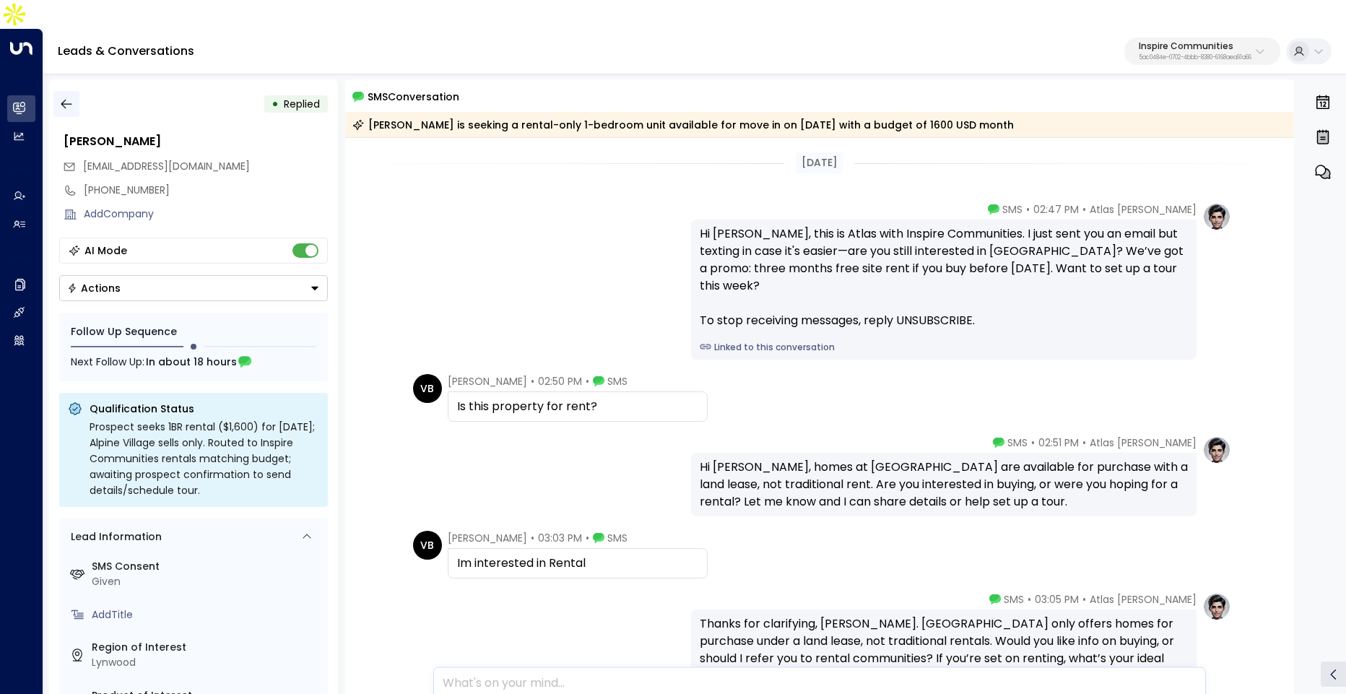
click at [66, 91] on button "button" at bounding box center [66, 104] width 26 height 26
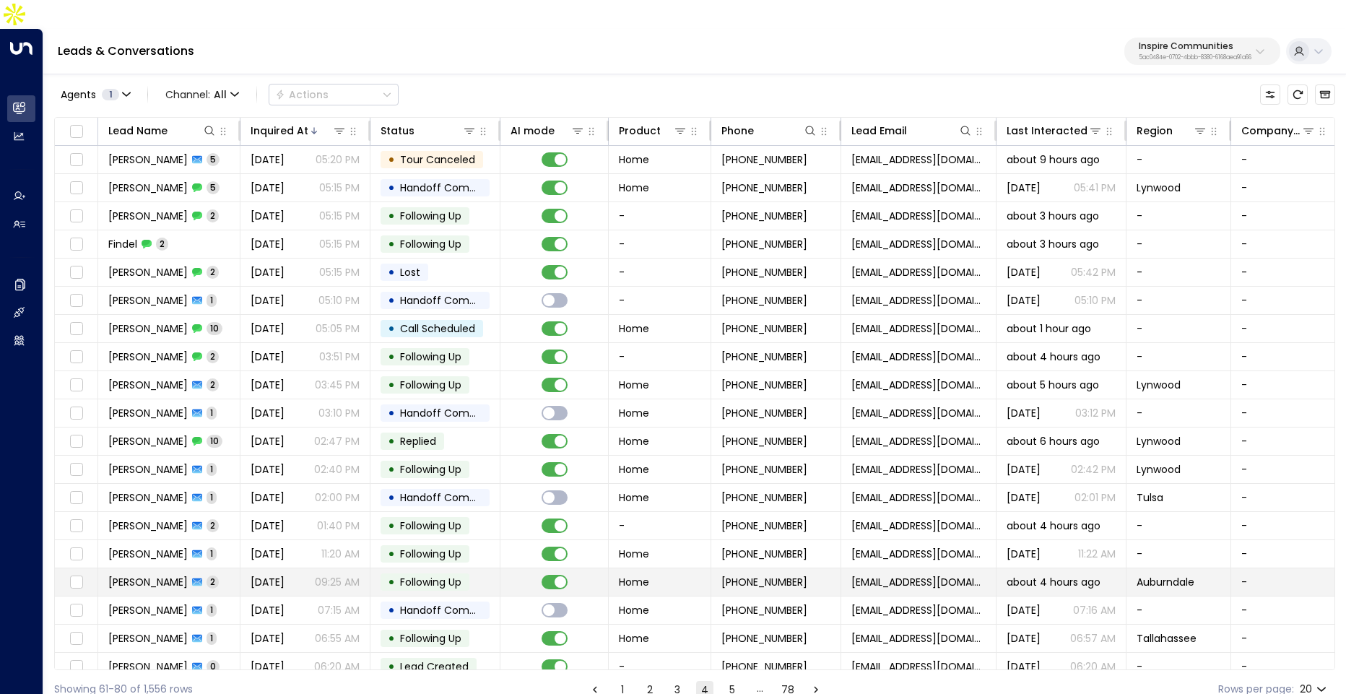
scroll to position [38, 0]
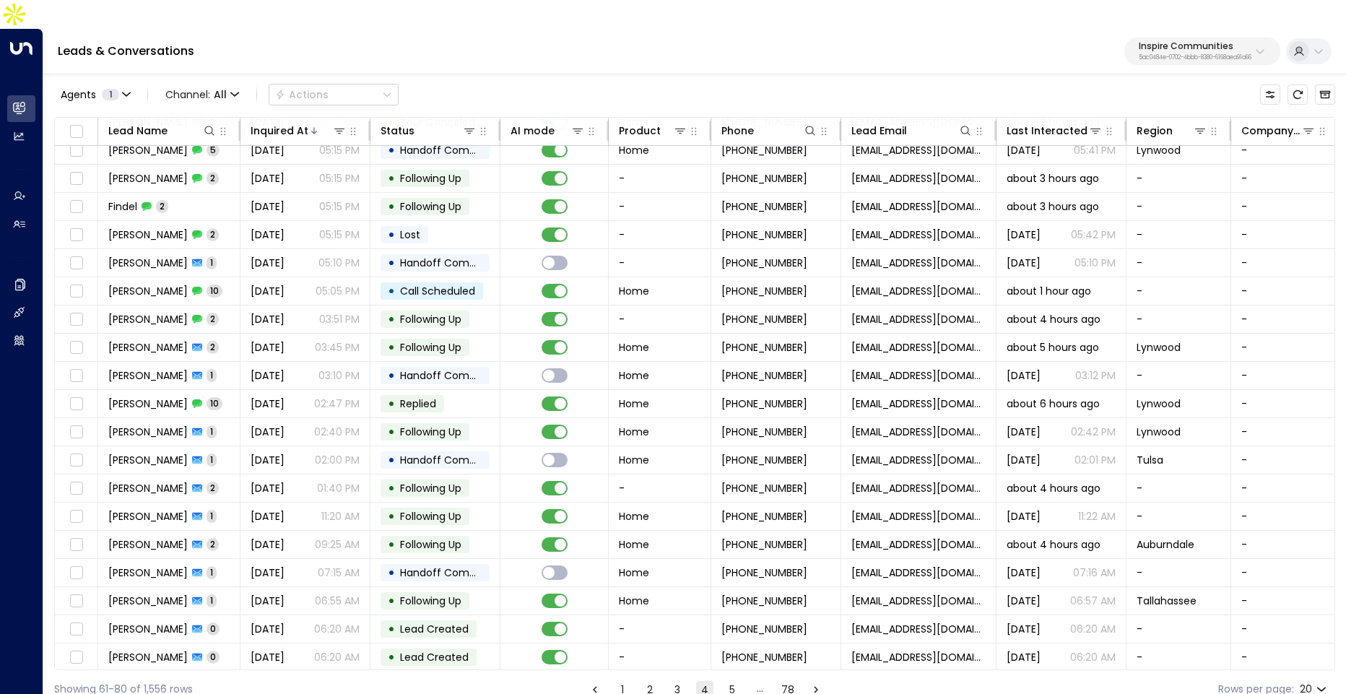
click at [733, 681] on button "5" at bounding box center [731, 689] width 17 height 17
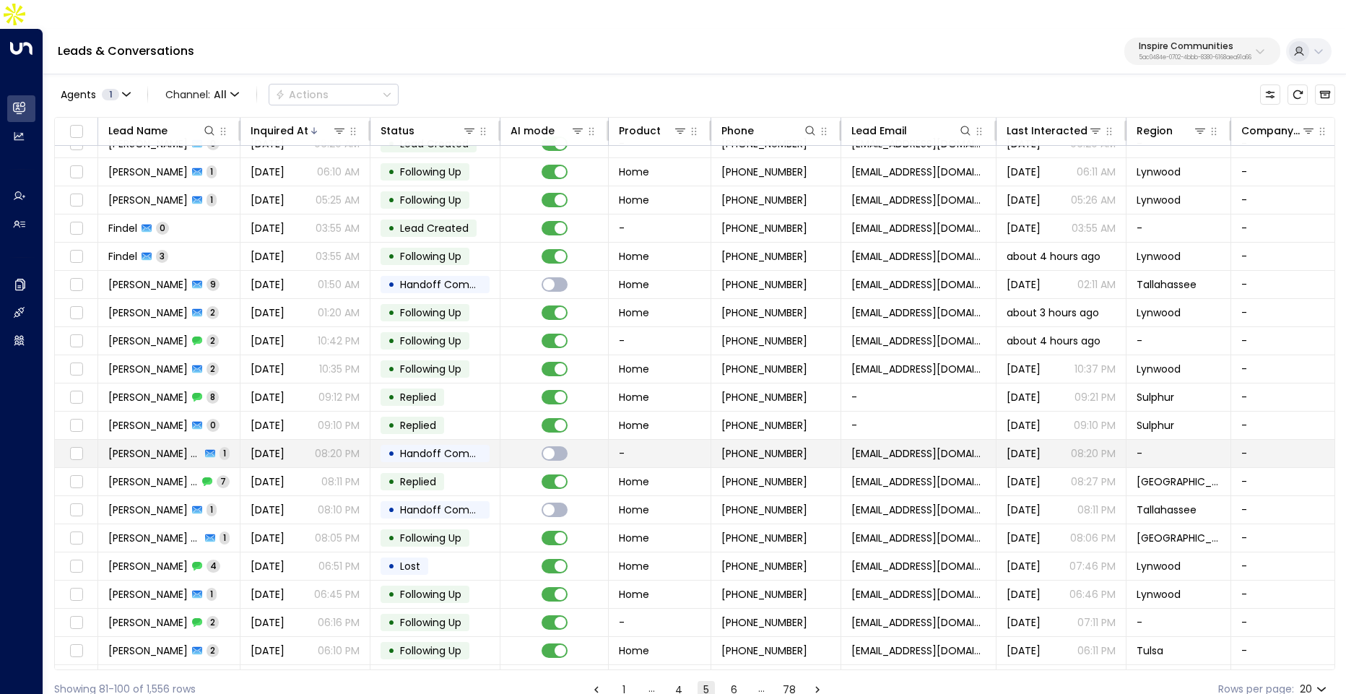
scroll to position [38, 0]
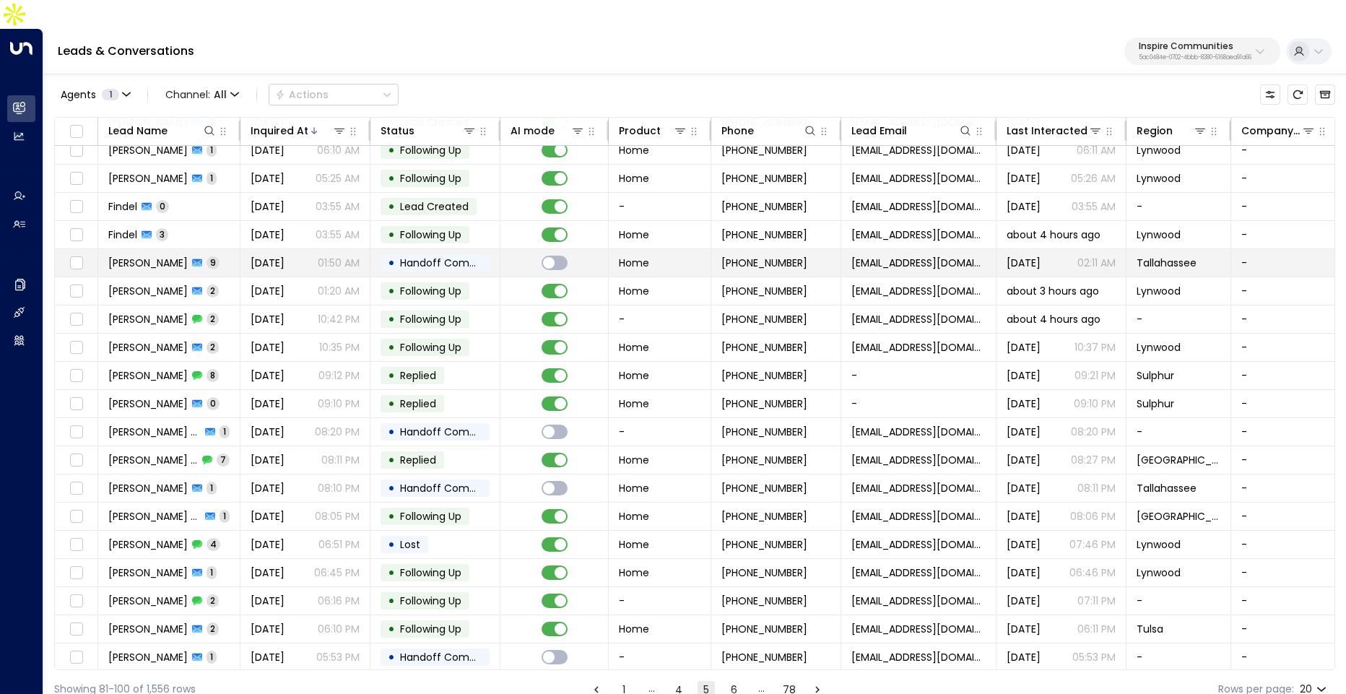
click at [364, 249] on td "[DATE] 01:50 AM" at bounding box center [305, 262] width 130 height 27
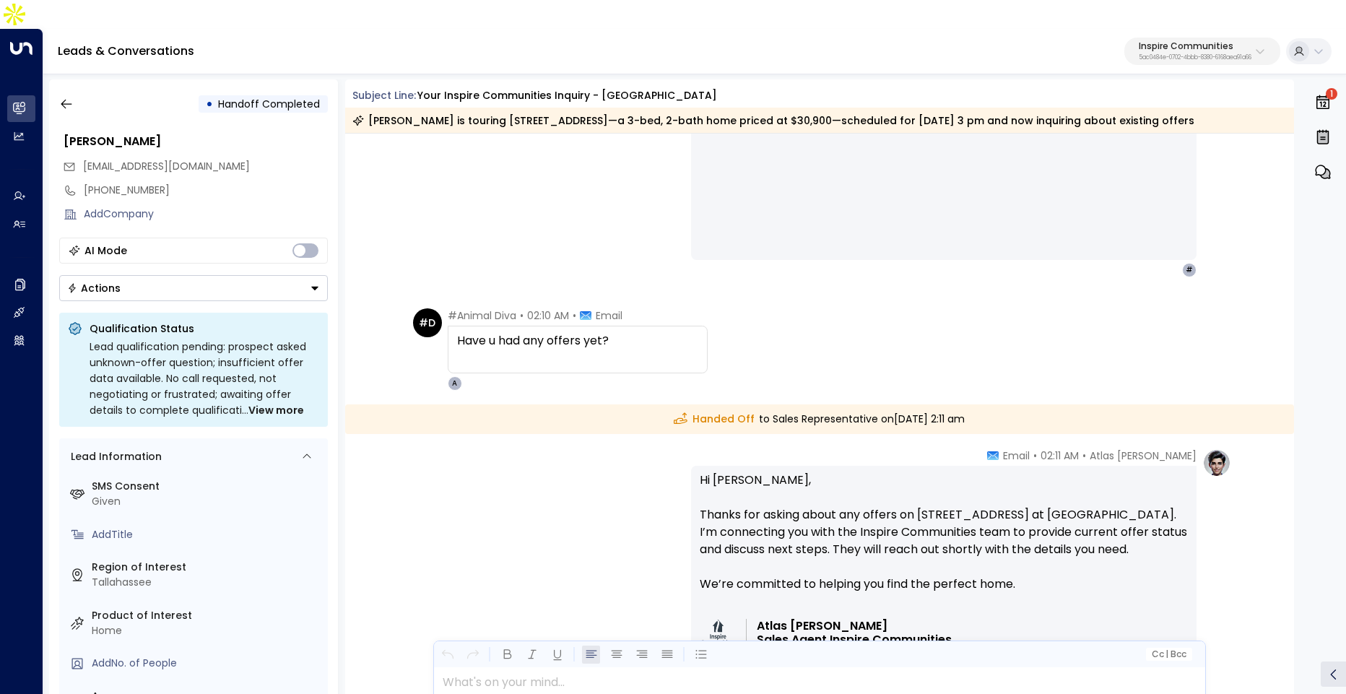
scroll to position [4295, 0]
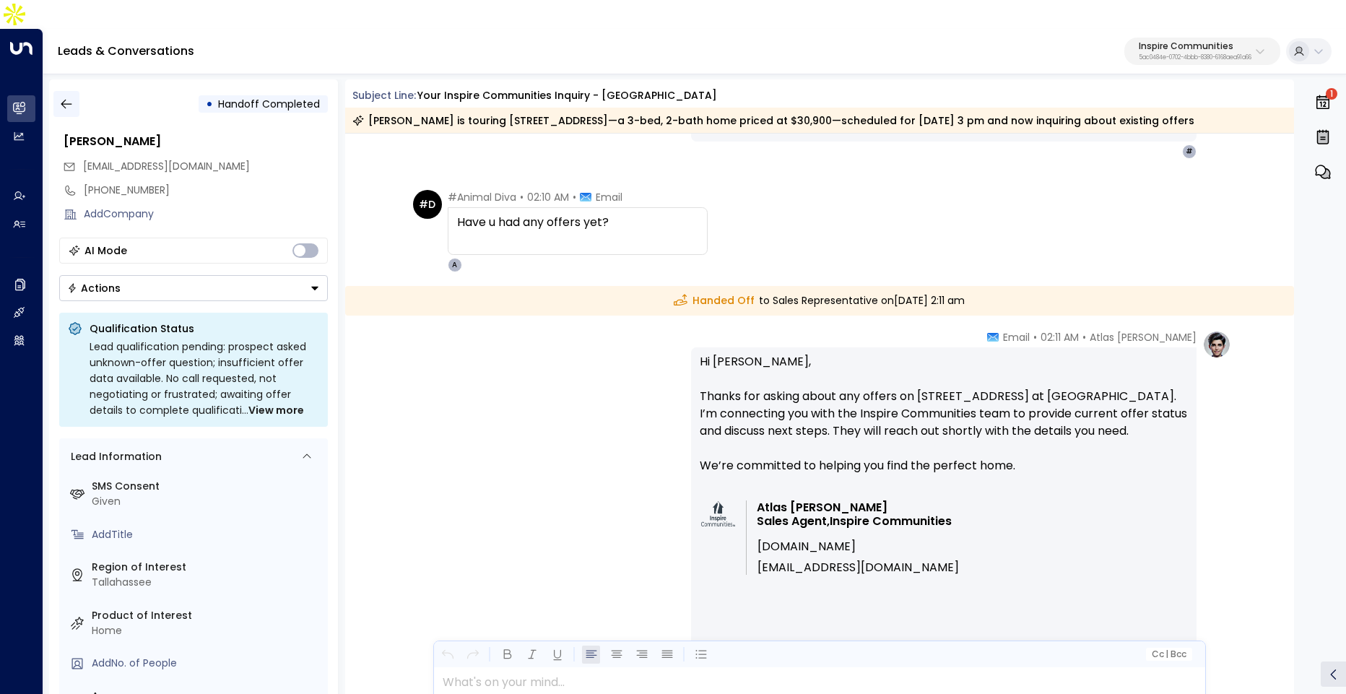
click at [54, 91] on button "button" at bounding box center [66, 104] width 26 height 26
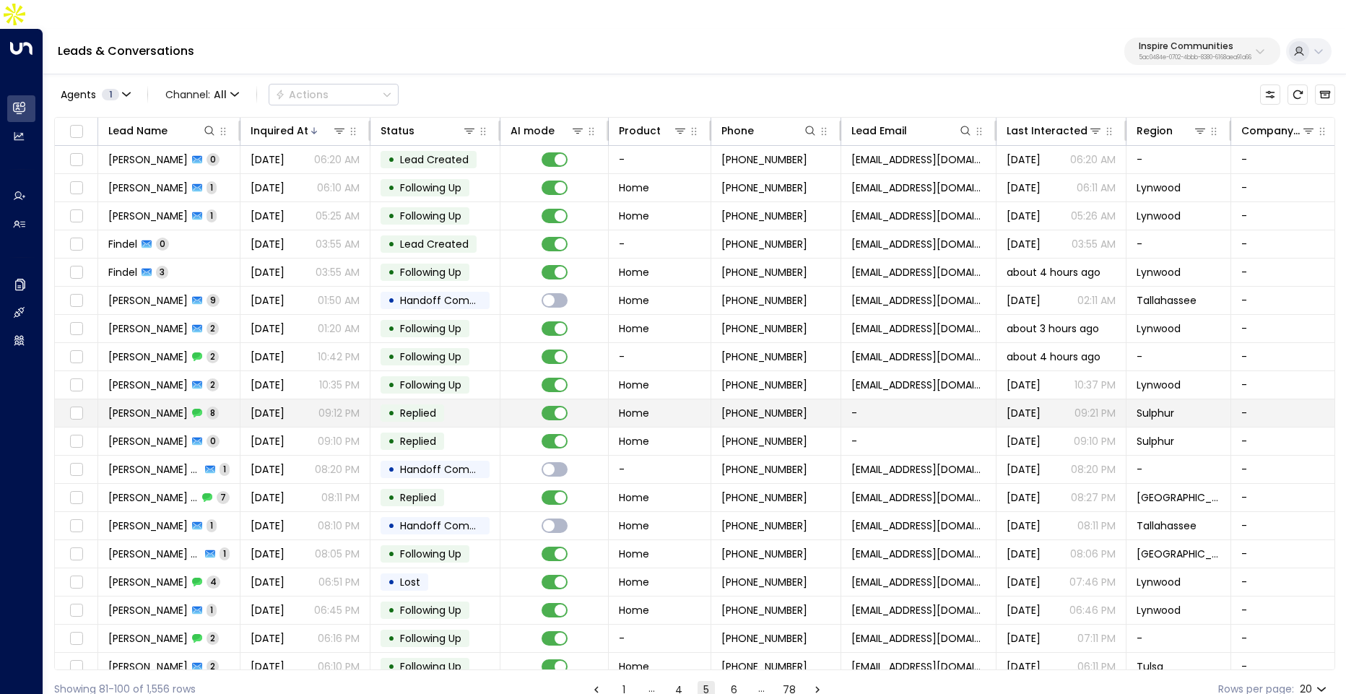
click at [253, 406] on span "[DATE]" at bounding box center [267, 413] width 34 height 14
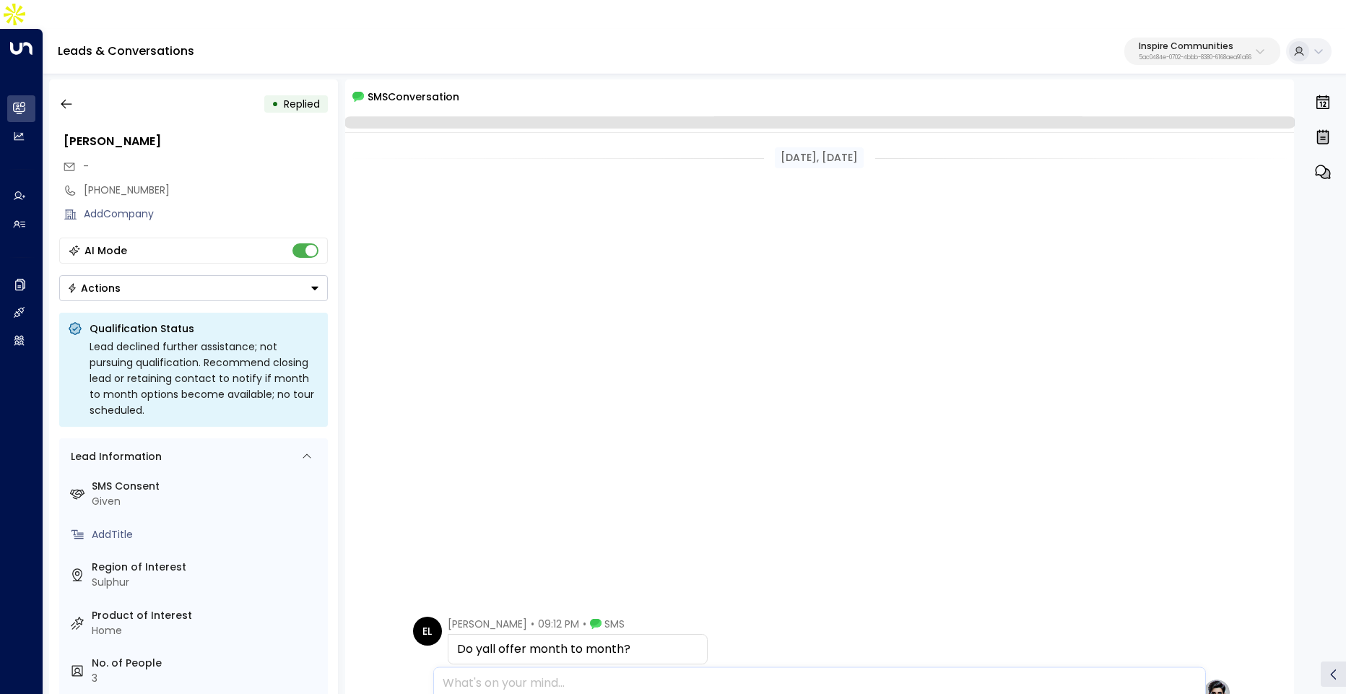
scroll to position [583, 0]
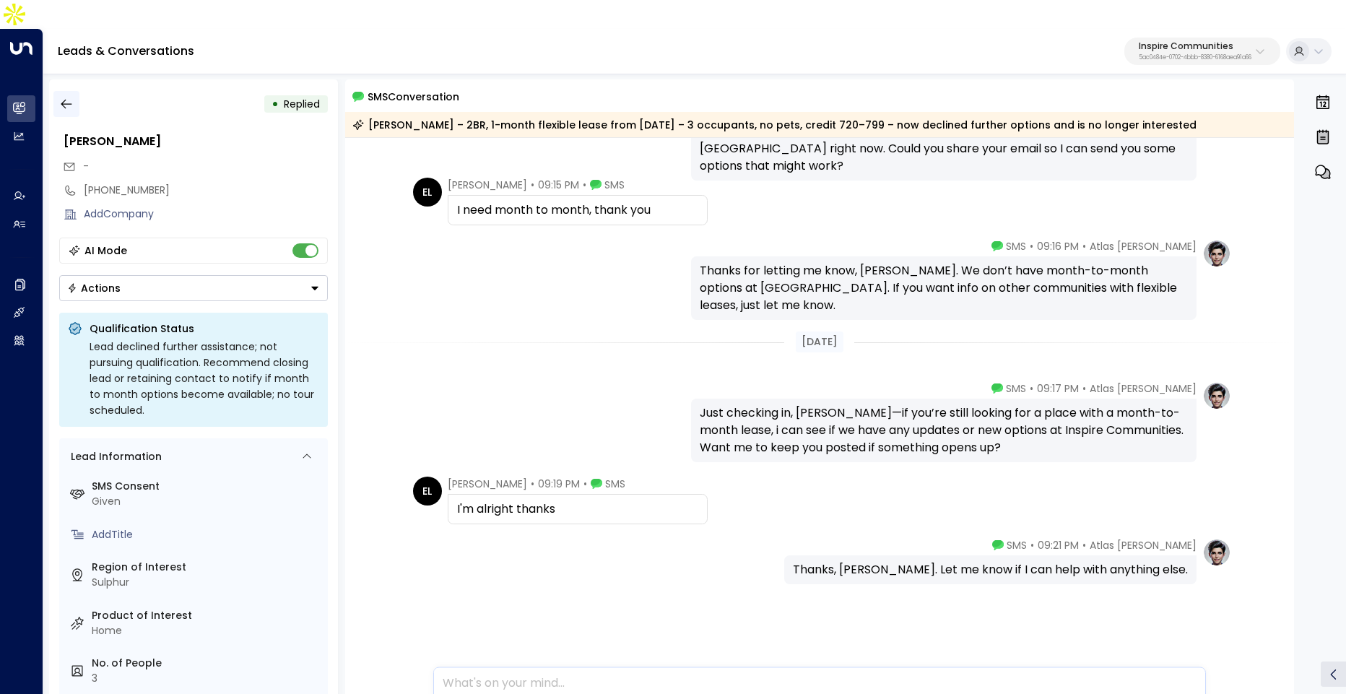
click at [71, 97] on icon "button" at bounding box center [66, 104] width 14 height 14
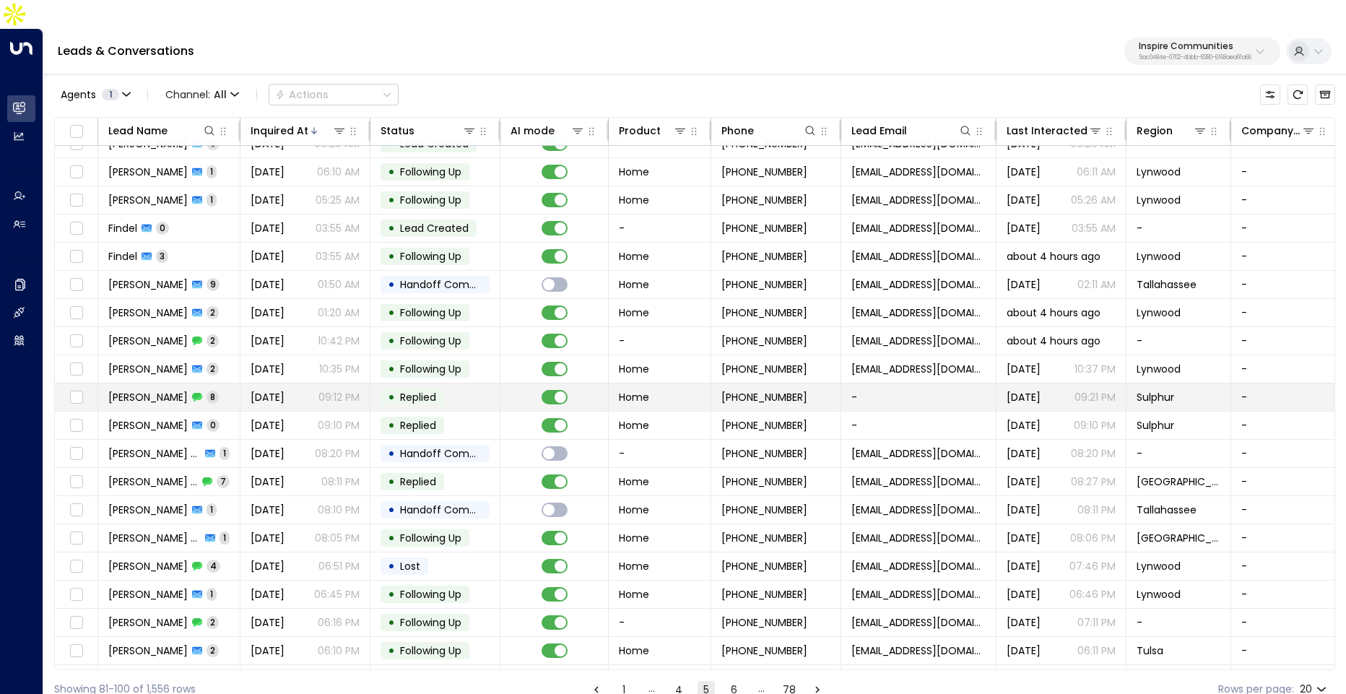
scroll to position [38, 0]
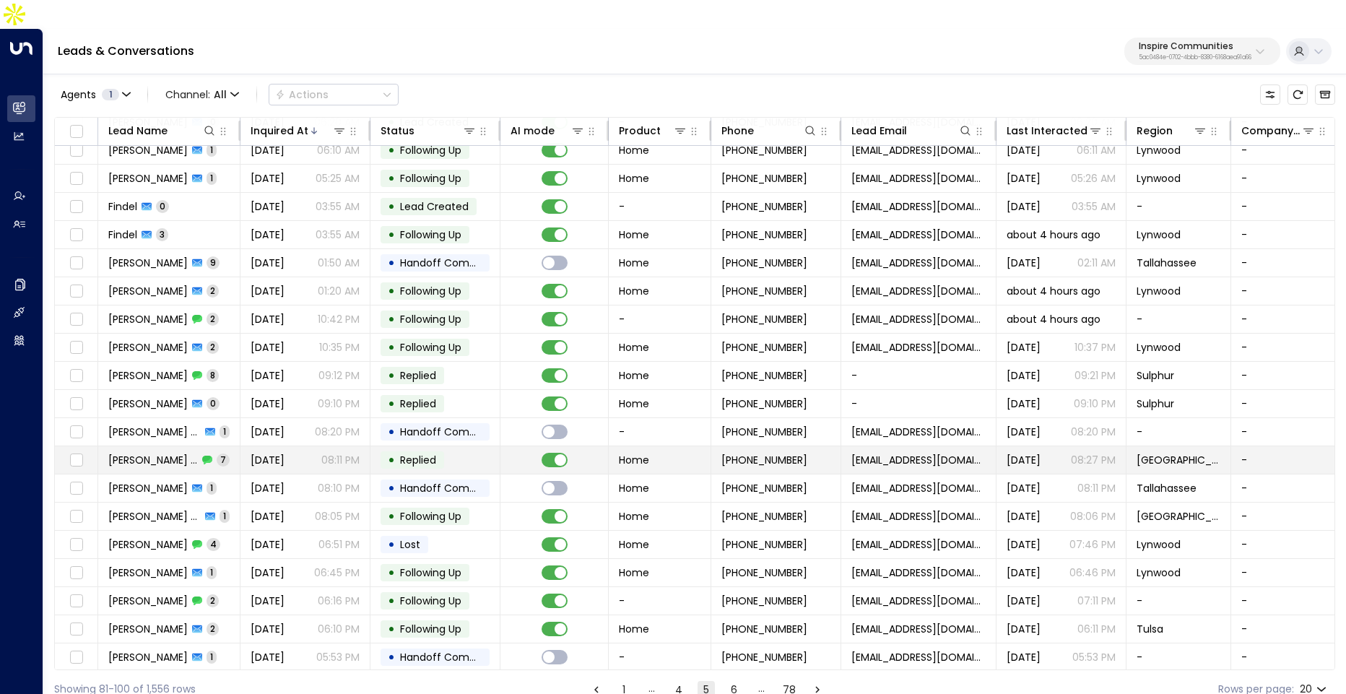
click at [431, 453] on span "Replied" at bounding box center [418, 460] width 36 height 14
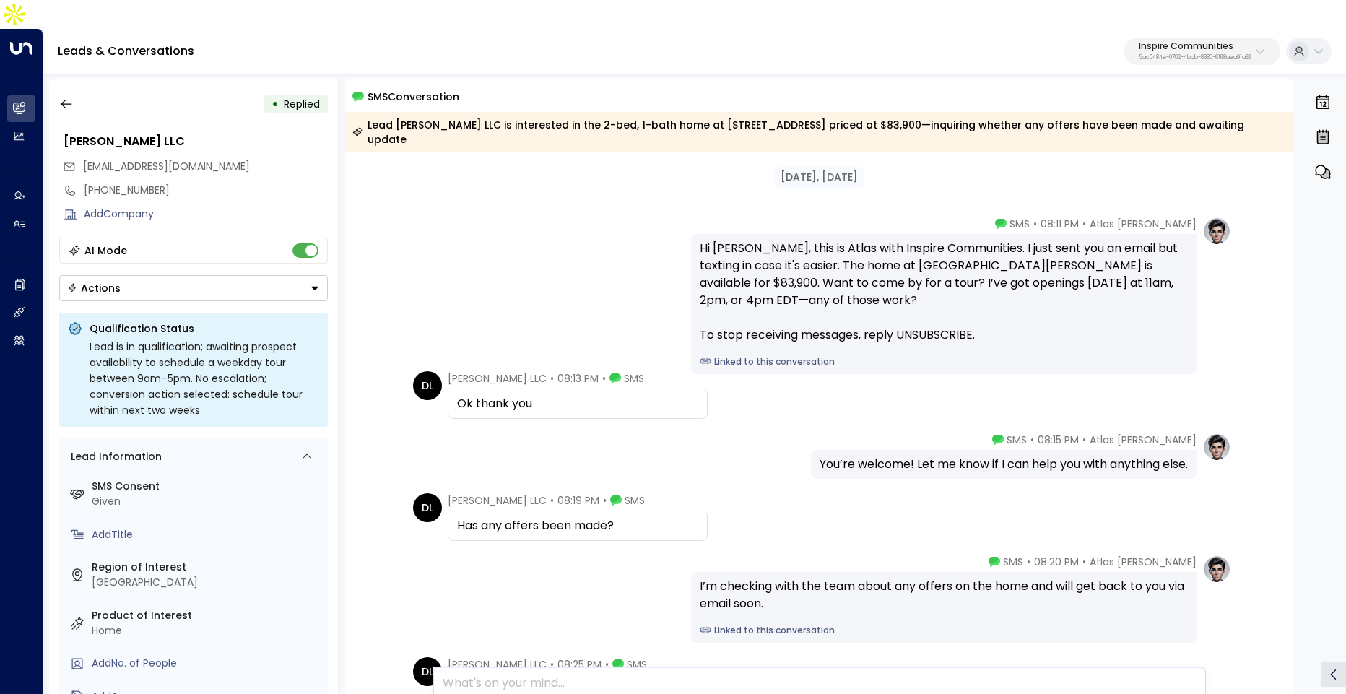
scroll to position [171, 0]
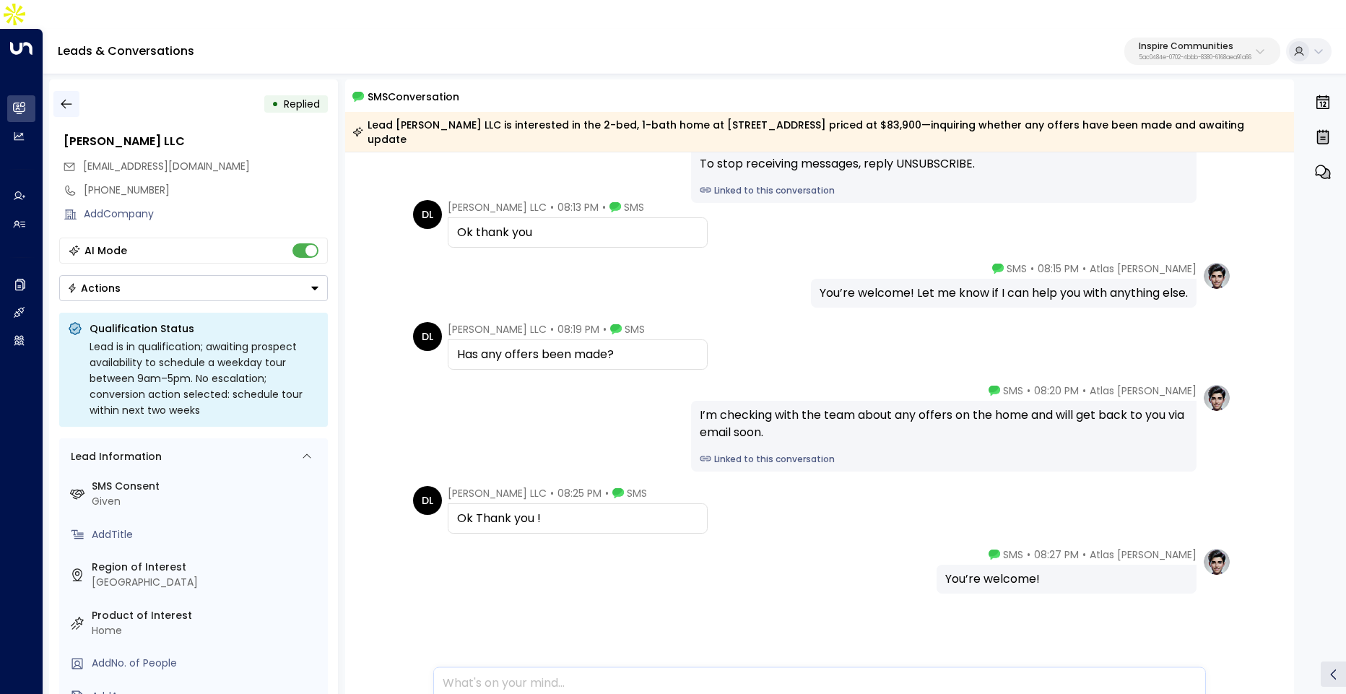
click at [67, 97] on icon "button" at bounding box center [66, 104] width 14 height 14
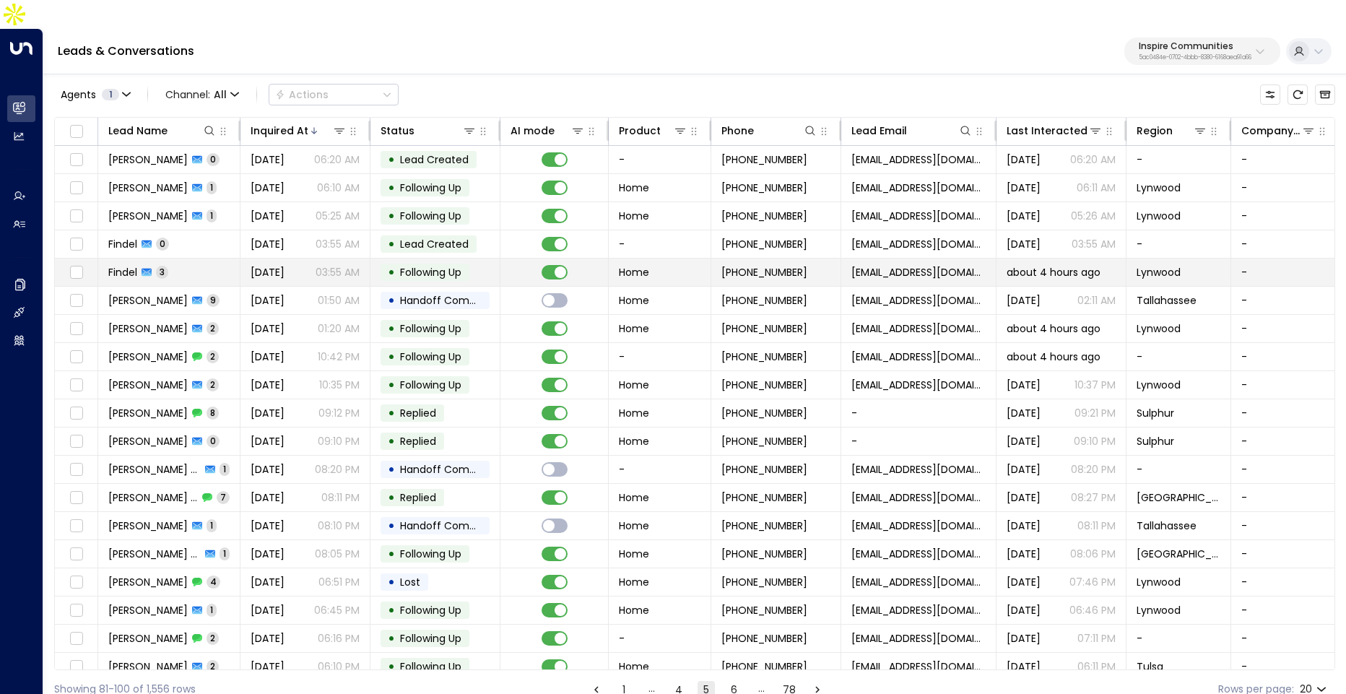
click at [196, 258] on td "Findel 3" at bounding box center [169, 271] width 142 height 27
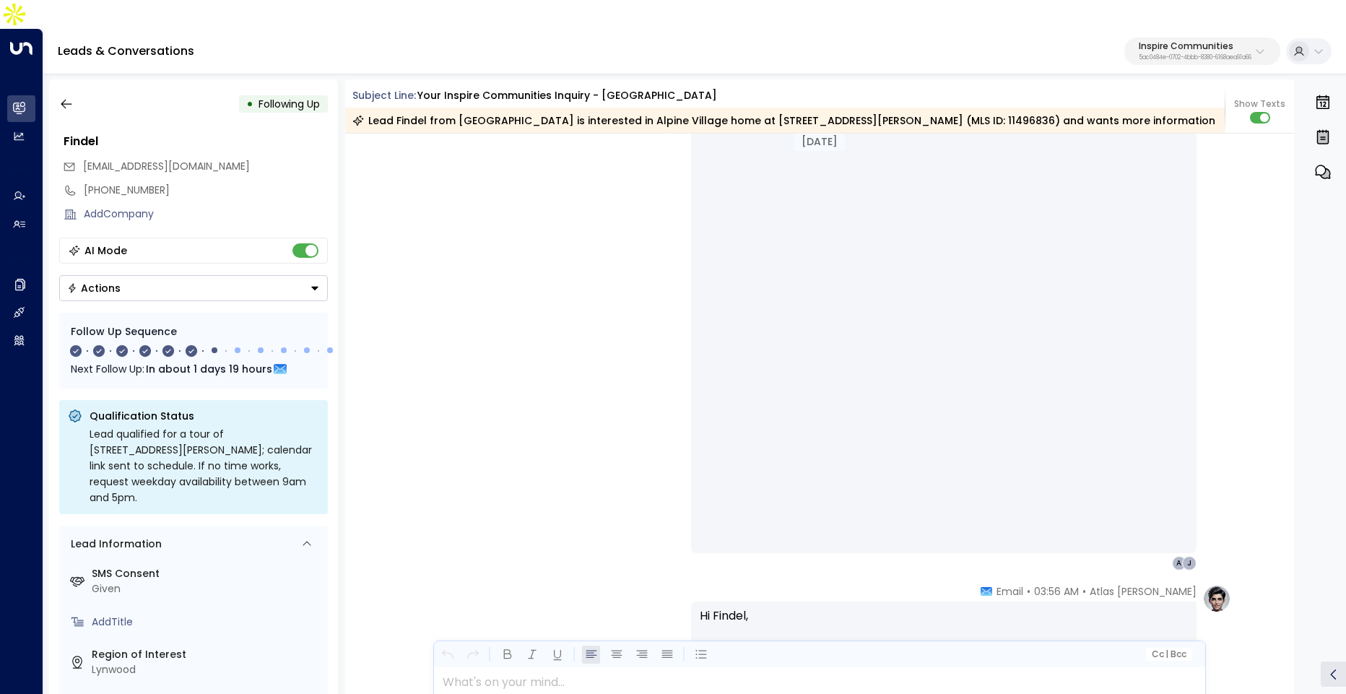
scroll to position [661, 0]
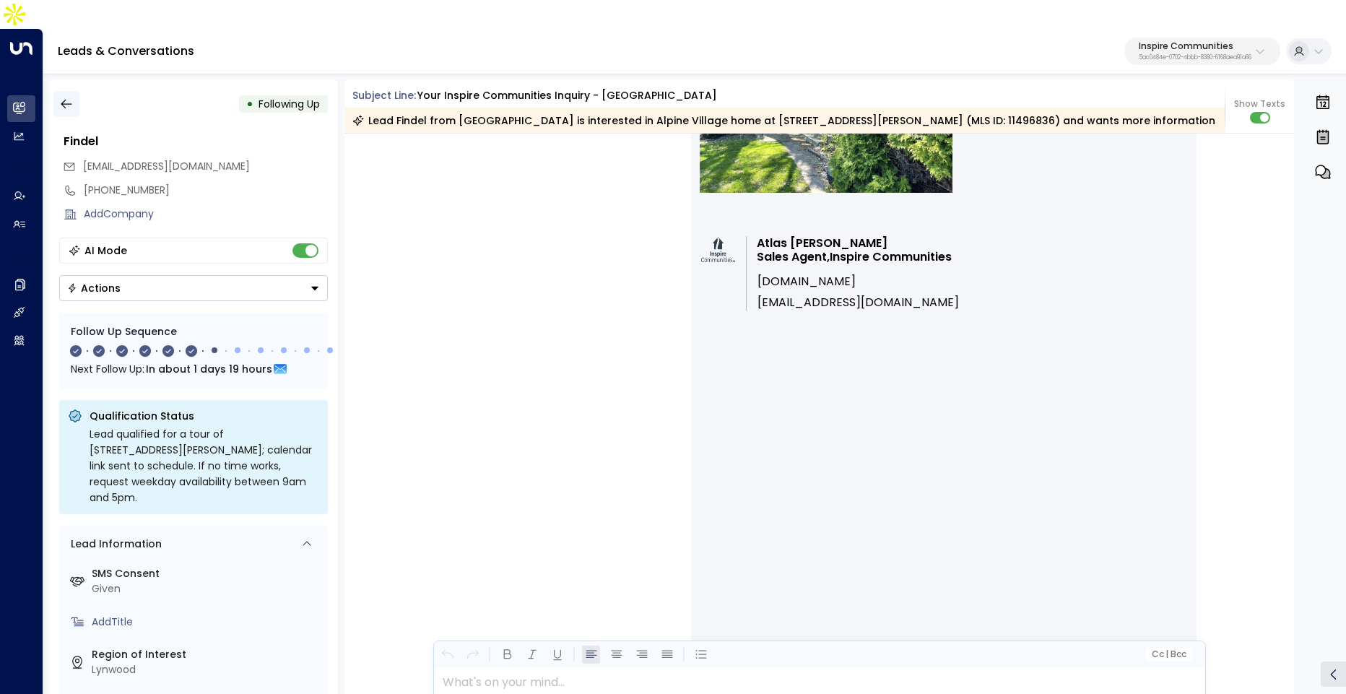
click at [74, 91] on button "button" at bounding box center [66, 104] width 26 height 26
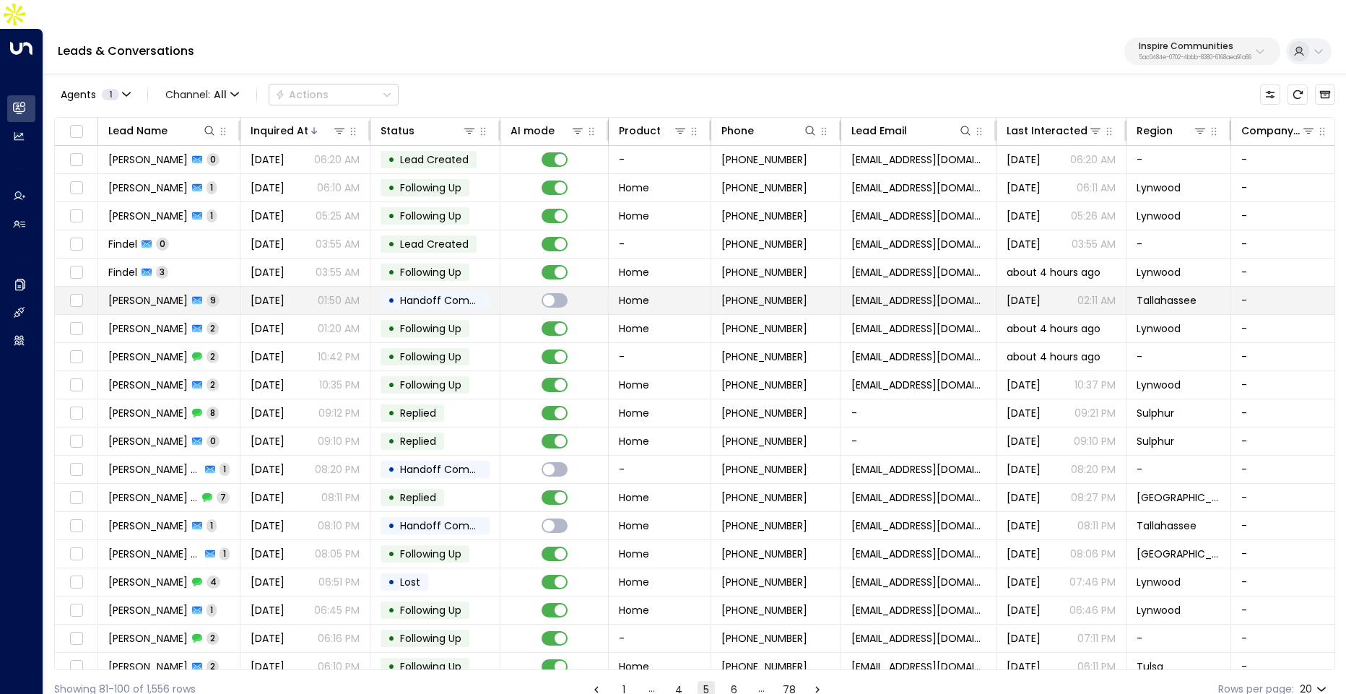
click at [314, 293] on div "[DATE] 01:50 AM" at bounding box center [304, 300] width 109 height 14
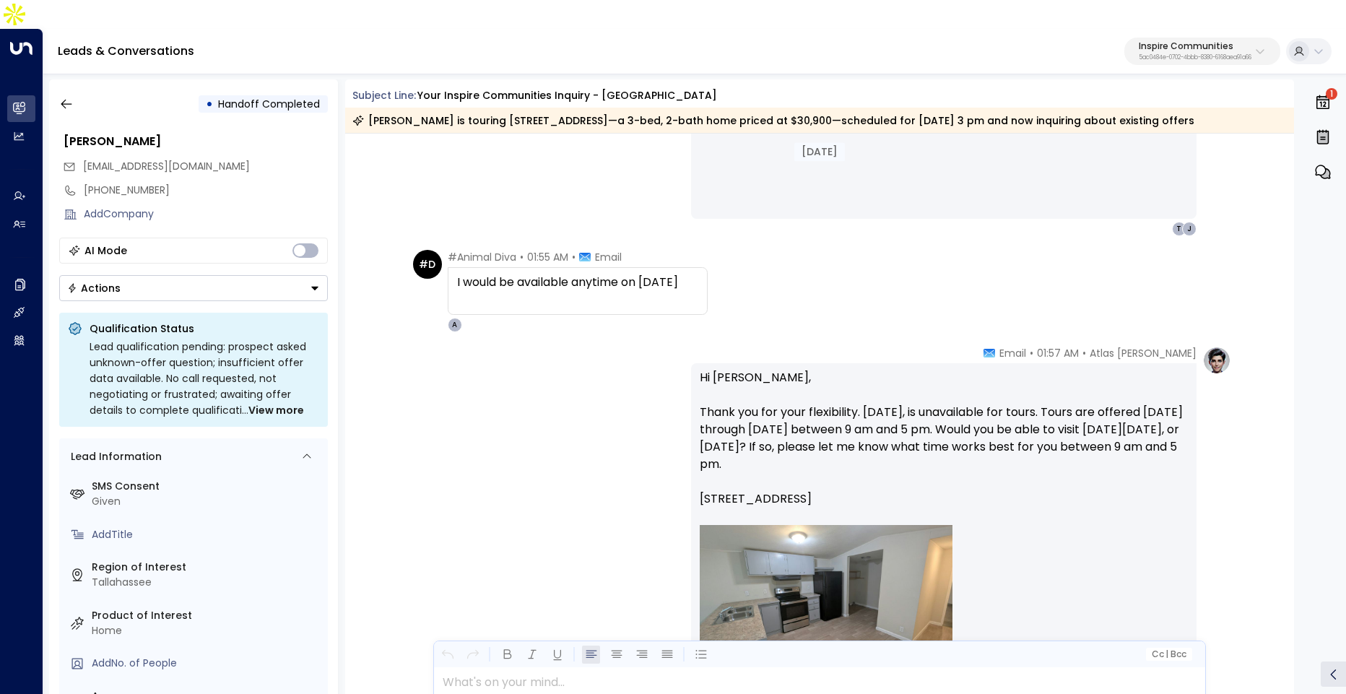
scroll to position [1432, 0]
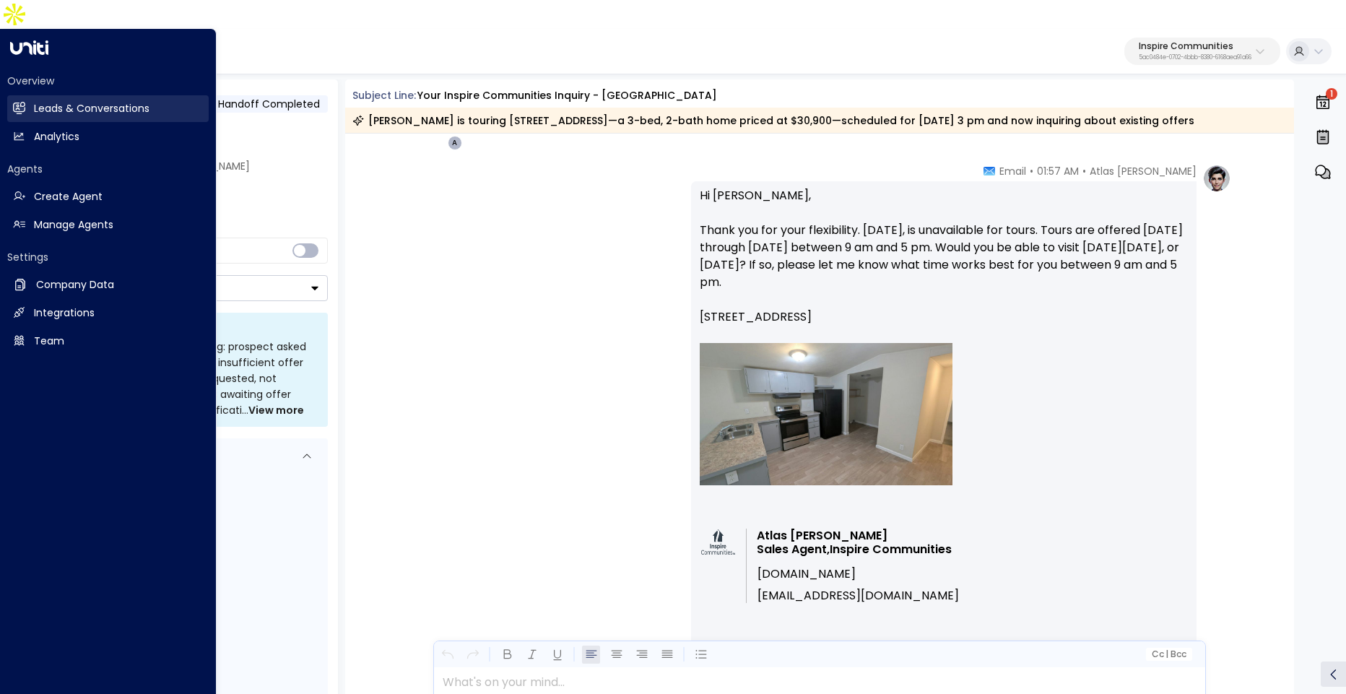
click at [20, 103] on icon at bounding box center [20, 107] width 12 height 9
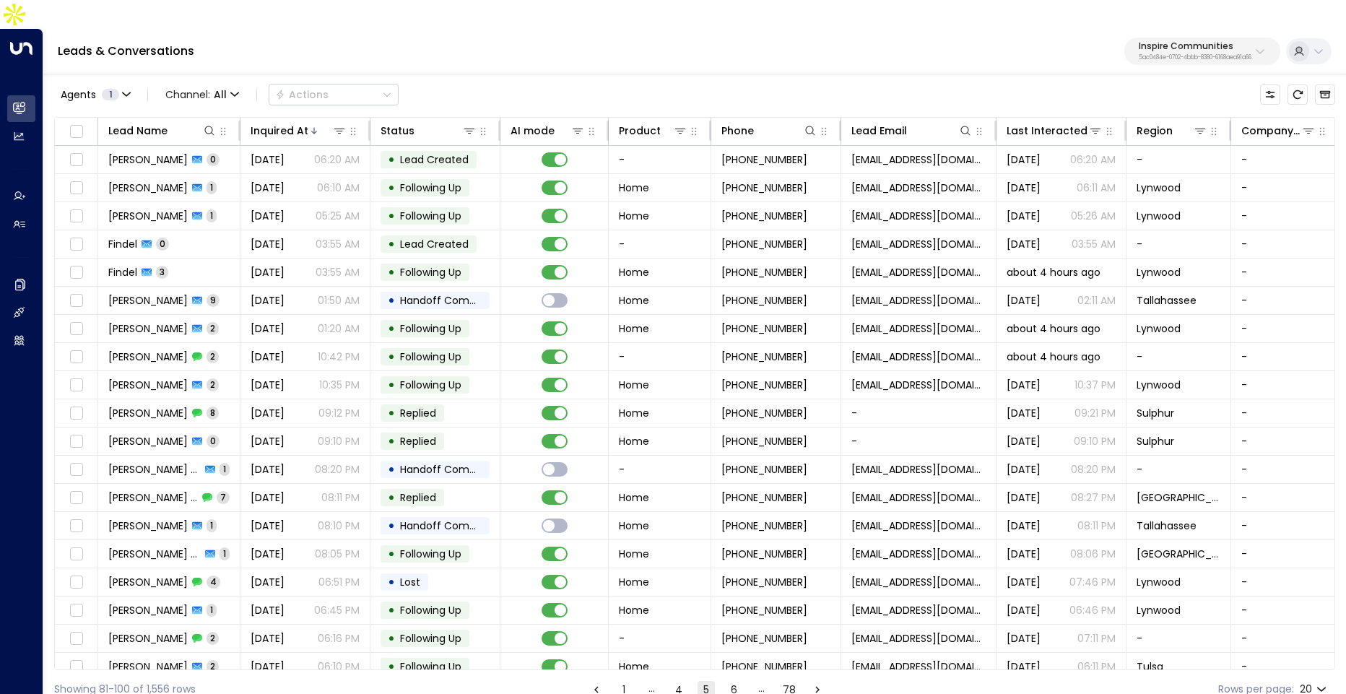
click at [624, 681] on button "1" at bounding box center [623, 689] width 17 height 17
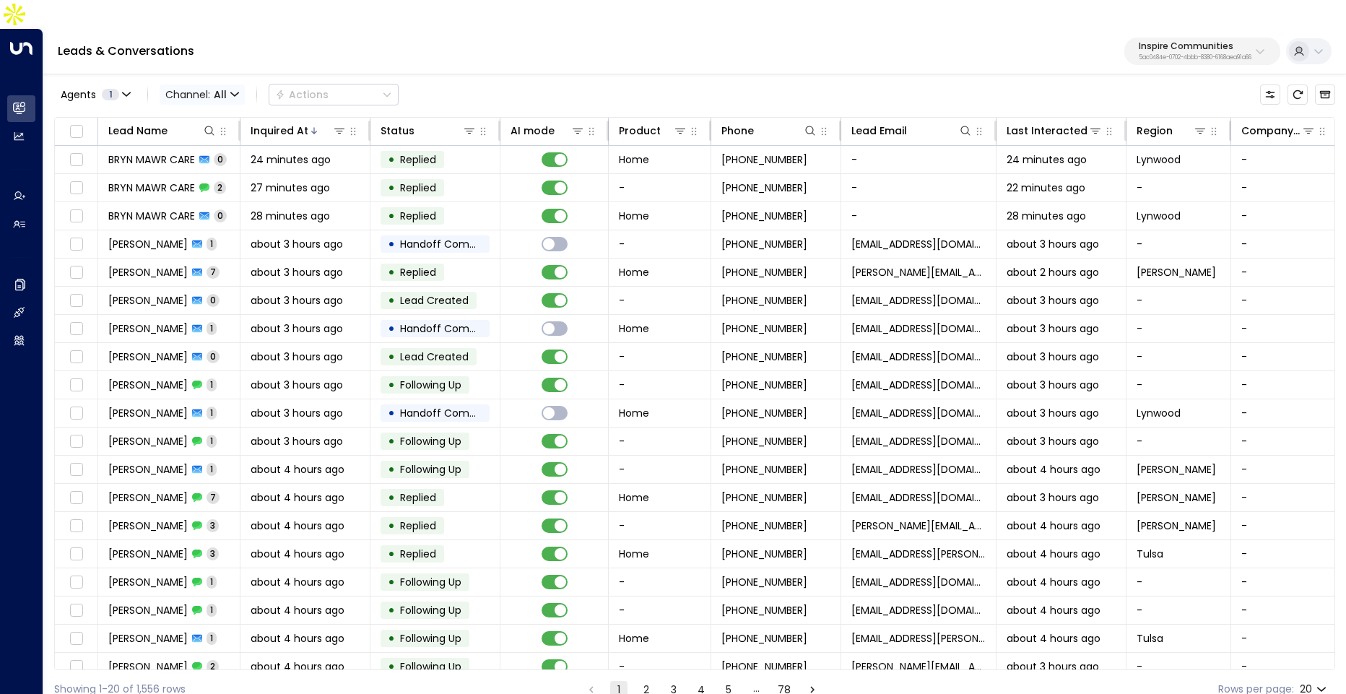
click at [222, 89] on span "All" at bounding box center [220, 95] width 13 height 12
click at [209, 126] on p "SMS" at bounding box center [209, 122] width 69 height 15
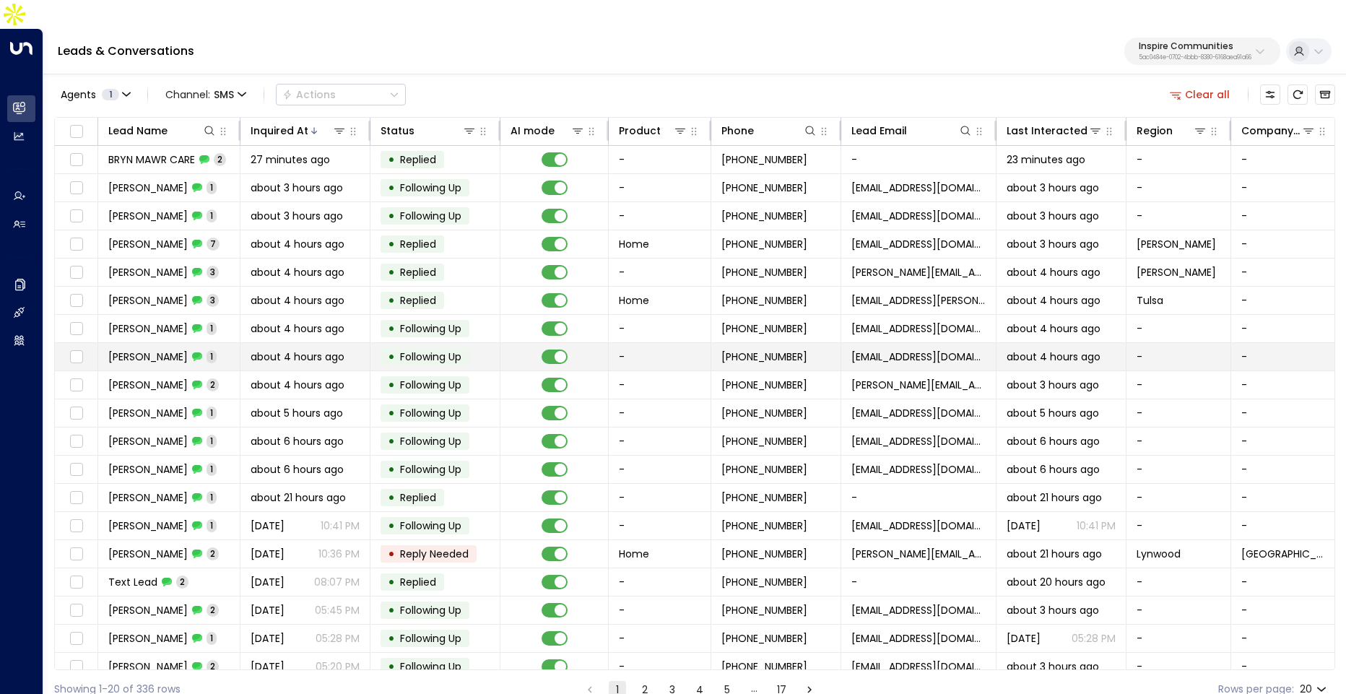
scroll to position [38, 0]
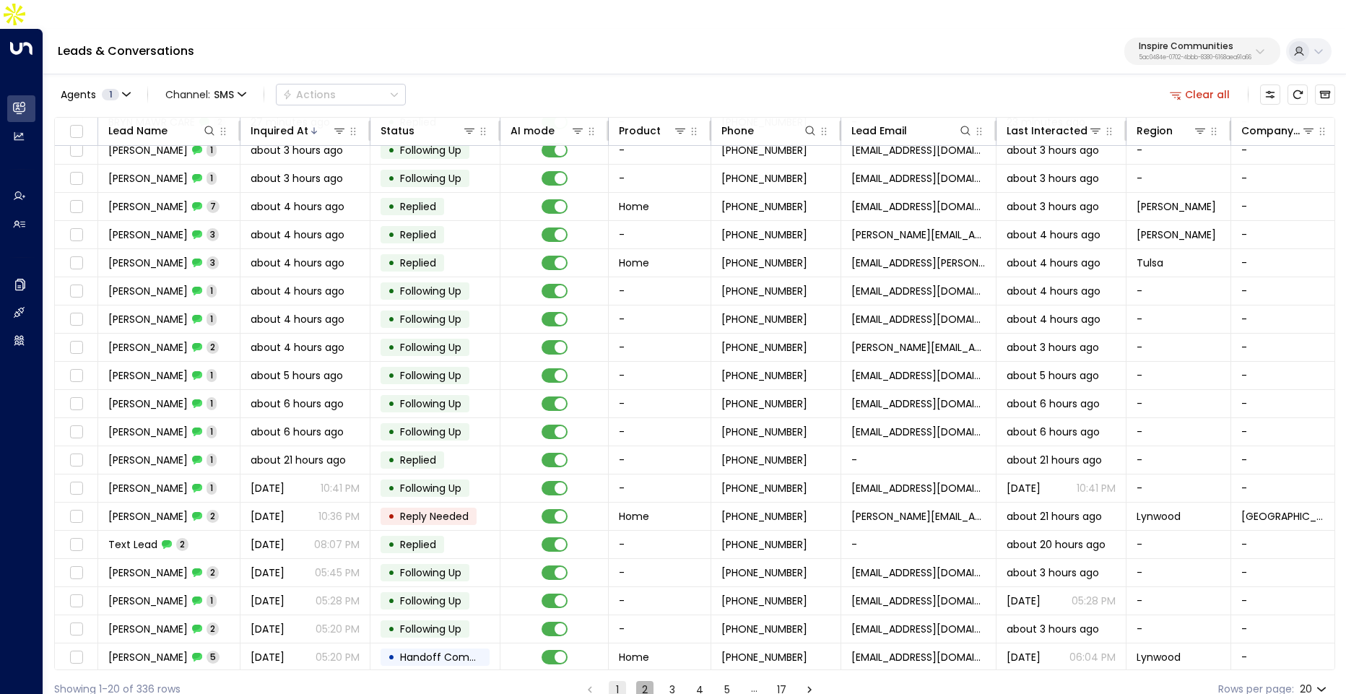
click at [645, 681] on button "2" at bounding box center [644, 689] width 17 height 17
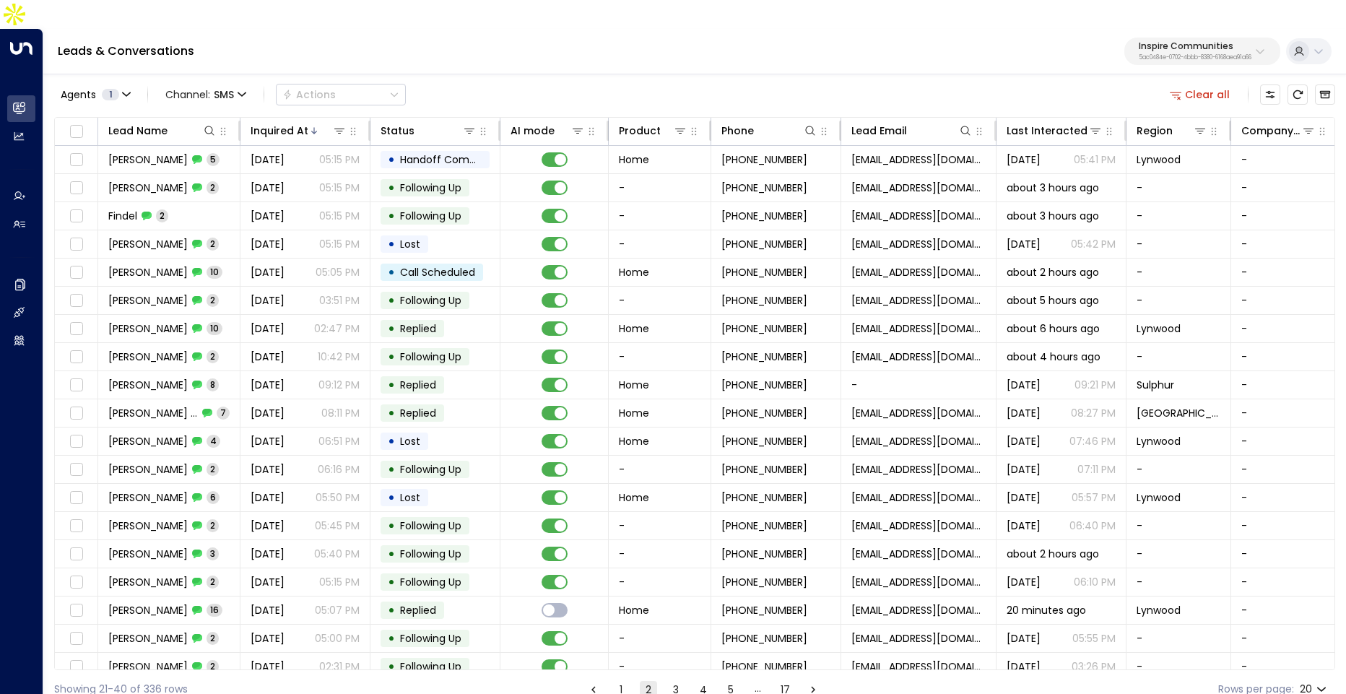
scroll to position [38, 0]
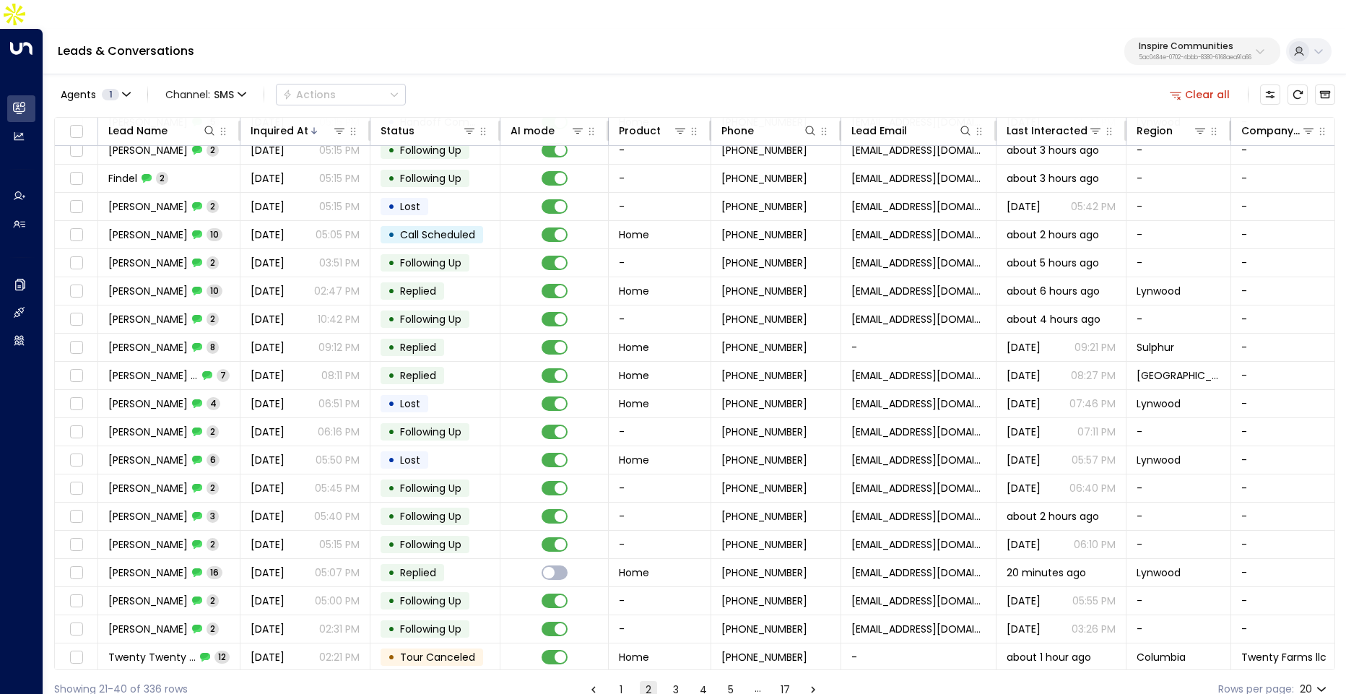
click at [669, 681] on button "3" at bounding box center [675, 689] width 17 height 17
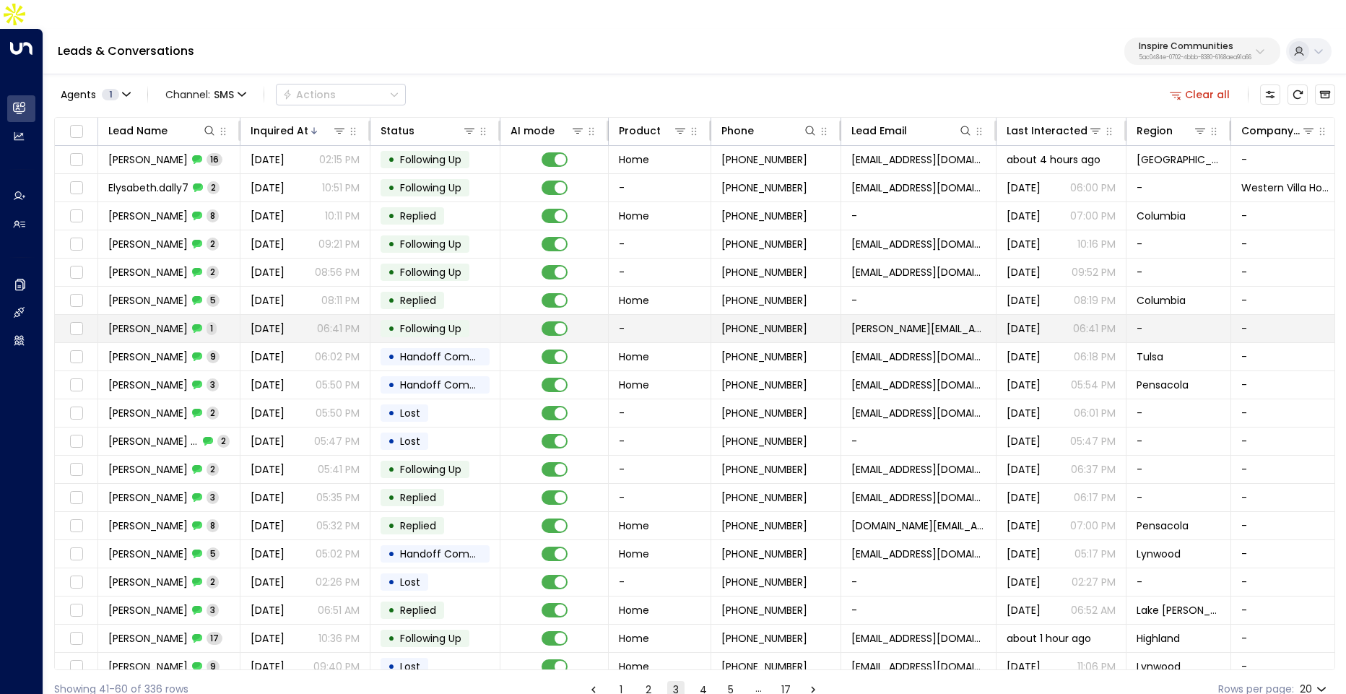
scroll to position [38, 0]
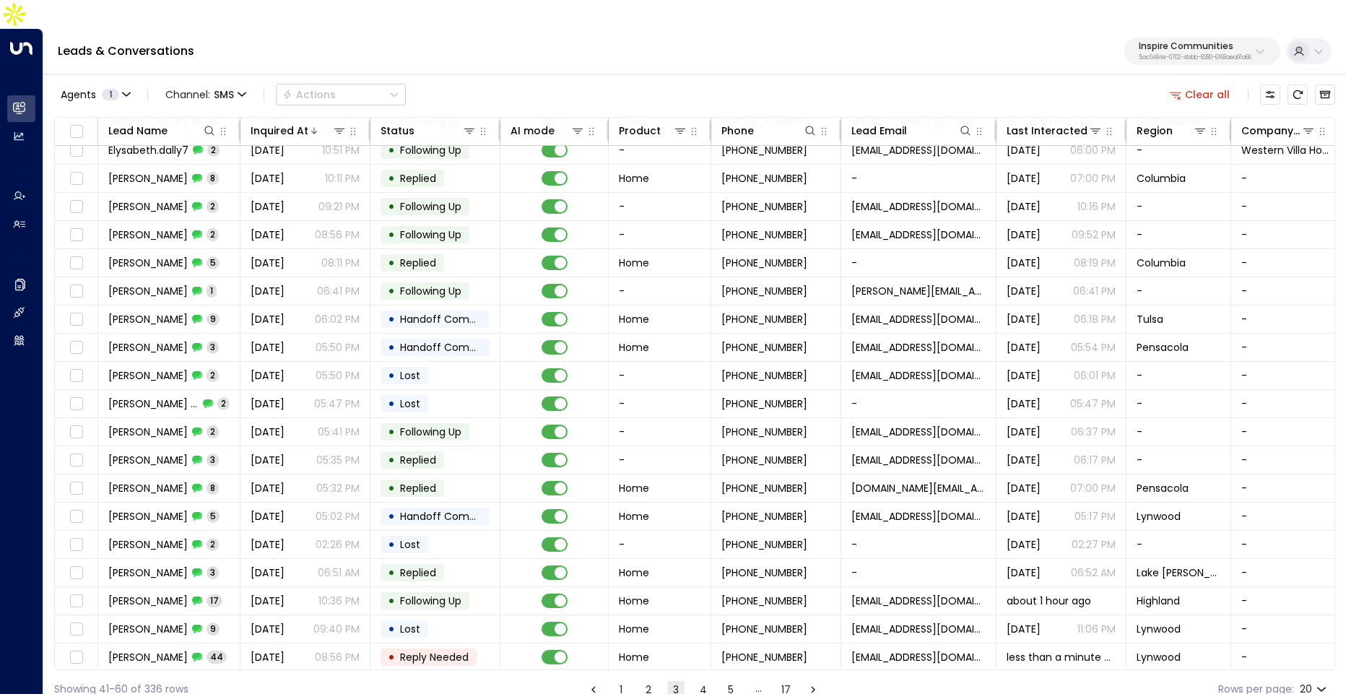
click at [694, 681] on button "4" at bounding box center [702, 689] width 17 height 17
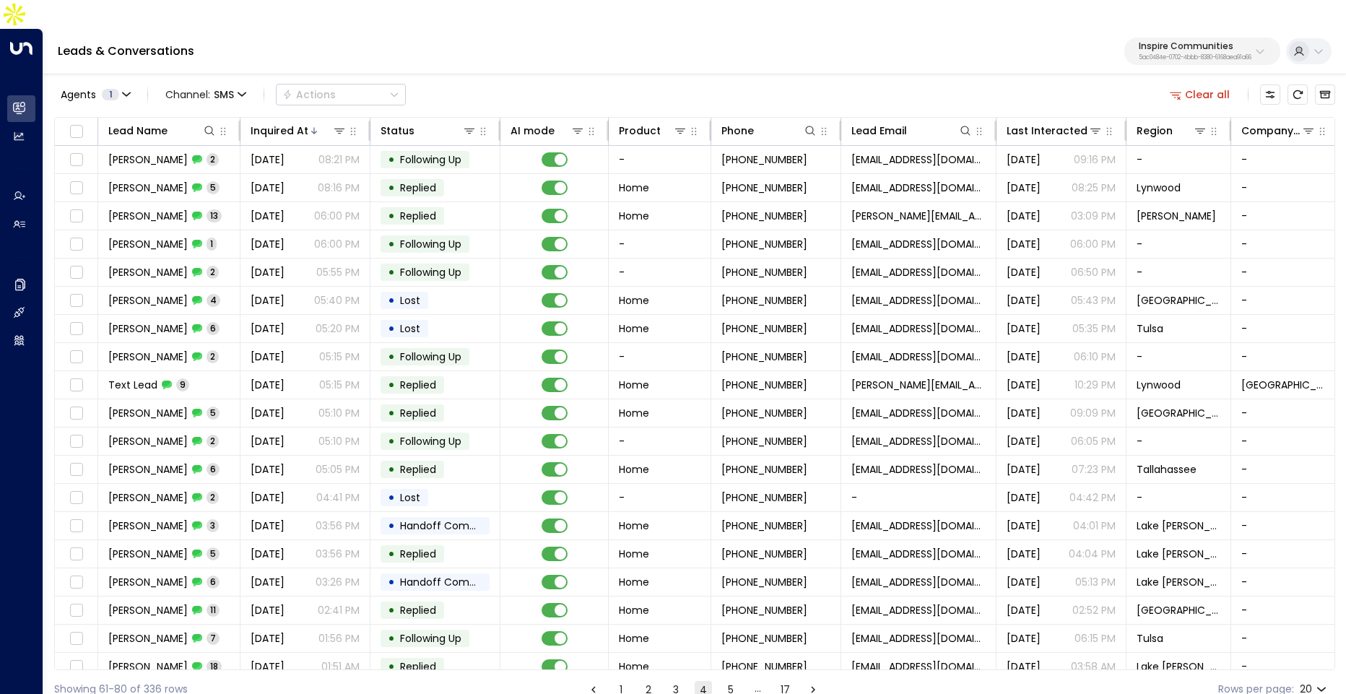
click at [620, 681] on button "1" at bounding box center [620, 689] width 17 height 17
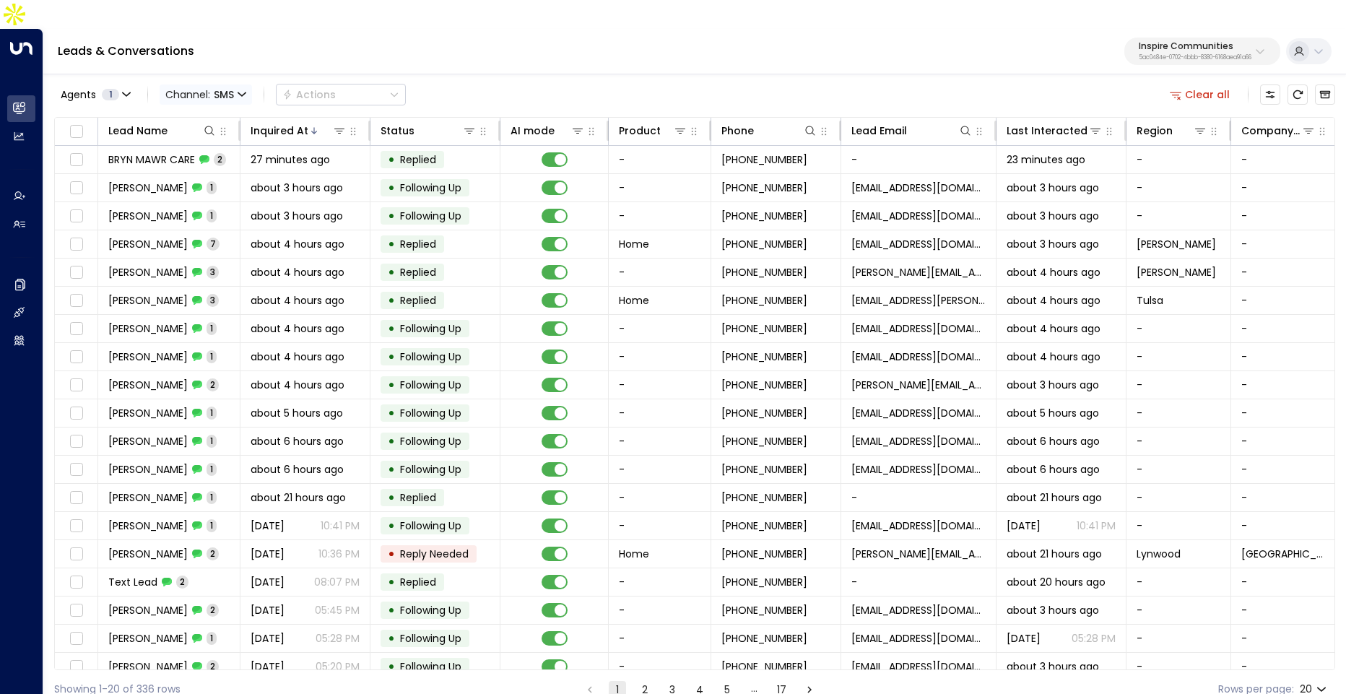
click at [232, 89] on span "SMS" at bounding box center [224, 95] width 20 height 12
click at [195, 92] on p "All" at bounding box center [197, 87] width 52 height 9
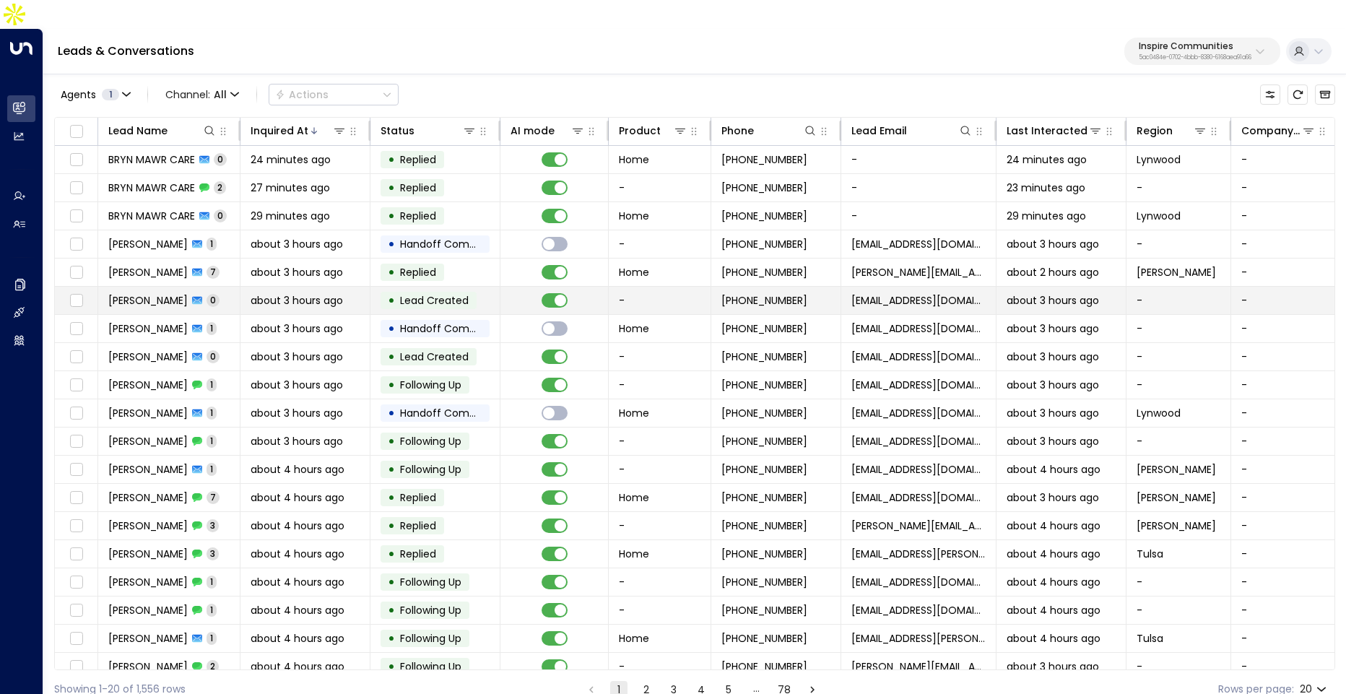
scroll to position [38, 0]
